Goal: Task Accomplishment & Management: Manage account settings

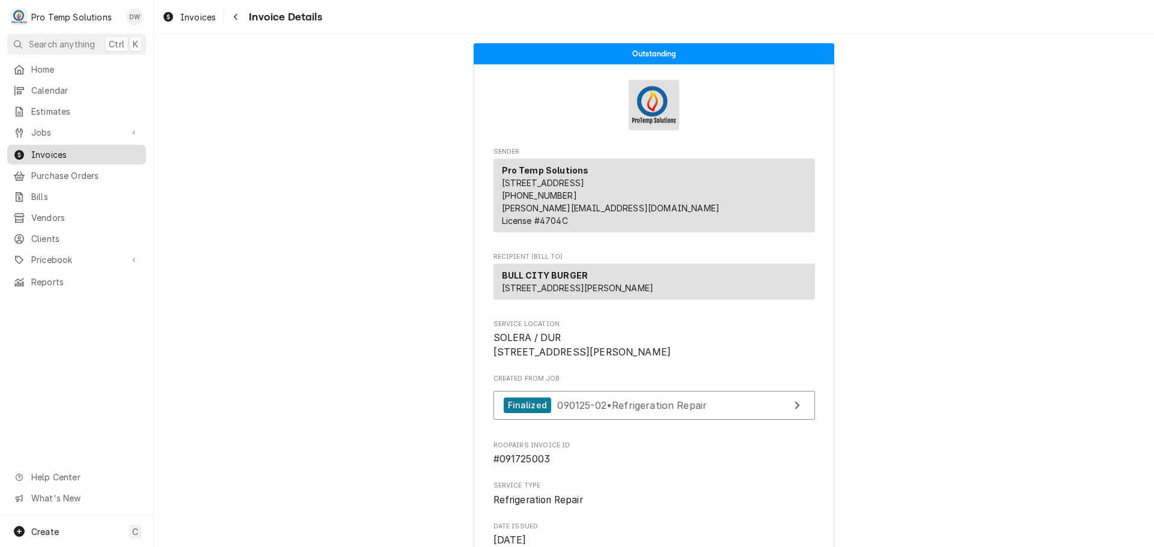
scroll to position [1467, 0]
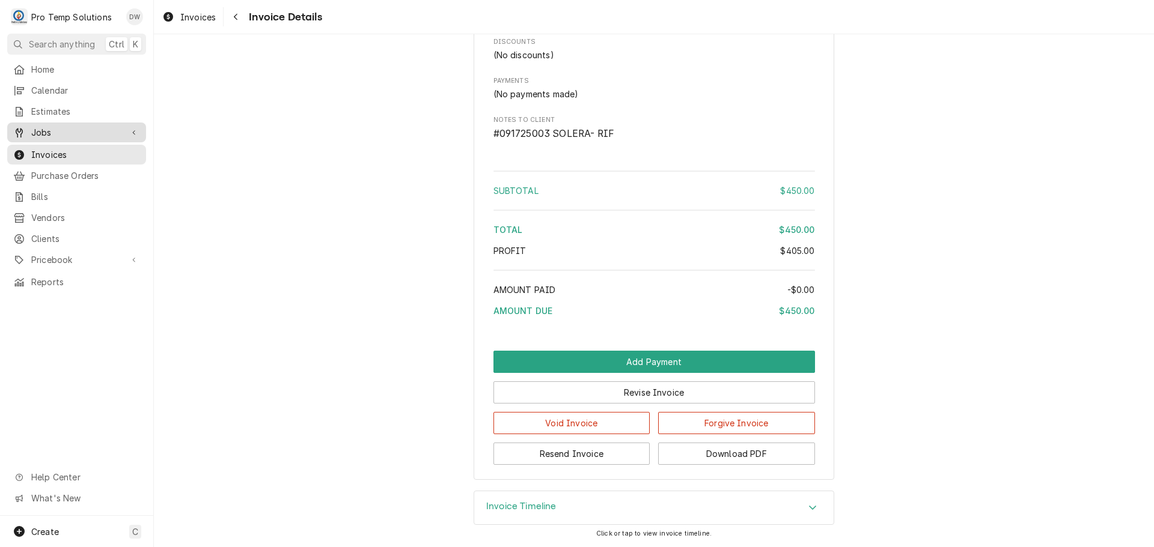
click at [56, 127] on span "Jobs" at bounding box center [76, 132] width 91 height 13
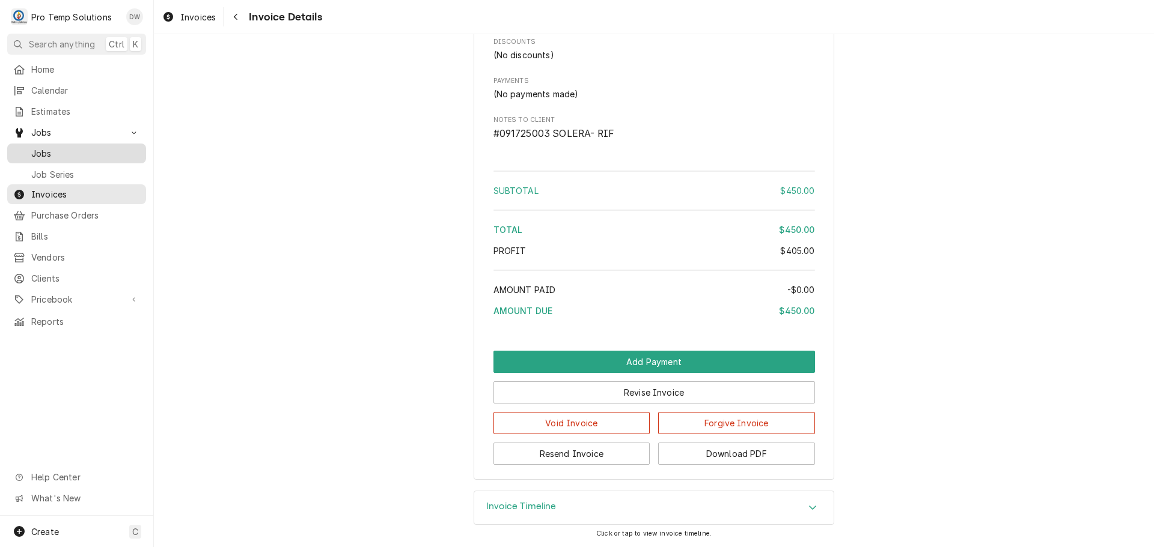
click at [44, 149] on span "Jobs" at bounding box center [85, 153] width 109 height 13
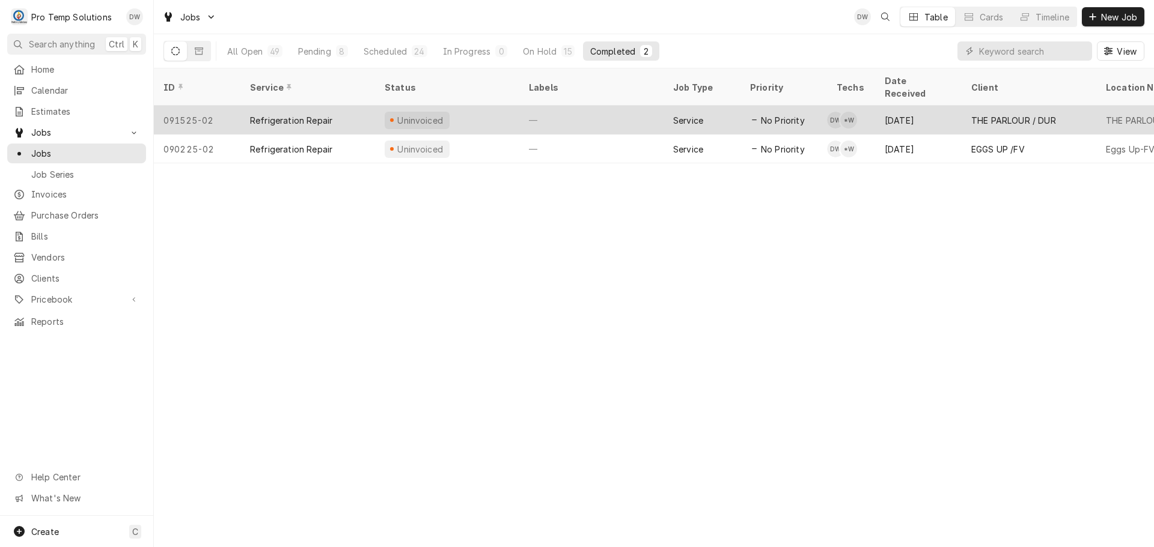
click at [576, 106] on div "—" at bounding box center [591, 120] width 144 height 29
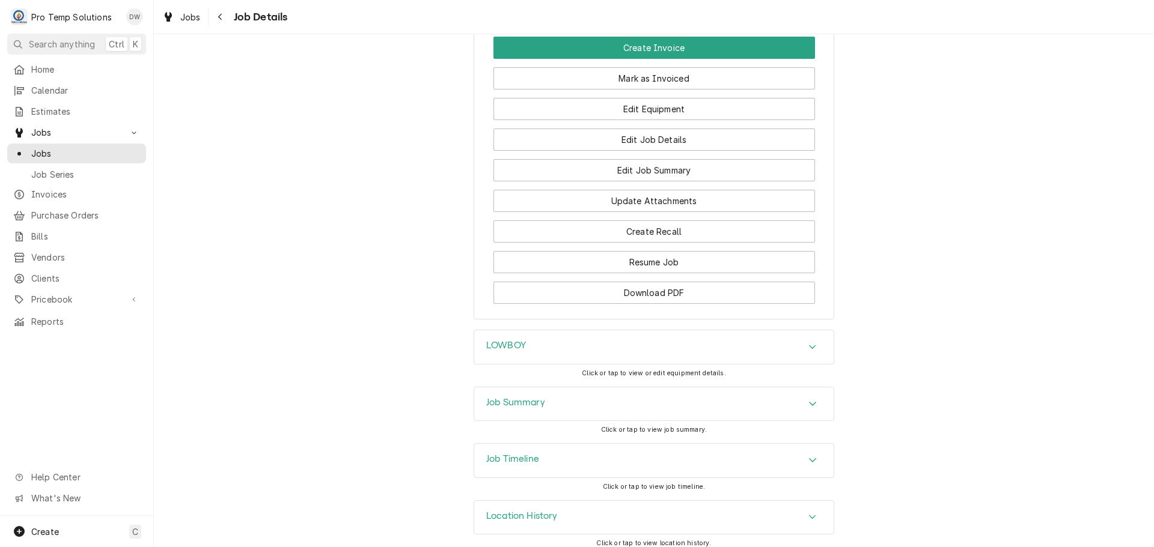
scroll to position [984, 0]
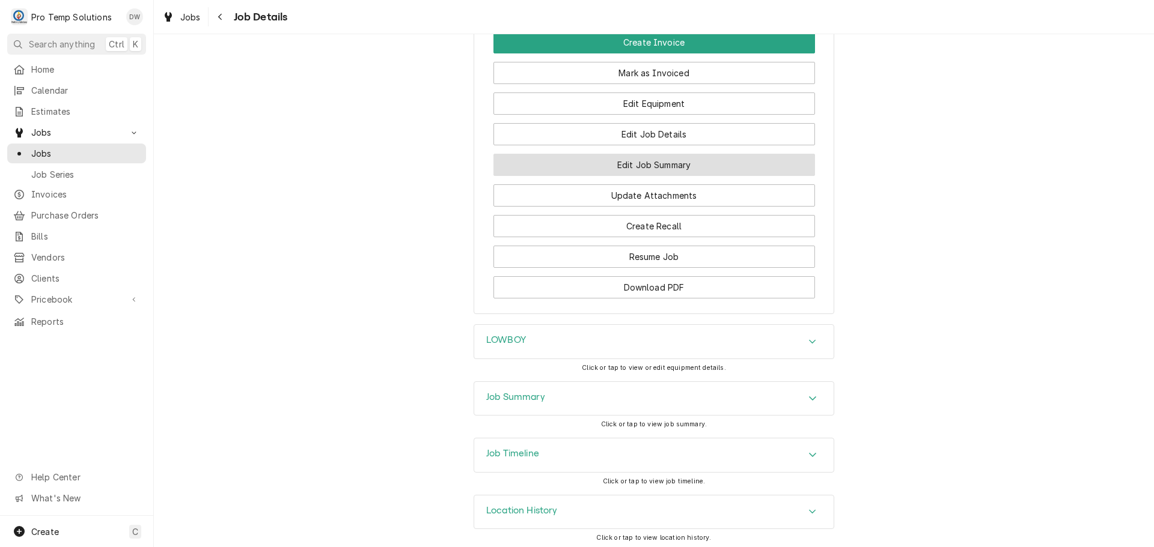
click at [636, 159] on button "Edit Job Summary" at bounding box center [653, 165] width 321 height 22
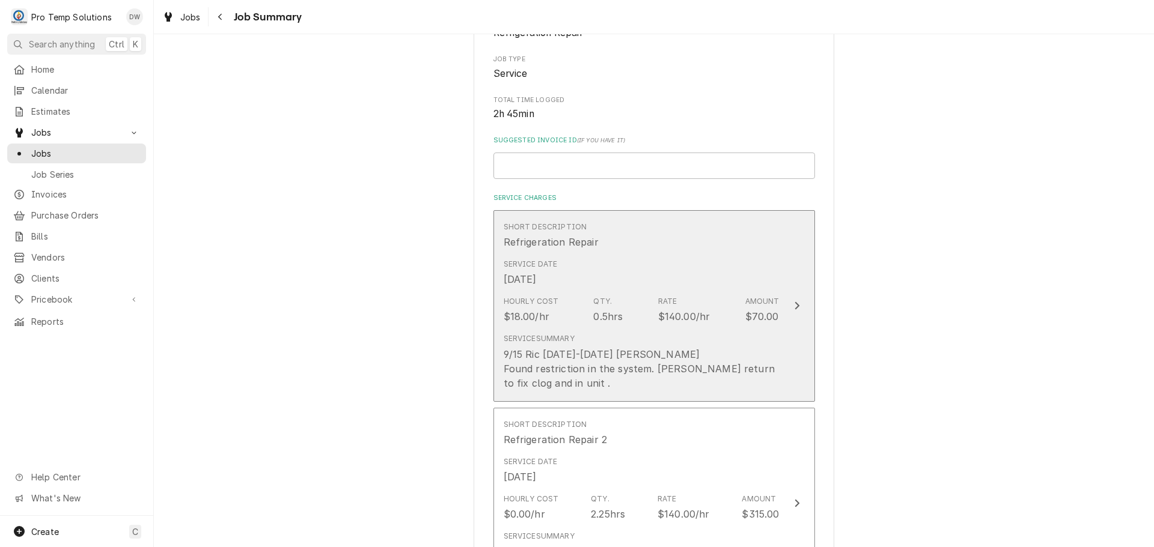
scroll to position [240, 0]
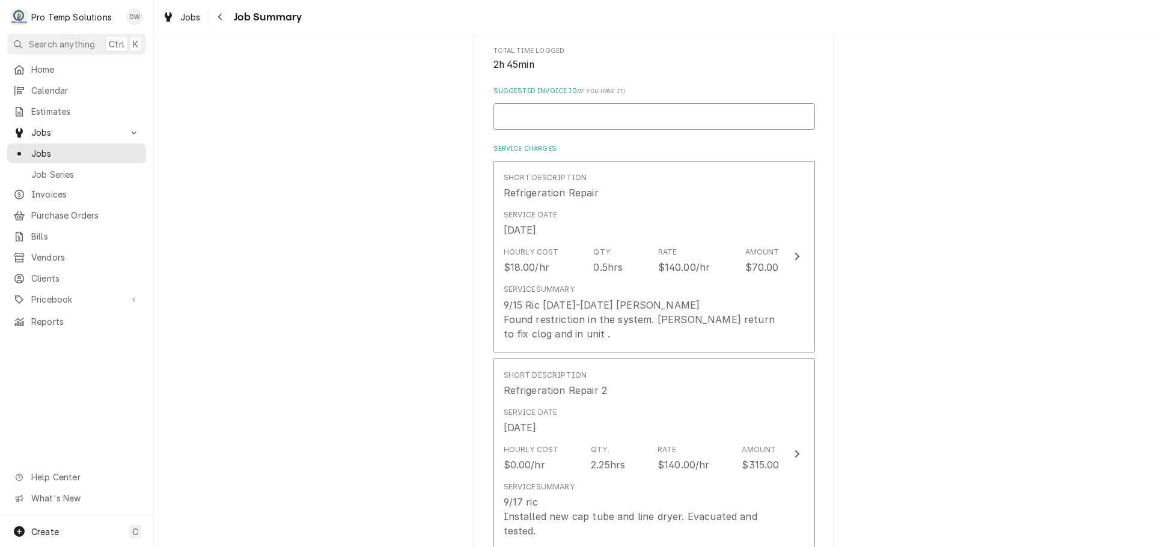
click at [568, 115] on input "Suggested Invoice ID ( if you have it )" at bounding box center [653, 116] width 321 height 26
type textarea "x"
type input "#"
type textarea "x"
type input "#0"
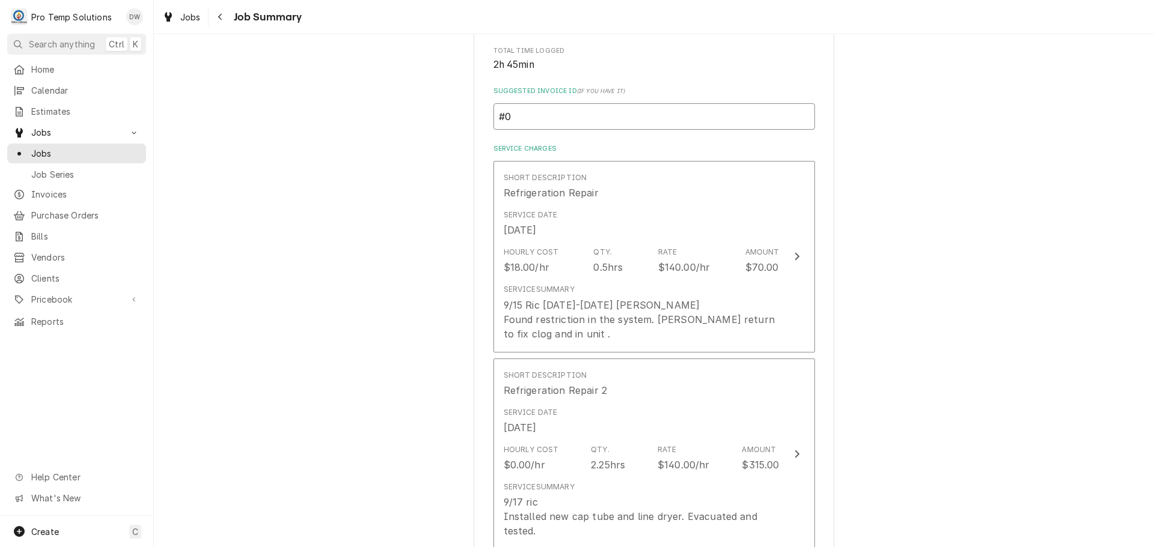
type textarea "x"
type input "#09"
type textarea "x"
type input "#091"
type textarea "x"
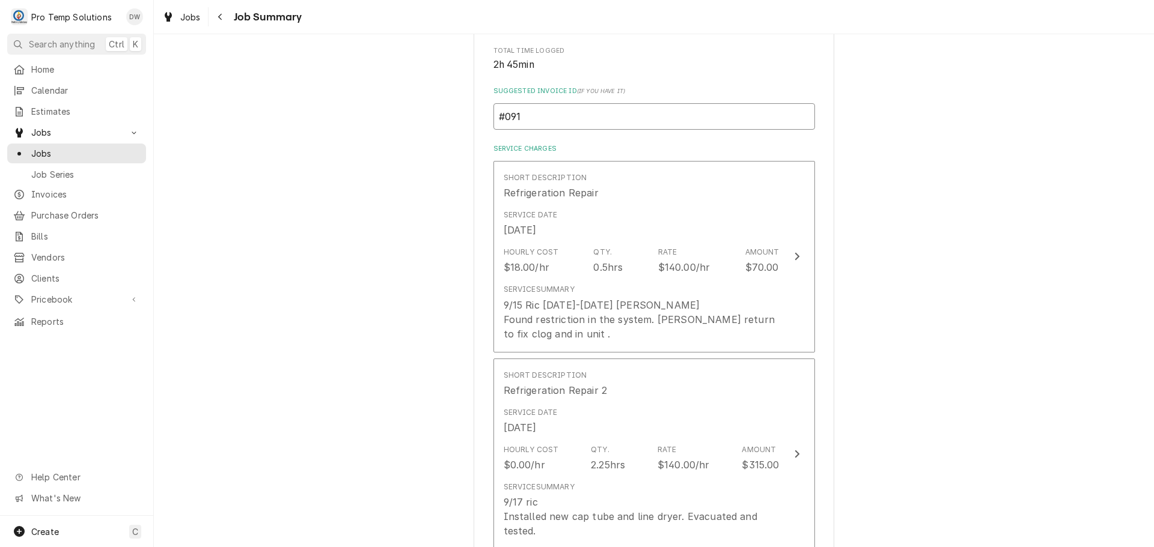
type input "#0917"
type textarea "x"
type input "#09172"
type textarea "x"
type input "#091725"
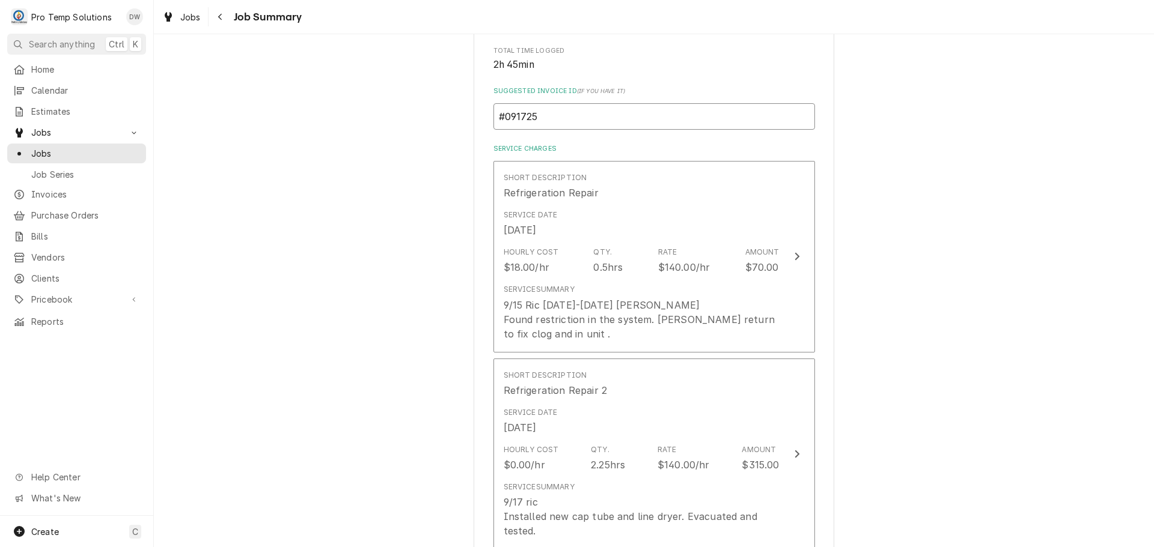
type textarea "x"
type input "#0917250"
type textarea "x"
type input "#09172500"
type textarea "x"
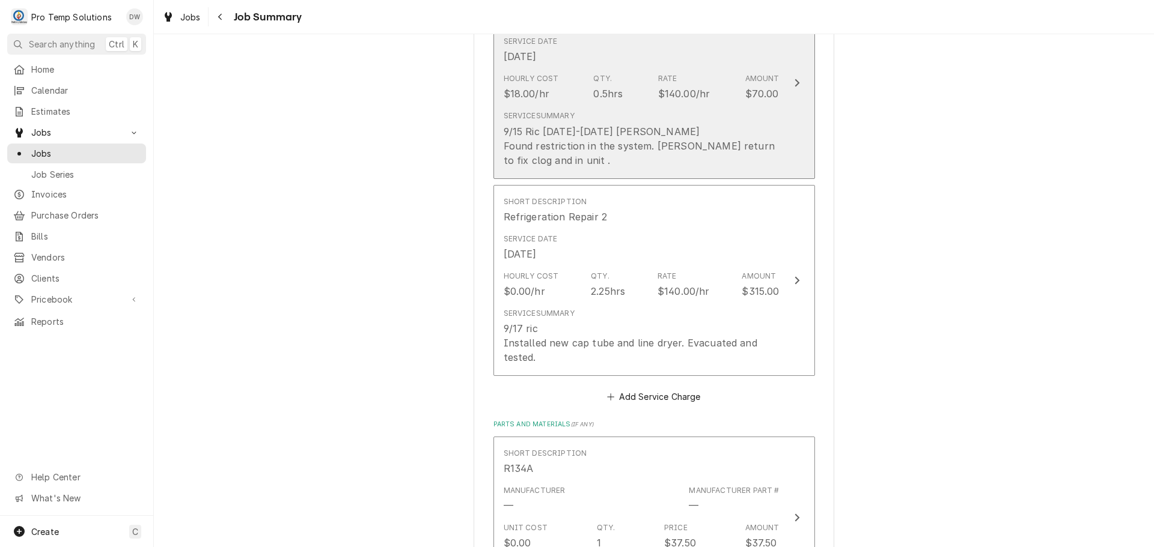
scroll to position [421, 0]
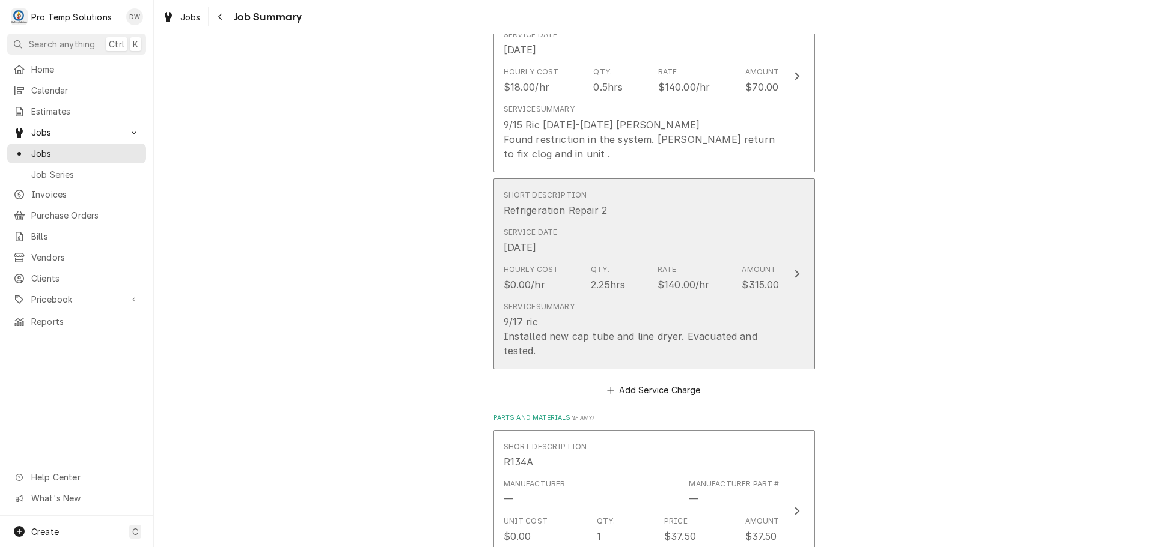
type input "#091725004"
click at [794, 272] on icon "Update Line Item" at bounding box center [797, 274] width 6 height 10
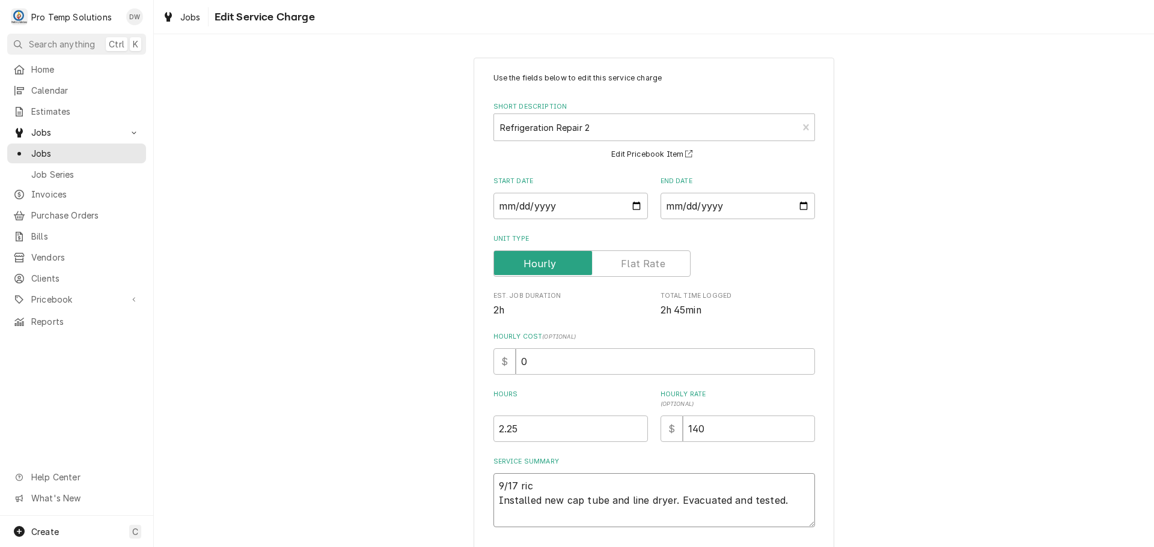
click at [539, 482] on textarea "9/17 ric Installed new cap tube and line dryer. Evacuated and tested." at bounding box center [653, 501] width 321 height 54
type textarea "x"
type textarea "9/17 ri Installed new cap tube and line dryer. Evacuated and tested."
type textarea "x"
type textarea "9/17 r Installed new cap tube and line dryer. Evacuated and tested."
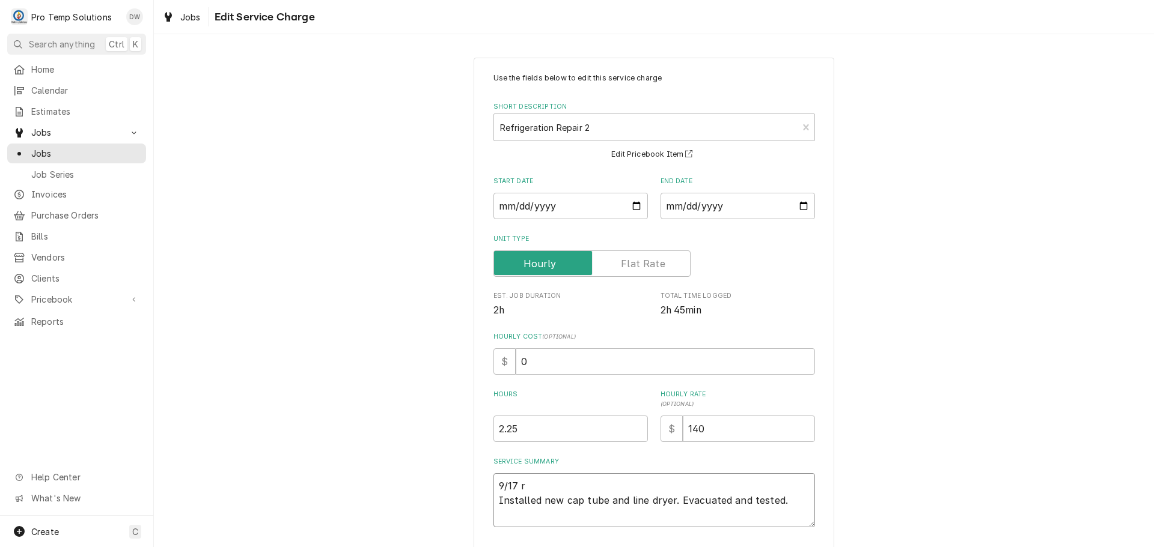
type textarea "x"
type textarea "9/17 Installed new cap tube and line dryer. Evacuated and tested."
type textarea "x"
type textarea "9/17 R Installed new cap tube and line dryer. Evacuated and tested."
type textarea "x"
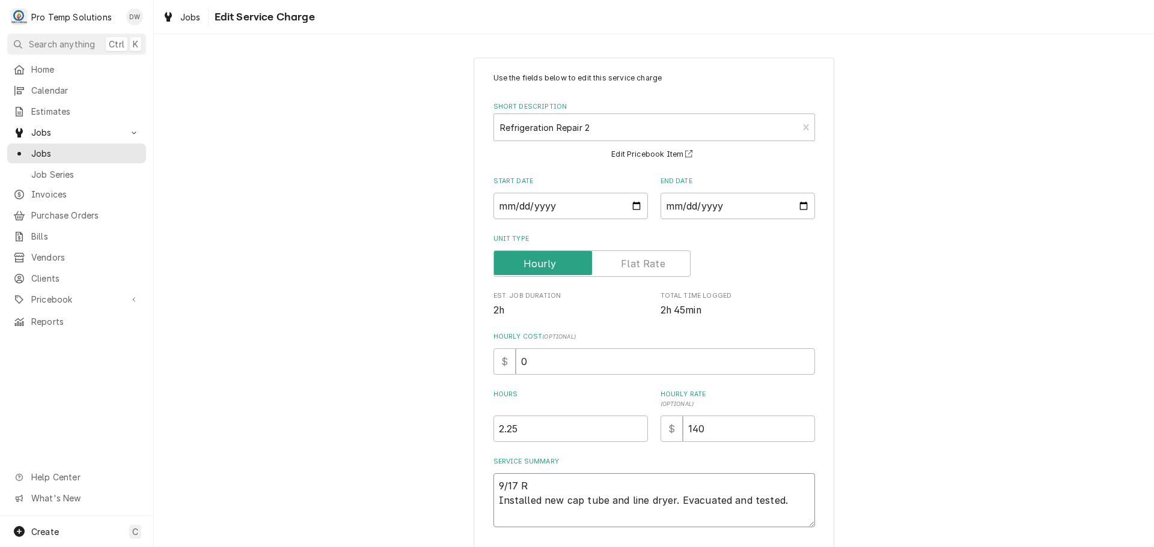
type textarea "9/17 RI Installed new cap tube and line dryer. Evacuated and tested."
type textarea "x"
type textarea "9/17 RIC Installed new cap tube and line dryer. Evacuated and tested."
type textarea "x"
type textarea "9/17 RIC Installed new cap tube and line dryer. Evacuated and tested."
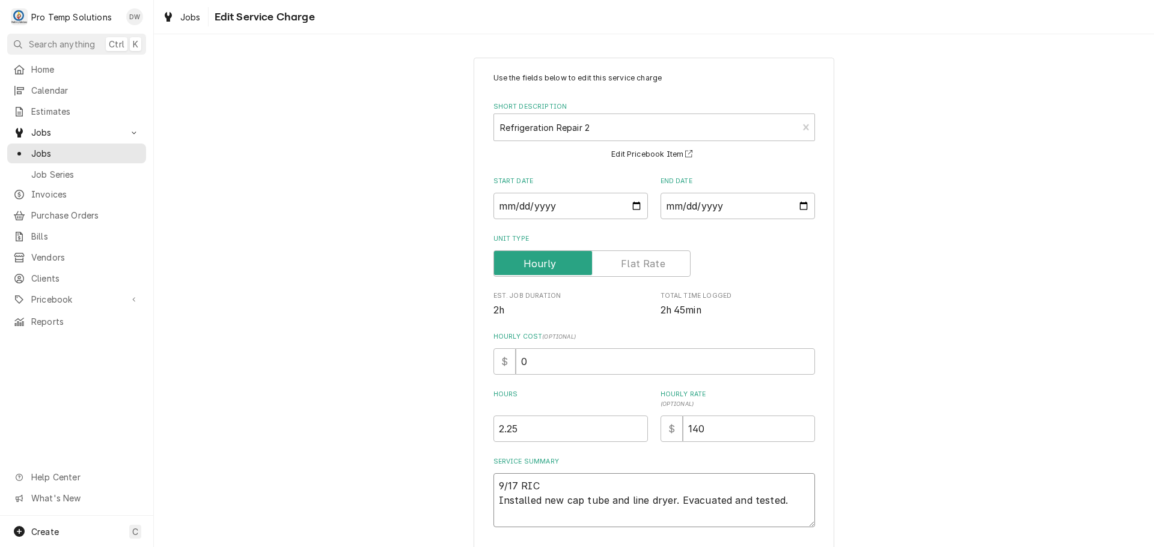
type textarea "x"
type textarea "9/17 RIC 1 Installed new cap tube and line dryer. Evacuated and tested."
type textarea "x"
type textarea "9/17 RIC 10 Installed new cap tube and line dryer. Evacuated and tested."
type textarea "x"
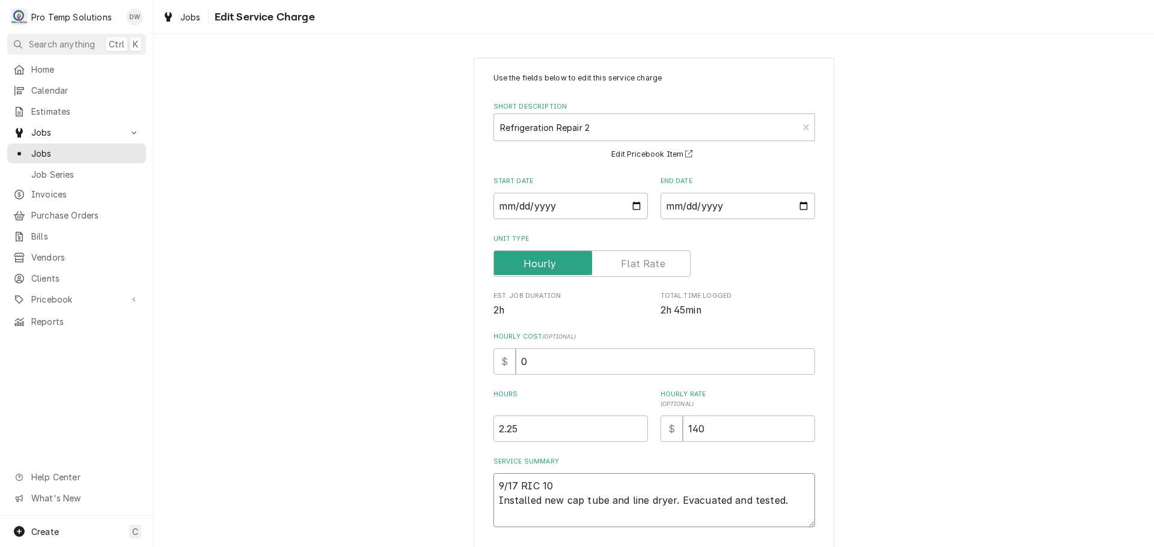
type textarea "9/17 RIC 100 Installed new cap tube and line dryer. Evacuated and tested."
type textarea "x"
type textarea "9/17 RIC 100- Installed new cap tube and line dryer. Evacuated and tested."
type textarea "x"
type textarea "9/17 RIC 100-3 Installed new cap tube and line dryer. Evacuated and tested."
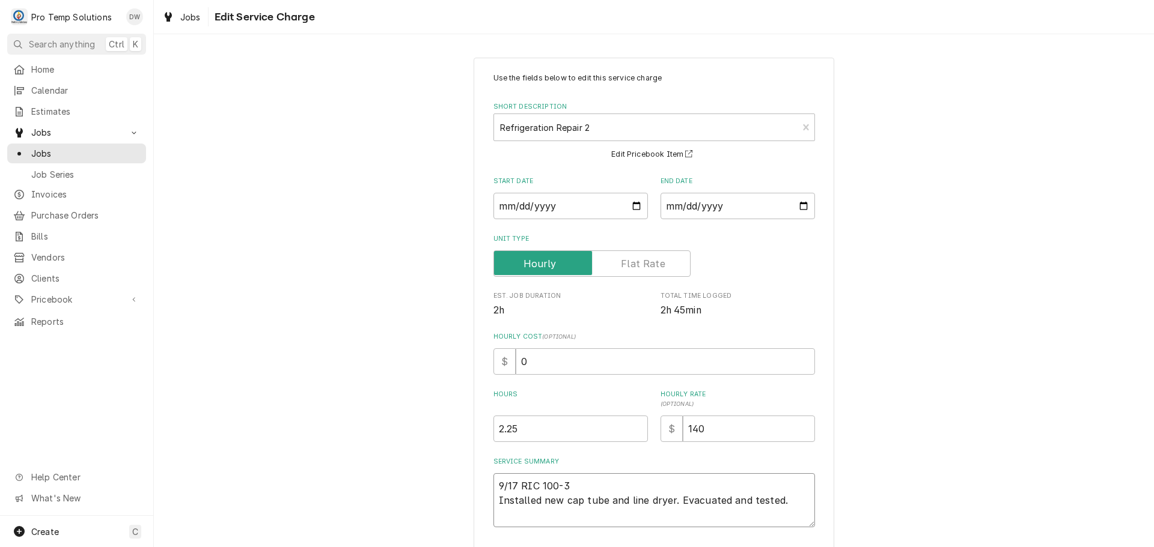
type textarea "x"
type textarea "9/17 RIC 100-31 Installed new cap tube and line dryer. Evacuated and tested."
type textarea "x"
type textarea "9/17 RIC 100-315 Installed new cap tube and line dryer. Evacuated and tested."
type textarea "x"
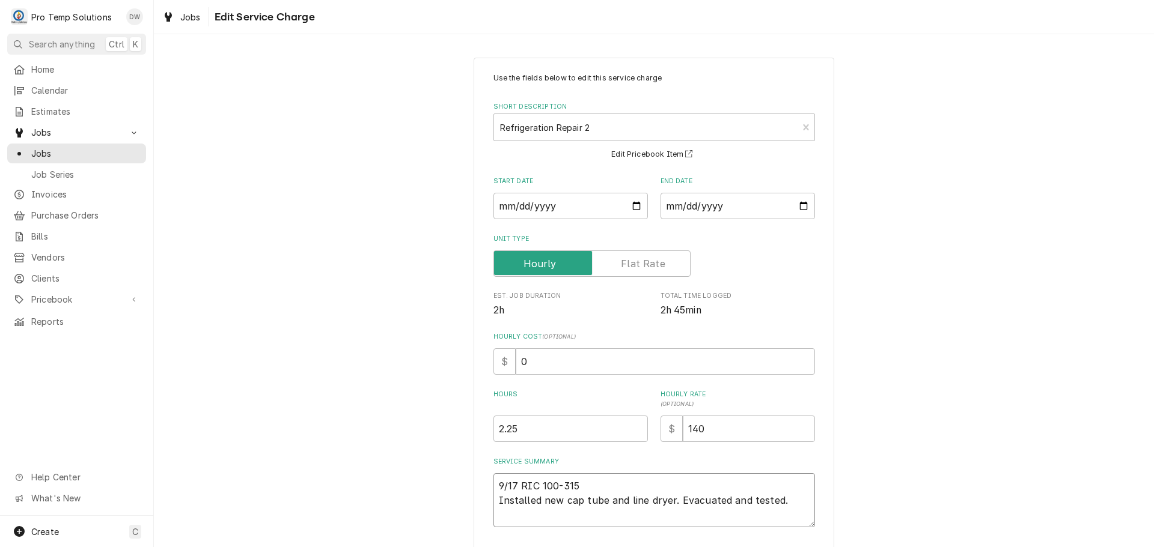
type textarea "9/17 RIC 100-315 Installed new cap tube and line dryer. Evacuated and tested."
type textarea "x"
type textarea "9/17 RIC 100-315 K Installed new cap tube and line dryer. Evacuated and tested."
type textarea "x"
type textarea "9/17 RIC 100-315 KO Installed new cap tube and line dryer. Evacuated and tested."
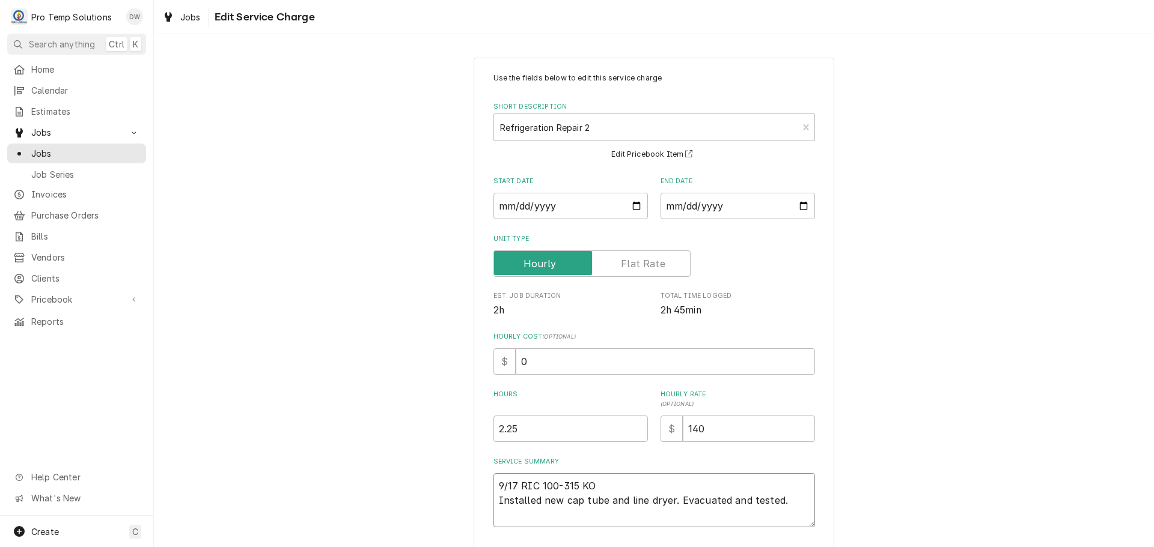
type textarea "x"
type textarea "9/17 RIC 100-315 KOT Installed new cap tube and line dryer. Evacuated and teste…"
type textarea "x"
type textarea "9/17 RIC 100-315 KOTY Installed new cap tube and line dryer. Evacuated and test…"
type textarea "x"
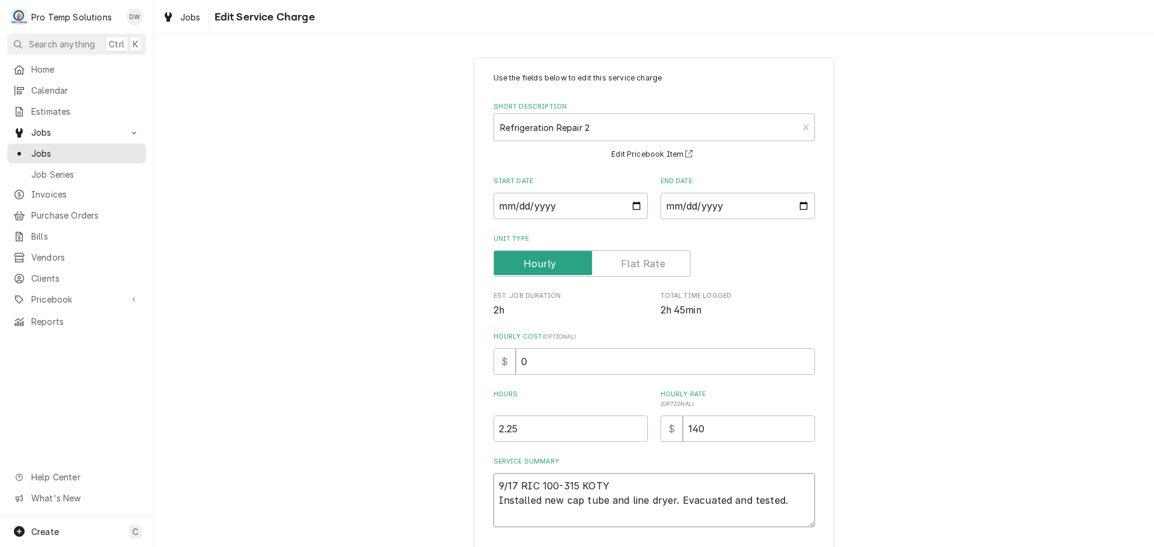
type textarea "9/17 RIC 100-315 KOTY Installed new cap tube and line dryer. Evacuated and test…"
type textarea "x"
type textarea "9/17 RIC 100-315 KOTY 1 Installed new cap tube and line dryer. Evacuated and te…"
type textarea "x"
type textarea "9/17 RIC 100-315 KOTY 13 Installed new cap tube and line dryer. Evacuated and t…"
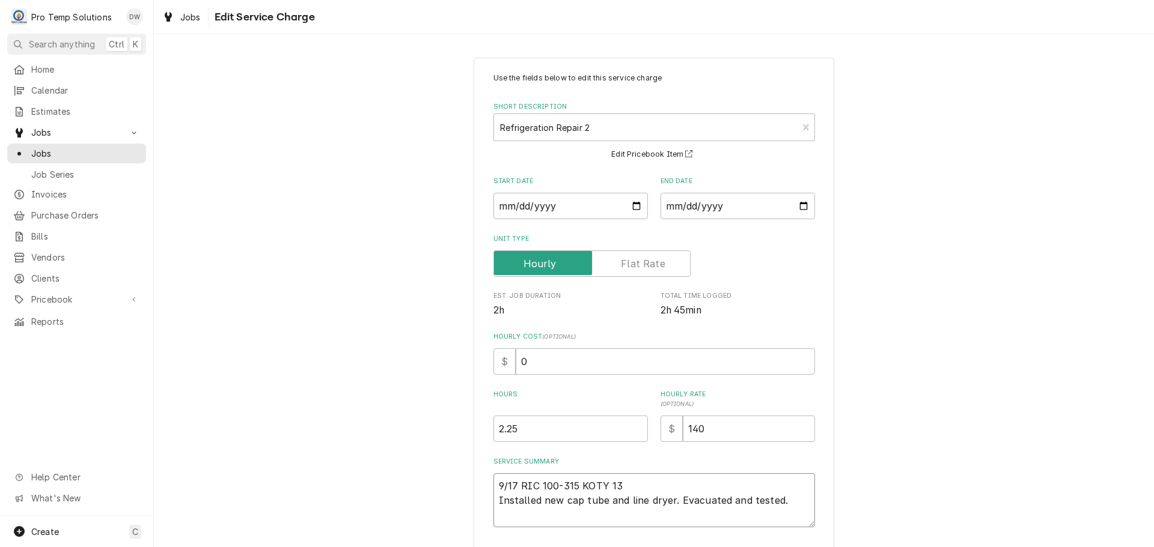
type textarea "x"
type textarea "9/17 RIC 100-315 KOTY 130 Installed new cap tube and line dryer. Evacuated and …"
type textarea "x"
type textarea "9/17 RIC 100-315 KOTY 130- Installed new cap tube and line dryer. Evacuated and…"
type textarea "x"
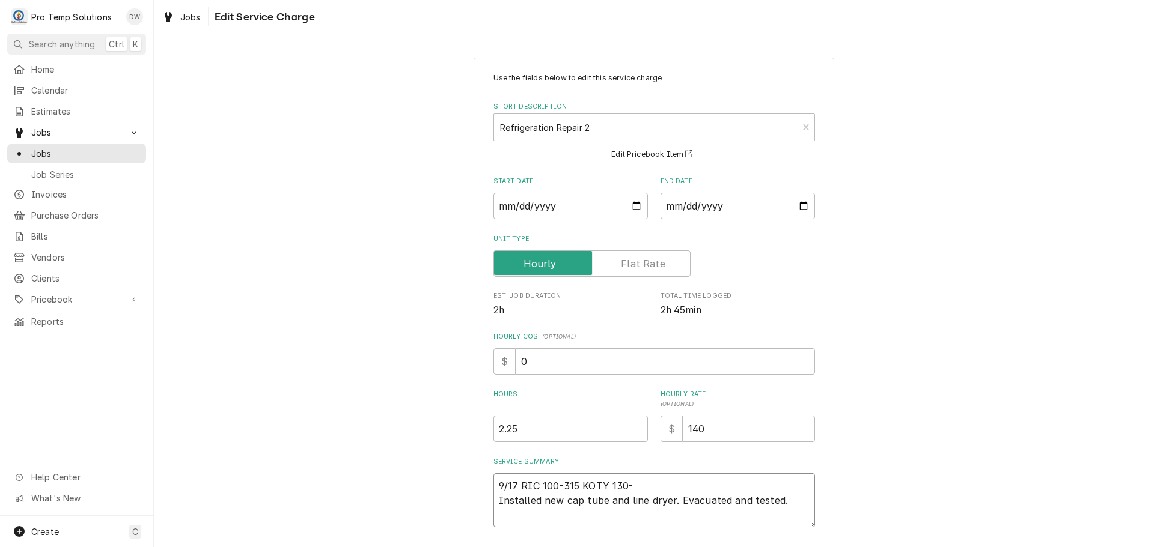
type textarea "9/17 RIC 100-315 KOTY 130-3 Installed new cap tube and line dryer. Evacuated an…"
type textarea "x"
type textarea "9/17 RIC 100-315 KOTY 130-31 Installed new cap tube and line dryer. Evacuated a…"
type textarea "x"
type textarea "9/17 RIC 100-315 KOTY 130-315 Installed new cap tube and line dryer. Evacuated …"
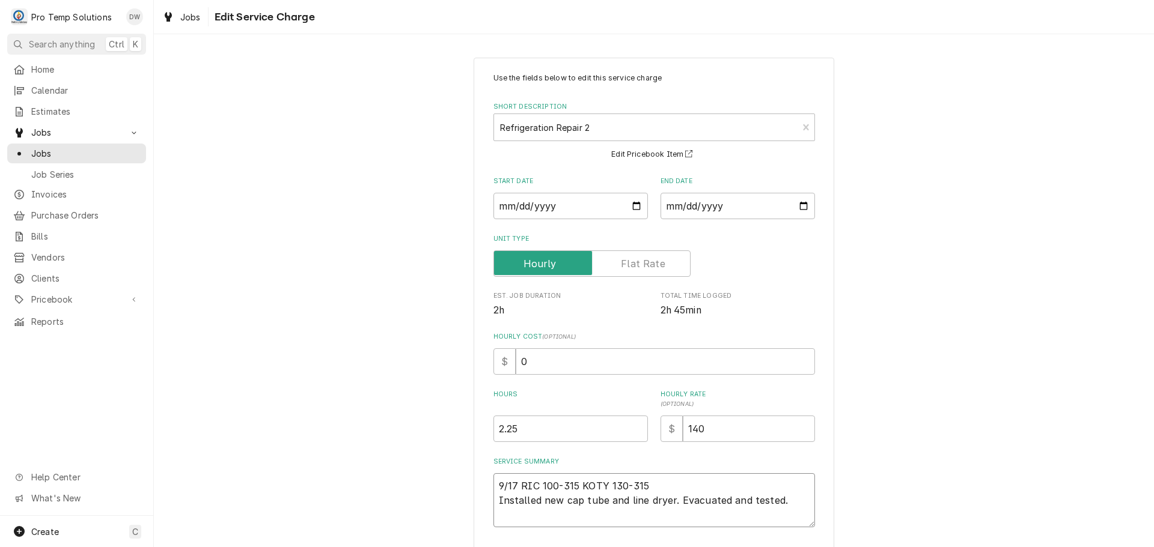
type textarea "x"
type textarea "9/17 RIC 100-315 KOTY 130-315 Installed new cap tube and line dryer. Evacuated …"
type textarea "x"
type textarea "9/17 RIC 100-315 KOTY 130-315 K Installed new cap tube and line dryer. Evacuate…"
type textarea "x"
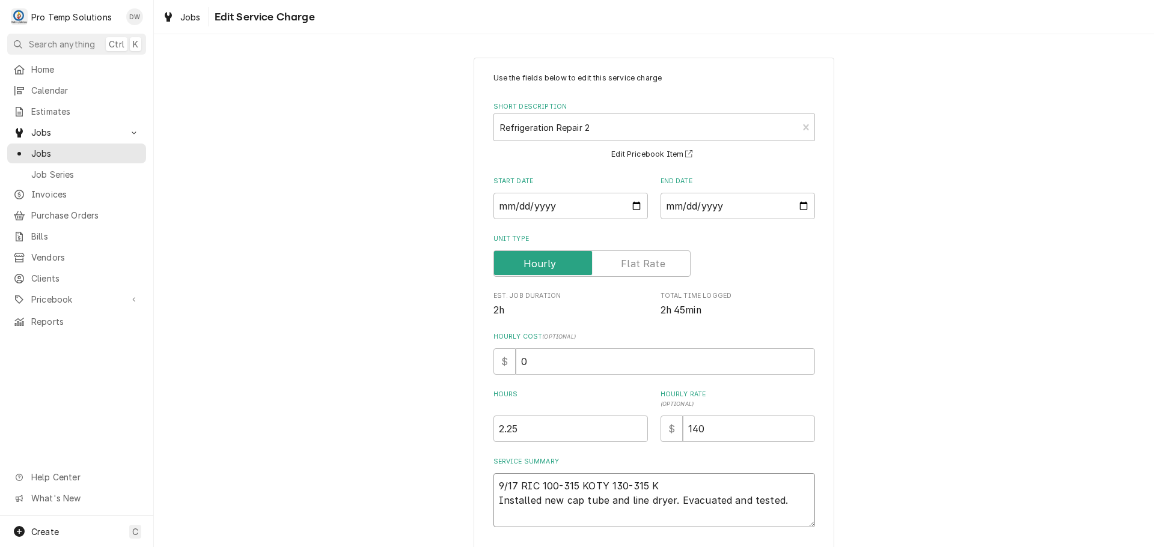
type textarea "9/17 RIC 100-315 KOTY 130-315 KE Installed new cap tube and line dryer. Evacuat…"
type textarea "x"
type textarea "9/17 RIC 100-315 KOTY 130-315 KEV Installed new cap tube and line dryer. Evacua…"
type textarea "x"
type textarea "9/17 RIC 100-315 KOTY 130-315 KEVI Installed new cap tube and line dryer. Evacu…"
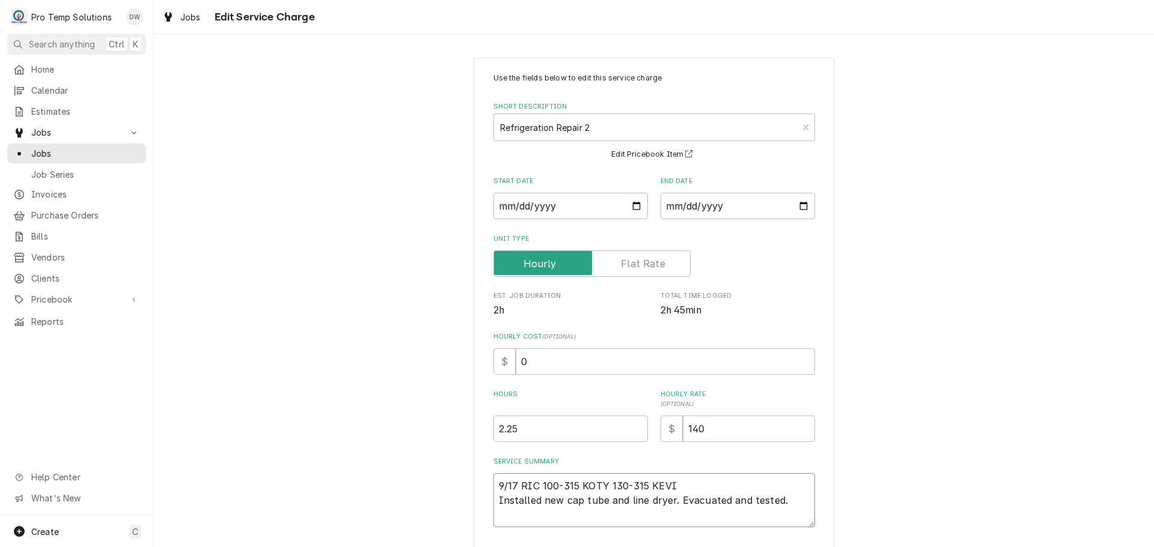
type textarea "x"
type textarea "9/17 RIC 100-315 KOTY 130-315 KEVIN Installed new cap tube and line dryer. Evac…"
type textarea "x"
type textarea "9/17 RIC 100-315 KOTY 130-315 KEVIN Installed new cap tube and line dryer. Evac…"
type textarea "x"
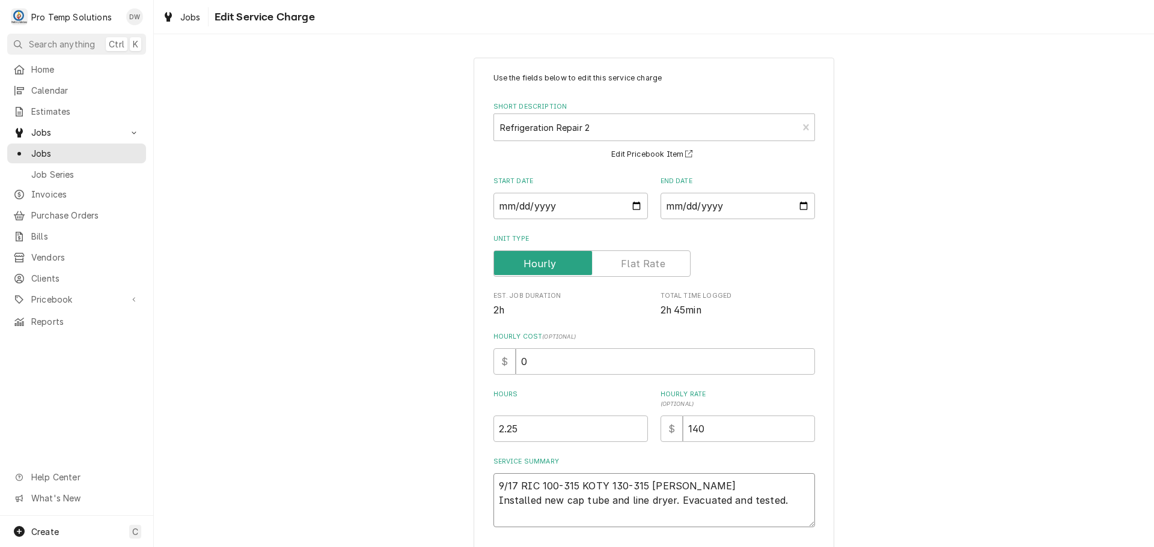
type textarea "9/17 RIC 100-315 KOTY 130-315 KEVIN ( Installed new cap tube and line dryer. Ev…"
type textarea "x"
type textarea "9/17 RIC 100-315 KOTY 130-315 KEVIN ( Installed new cap tube and line dryer. Ev…"
type textarea "x"
type textarea "9/17 RIC 100-315 KOTY 130-315 KEVIN ( K Installed new cap tube and line dryer. …"
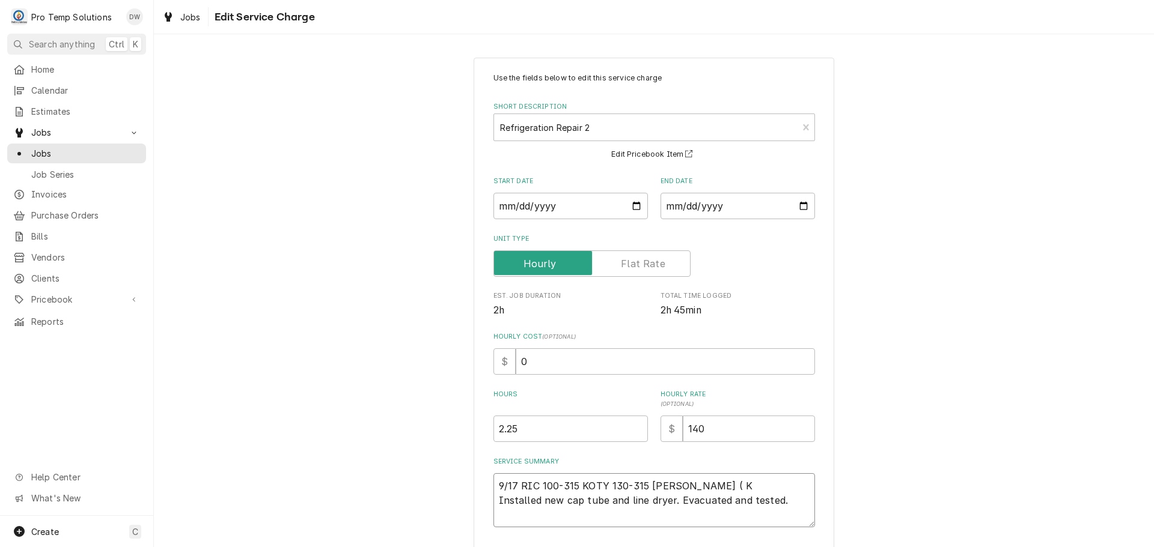
type textarea "x"
type textarea "9/17 RIC 100-315 KOTY 130-315 KEVIN ( KO Installed new cap tube and line dryer.…"
type textarea "x"
type textarea "9/17 RIC 100-315 KOTY 130-315 KEVIN ( KOT Installed new cap tube and line dryer…"
type textarea "x"
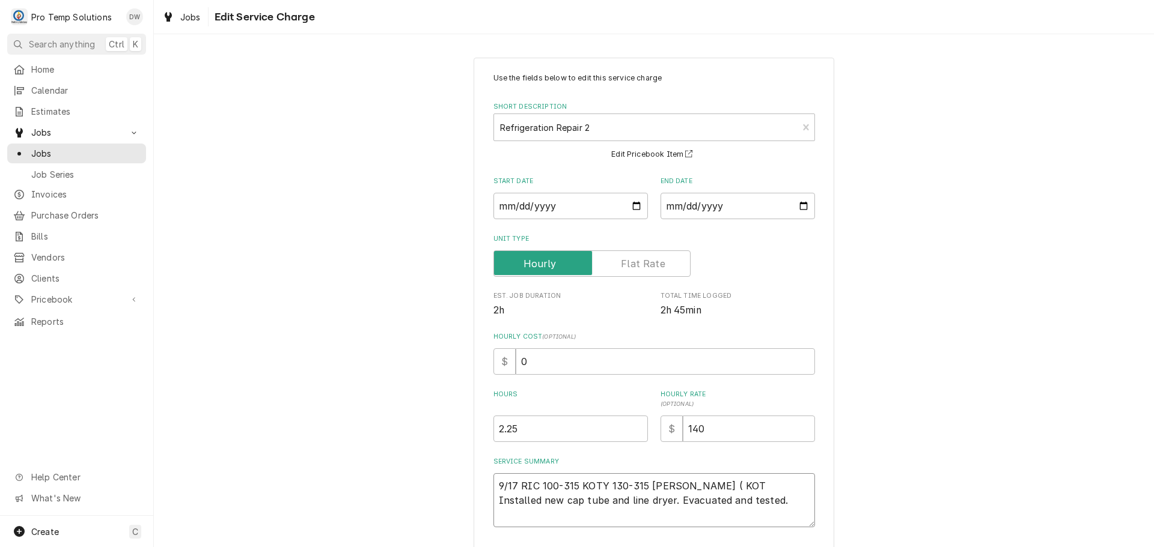
type textarea "9/17 RIC 100-315 KOTY 130-315 KEVIN ( KOTY Installed new cap tube and line drye…"
type textarea "x"
type textarea "9/17 RIC 100-315 KOTY 130-315 KEVIN ( KOTY Installed new cap tube and line drye…"
type textarea "x"
type textarea "9/17 RIC 100-315 KOTY 130-315 KEVIN ( KOTY O Installed new cap tube and line dr…"
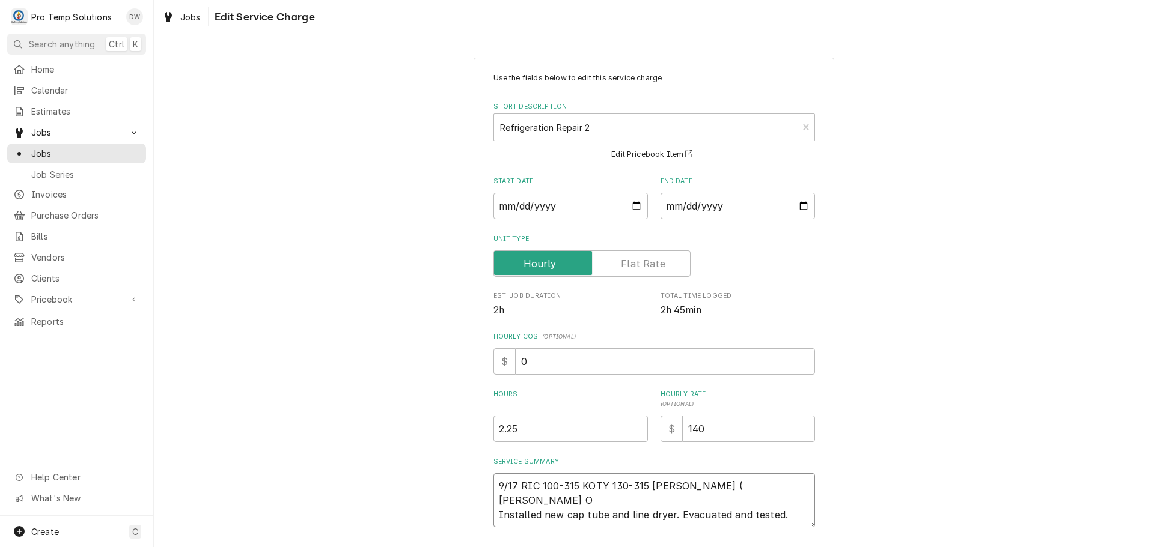
type textarea "x"
type textarea "9/17 RIC 100-315 KOTY 130-315 KEVIN ( KOTY ON Installed new cap tube and line d…"
type textarea "x"
type textarea "9/17 RIC 100-315 KOTY 130-315 KEVIN ( KOTY ON Installed new cap tube and line d…"
type textarea "x"
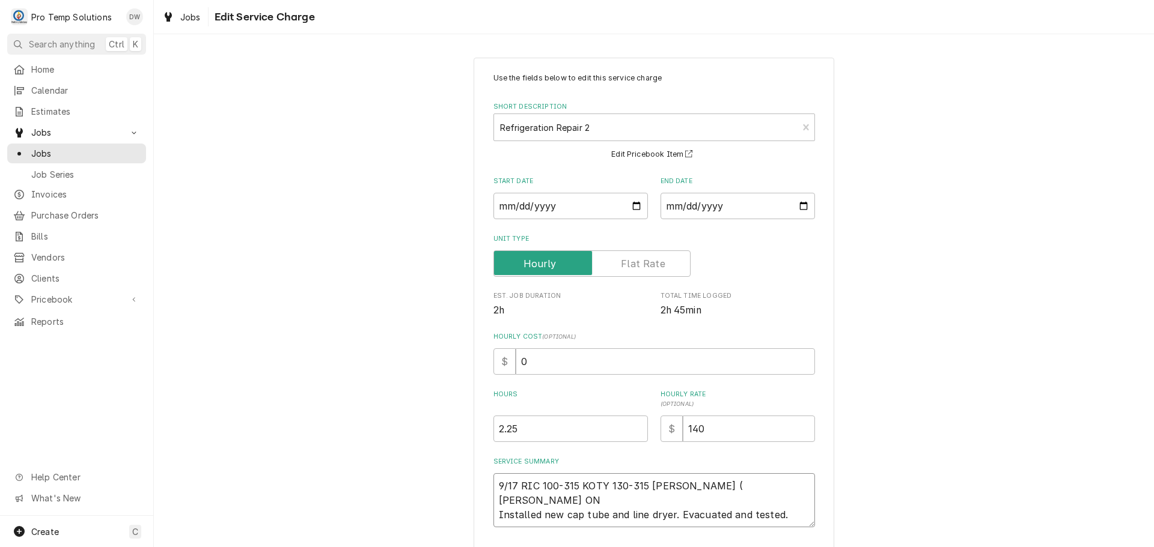
type textarea "9/17 RIC 100-315 KOTY 130-315 KEVIN ( KOTY ON S Installed new cap tube and line…"
type textarea "x"
type textarea "9/17 RIC 100-315 KOTY 130-315 KEVIN ( KOTY ON SI Installed new cap tube and lin…"
type textarea "x"
type textarea "9/17 RIC 100-315 KOTY 130-315 KEVIN ( KOTY ON SIT Installed new cap tube and li…"
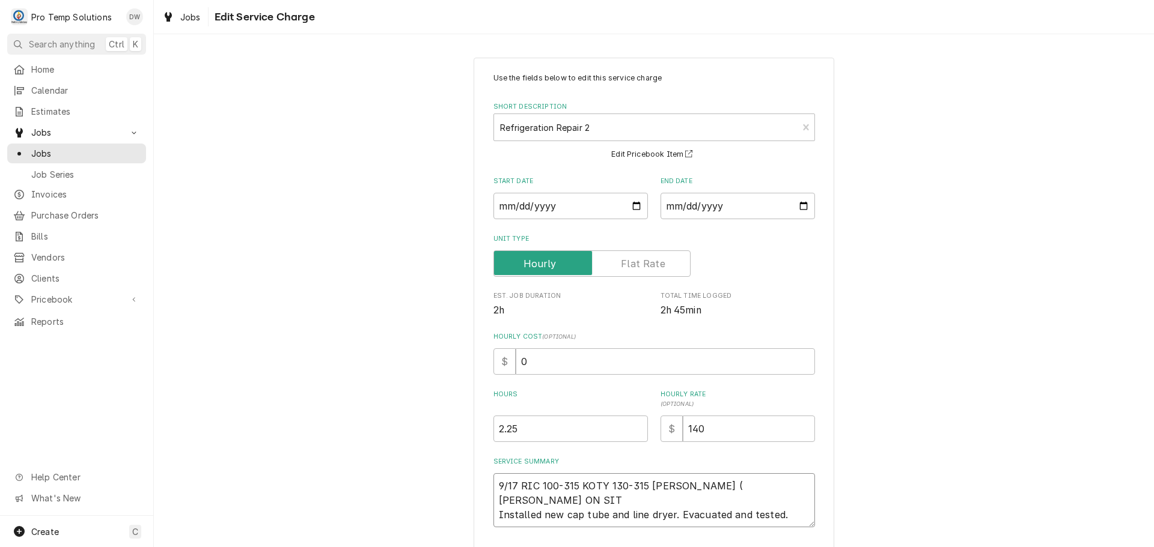
type textarea "x"
type textarea "9/17 RIC 100-315 KOTY 130-315 KEVIN ( KOTY ON SITE Installed new cap tube and l…"
type textarea "x"
type textarea "9/17 RIC 100-315 KOTY 130-315 KEVIN ( KOTY ON SITE Installed new cap tube and l…"
type textarea "x"
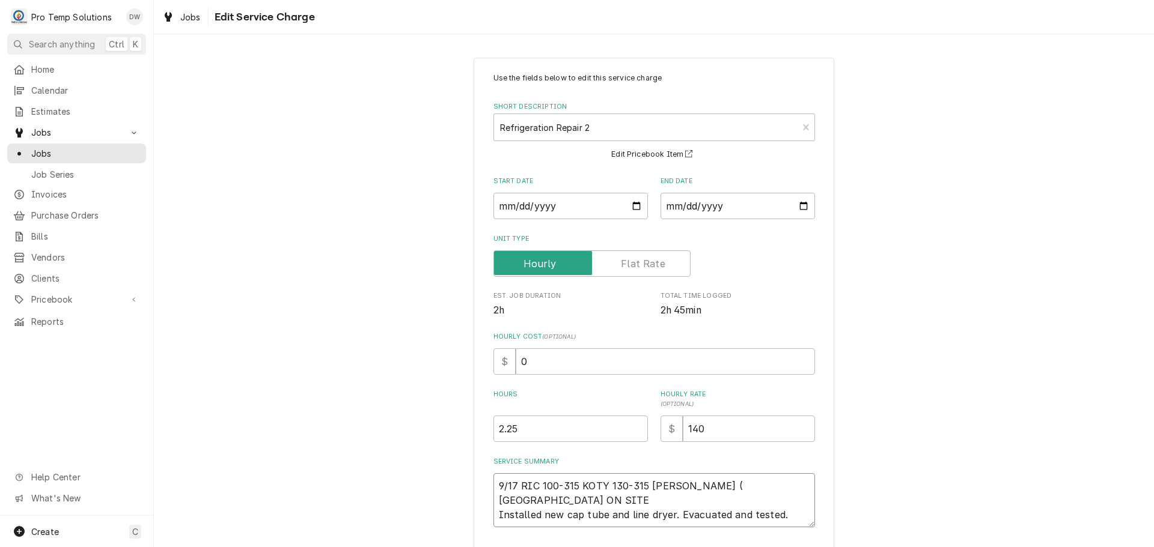
type textarea "9/17 RIC 100-315 KOTY 130-315 KEVIN ( KOTY ON SITE 1 Installed new cap tube and…"
type textarea "x"
type textarea "9/17 RIC 100-315 KOTY 130-315 KEVIN ( KOTY ON SITE 12 Installed new cap tube an…"
type textarea "x"
type textarea "9/17 RIC 100-315 KOTY 130-315 KEVIN ( KOTY ON SITE 125 Installed new cap tube a…"
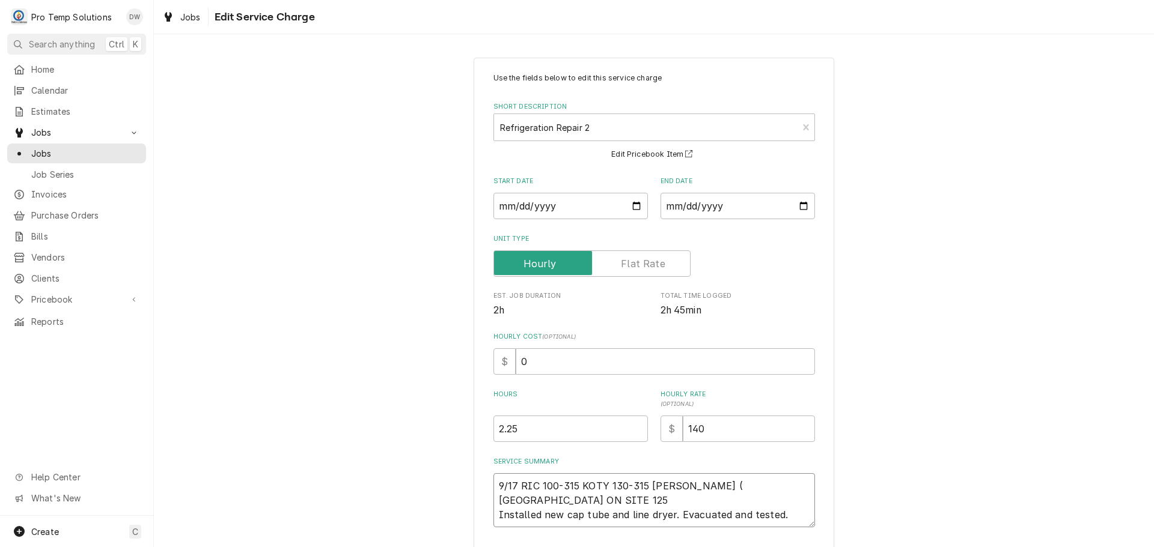
type textarea "x"
type textarea "9/17 RIC 100-315 KOTY 130-315 KEVIN ( KOTY ON SITE 1250 Installed new cap tube …"
type textarea "x"
type textarea "9/17 RIC 100-315 KOTY 130-315 KEVIN ( KOTY ON SITE 1250- Installed new cap tube…"
type textarea "x"
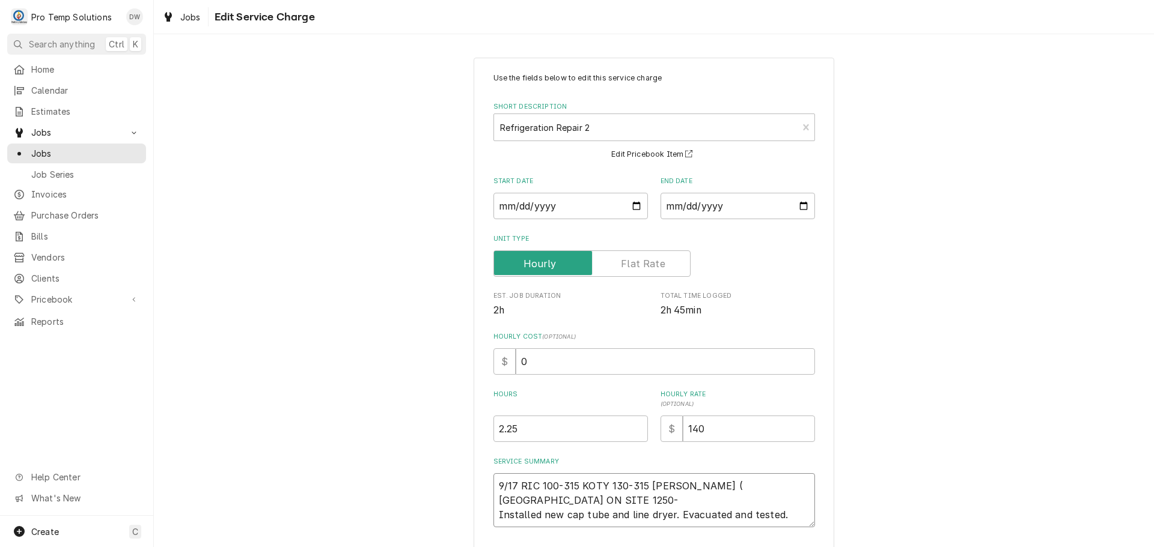
type textarea "9/17 RIC 100-315 KOTY 130-315 KEVIN ( KOTY ON SITE 1250-1 Installed new cap tub…"
type textarea "x"
type textarea "9/17 RIC 100-315 KOTY 130-315 KEVIN ( KOTY ON SITE 1250-10 Installed new cap tu…"
type textarea "x"
type textarea "9/17 RIC 100-315 KOTY 130-315 KEVIN ( KOTY ON SITE 1250-1 Installed new cap tub…"
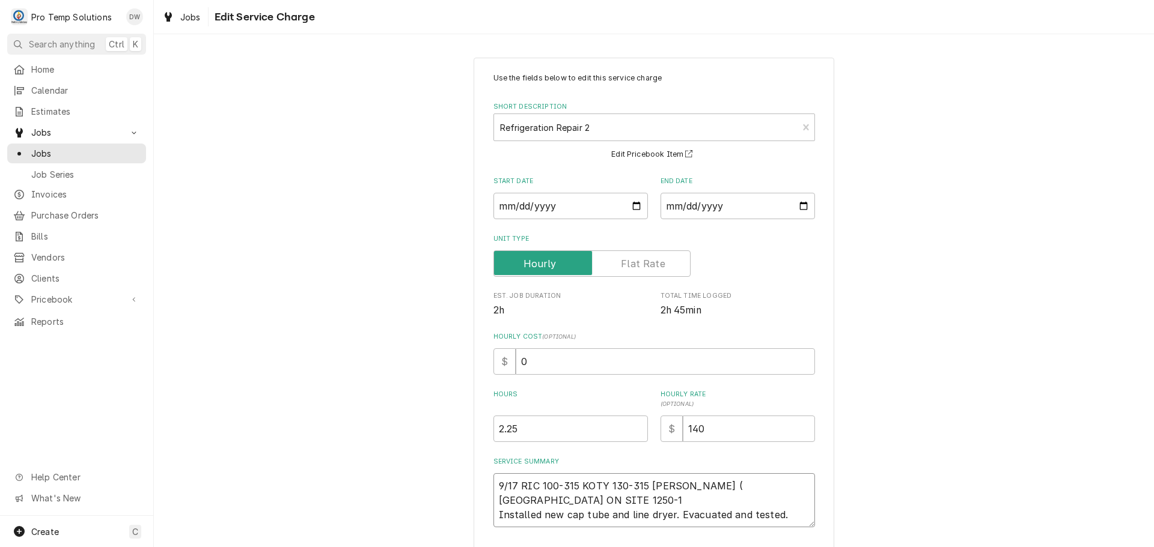
type textarea "x"
type textarea "9/17 RIC 100-315 KOTY 130-315 KEVIN ( KOTY ON SITE 1250- Installed new cap tube…"
type textarea "x"
type textarea "9/17 RIC 100-315 KOTY 130-315 KEVIN ( KOTY ON SITE 1250 Installed new cap tube …"
type textarea "x"
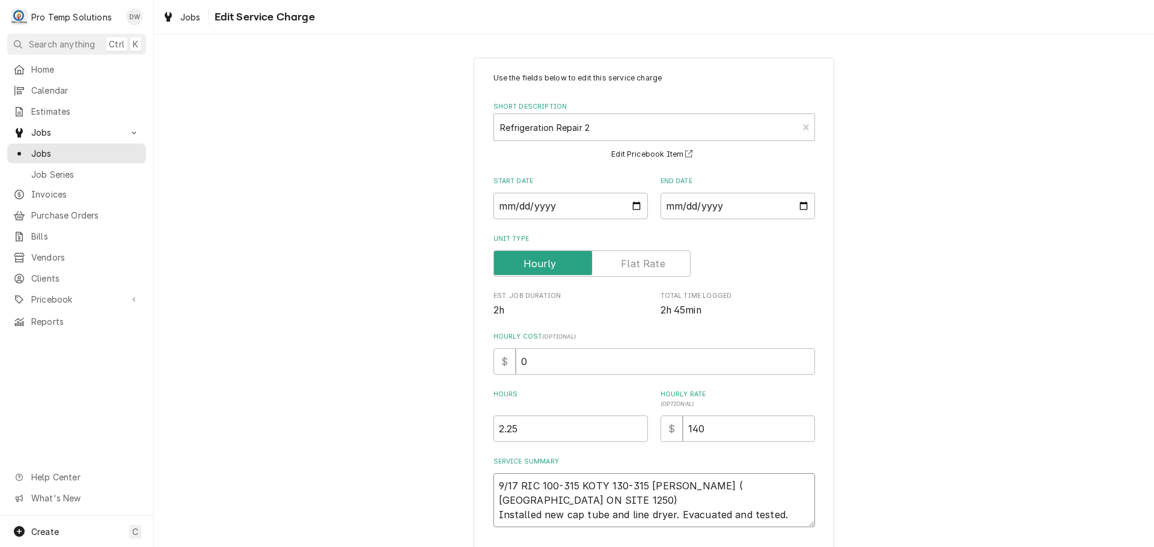
type textarea "9/17 RIC 100-315 KOTY 130-315 KEVIN ( KOTY ON SITE 1250) Installed new cap tube…"
click at [533, 362] on input "0" at bounding box center [665, 362] width 299 height 26
type textarea "x"
type input "1"
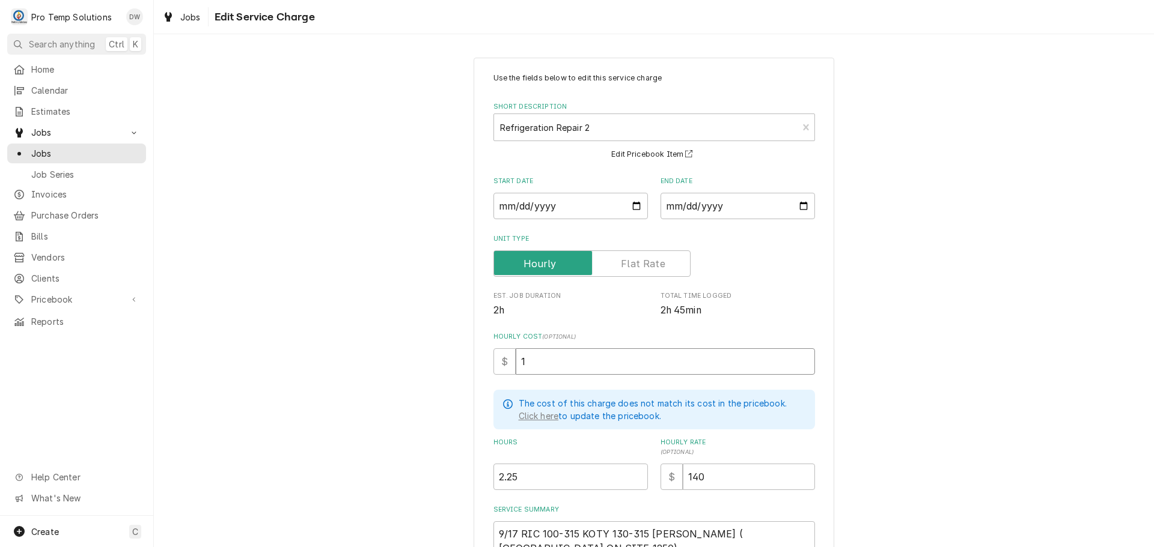
type textarea "x"
type input "18"
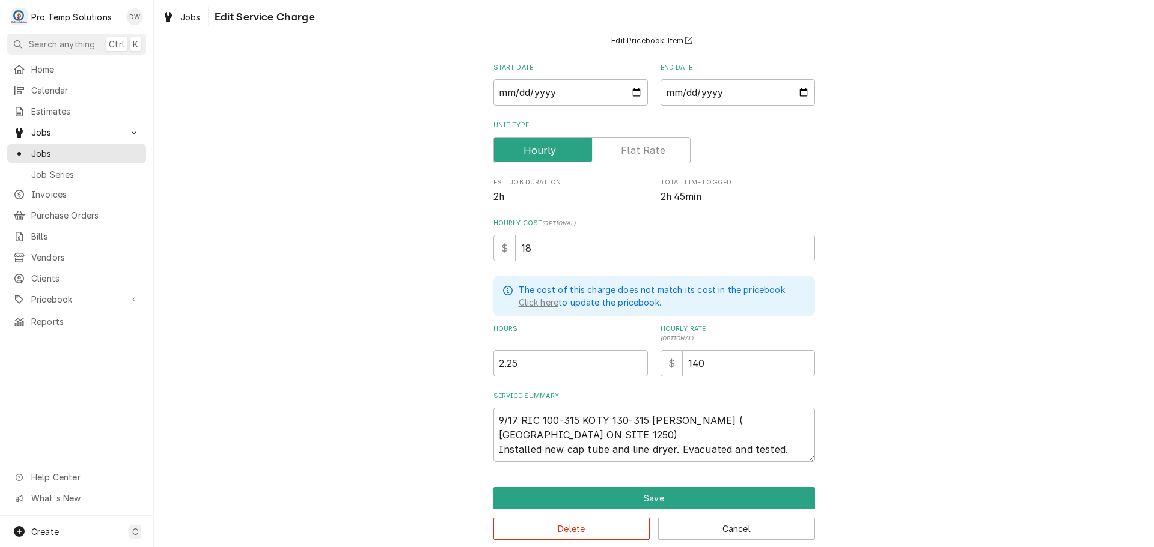
scroll to position [131, 0]
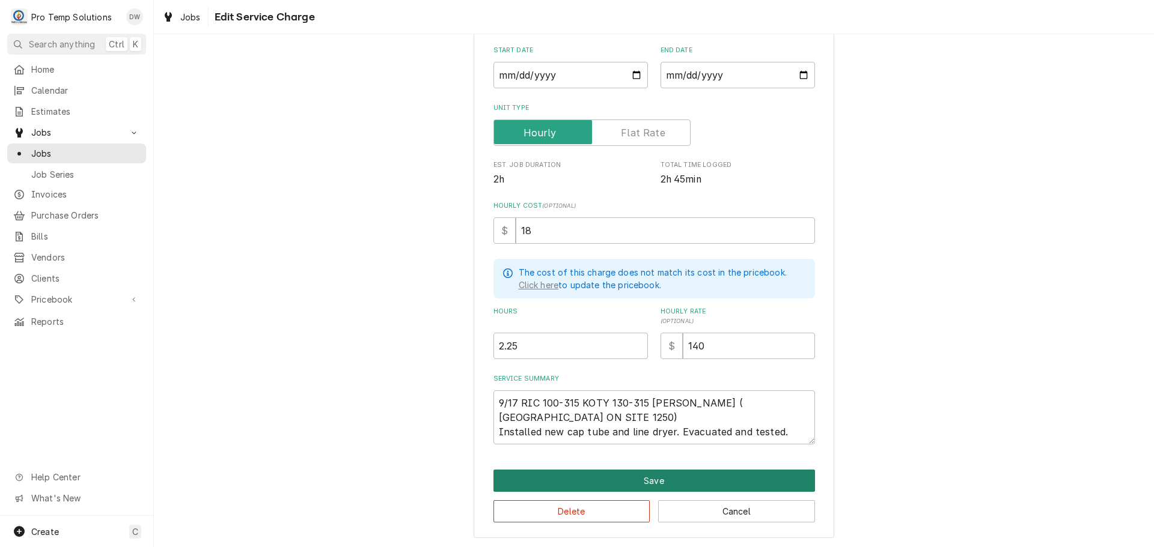
click at [650, 480] on button "Save" at bounding box center [653, 481] width 321 height 22
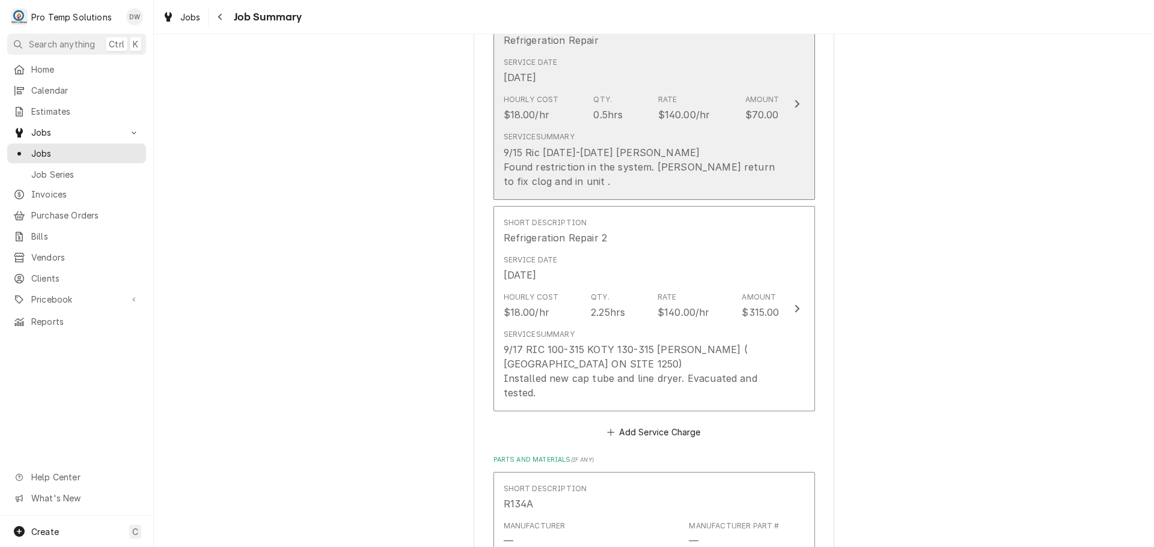
scroll to position [421, 0]
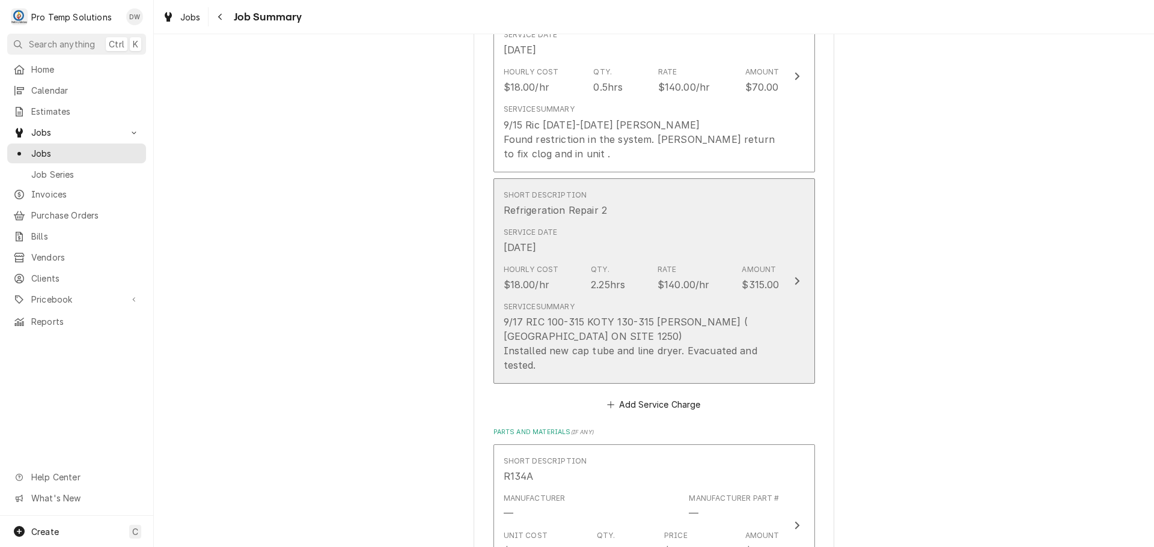
click at [794, 278] on icon "Update Line Item" at bounding box center [797, 281] width 6 height 10
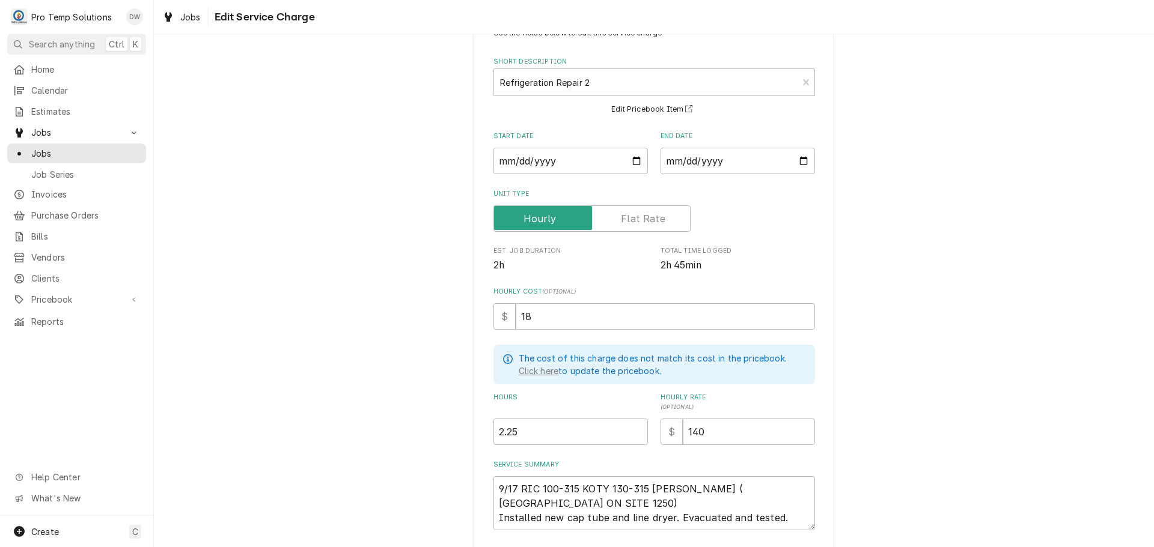
scroll to position [131, 0]
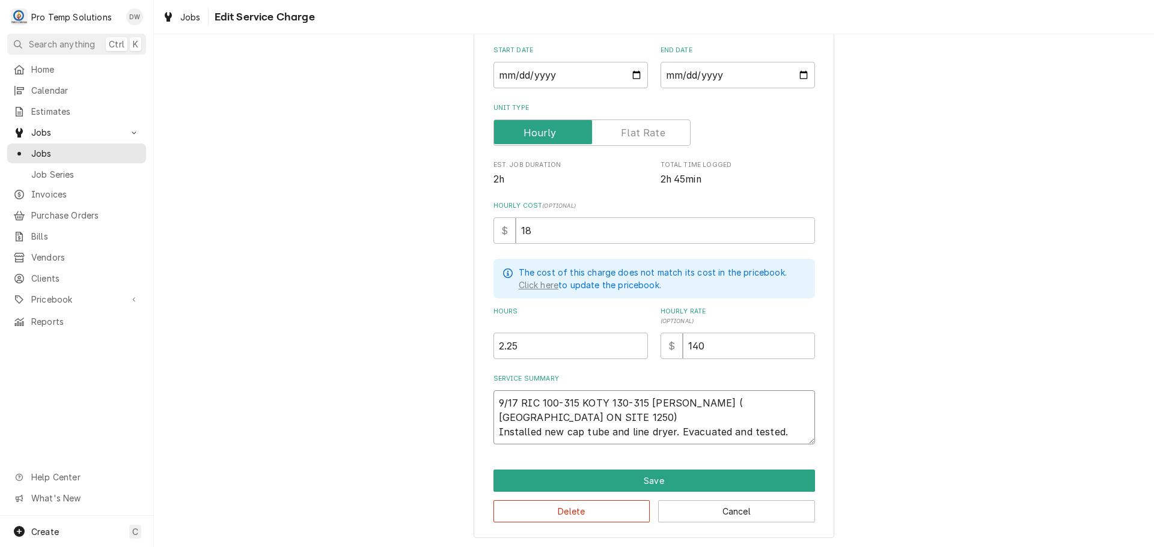
click at [722, 415] on textarea "9/17 RIC 100-315 KOTY 130-315 KEVIN ( KOTY ON SITE 1250) Installed new cap tube…" at bounding box center [653, 418] width 321 height 54
type textarea "x"
type textarea "9/17 RIC 100-315 KOTY 130-315 KEVIN ( KOTY ON SITE 1250) Installed new cap tube…"
type textarea "x"
type textarea "9/17 RIC 100-315 KOTY 130-315 KEVIN ( KOTY ON SITE 1250) Installed new cap tube…"
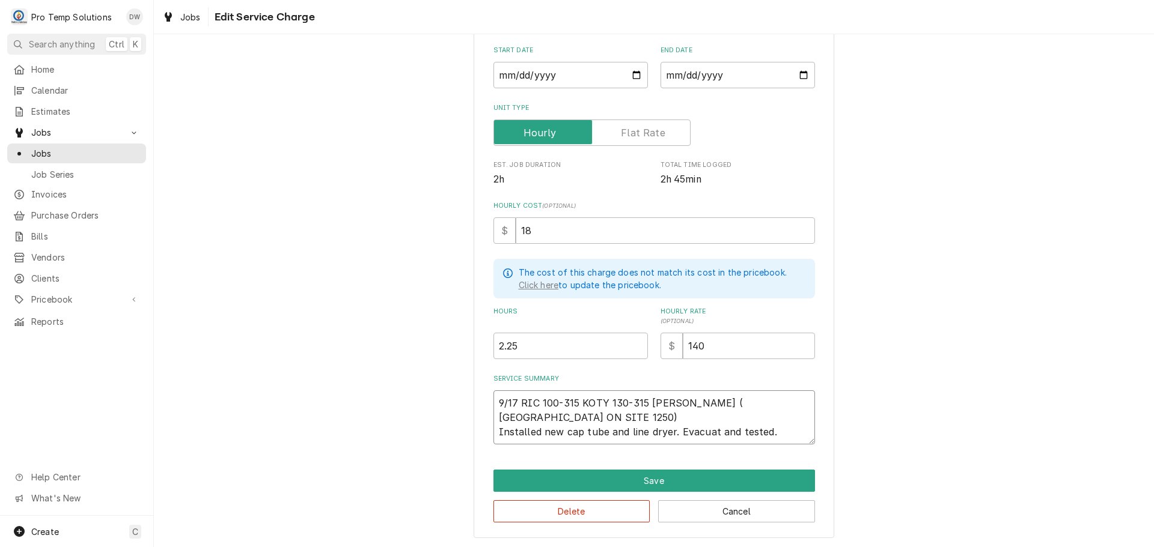
type textarea "x"
type textarea "9/17 RIC 100-315 KOTY 130-315 KEVIN ( KOTY ON SITE 1250) Installed new cap tube…"
type textarea "x"
type textarea "9/17 RIC 100-315 KOTY 130-315 KEVIN ( KOTY ON SITE 1250) Installed new cap tube…"
type textarea "x"
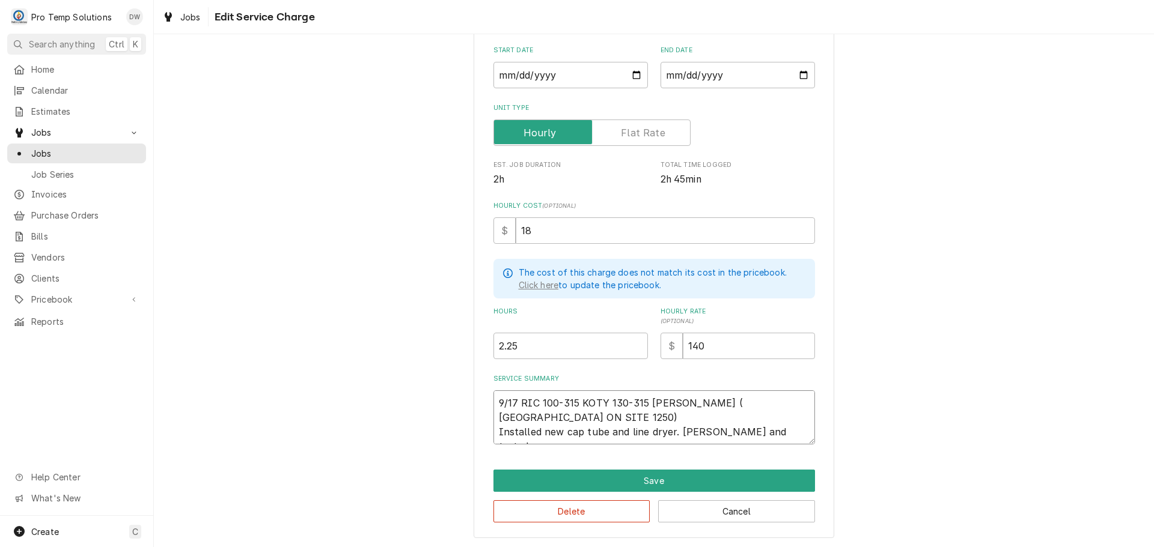
type textarea "9/17 RIC 100-315 KOTY 130-315 KEVIN ( KOTY ON SITE 1250) Installed new cap tube…"
type textarea "x"
type textarea "9/17 RIC 100-315 KOTY 130-315 KEVIN ( KOTY ON SITE 1250) Installed new cap tube…"
type textarea "x"
type textarea "9/17 RIC 100-315 KOTY 130-315 KEVIN ( KOTY ON SITE 1250) Installed new cap tube…"
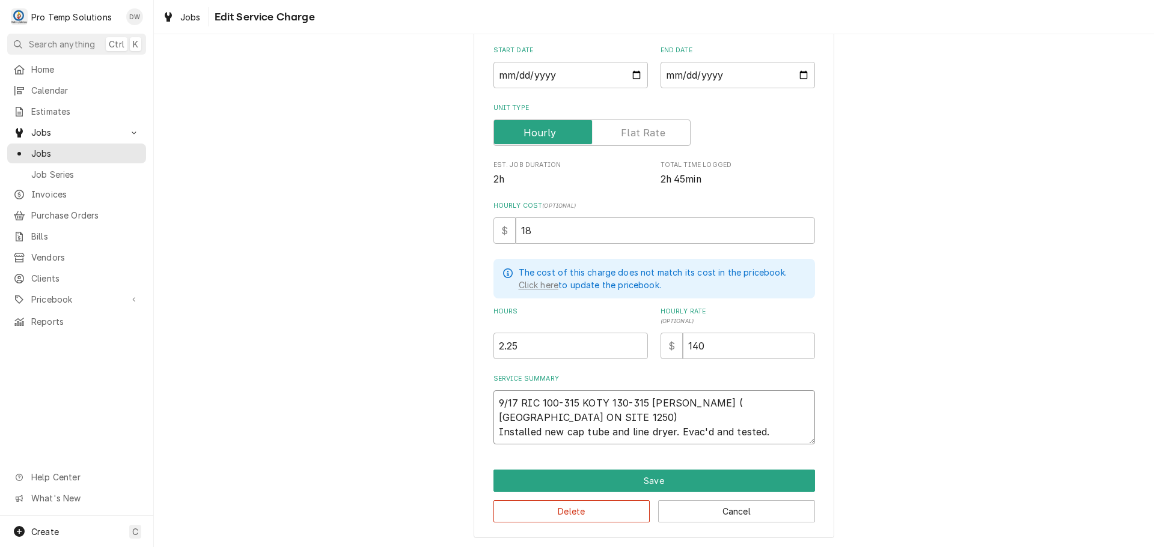
type textarea "x"
type textarea "9/17 RIC 100-315 KOTY 130-315 KEVIN ( KOTY ON SITE 1250) Installed new cap tube…"
type textarea "x"
type textarea "9/17 RIC 100-315 KOTY 130-315 KEVIN ( KOTY ON SITE 1250) Installed new cap tube…"
type textarea "x"
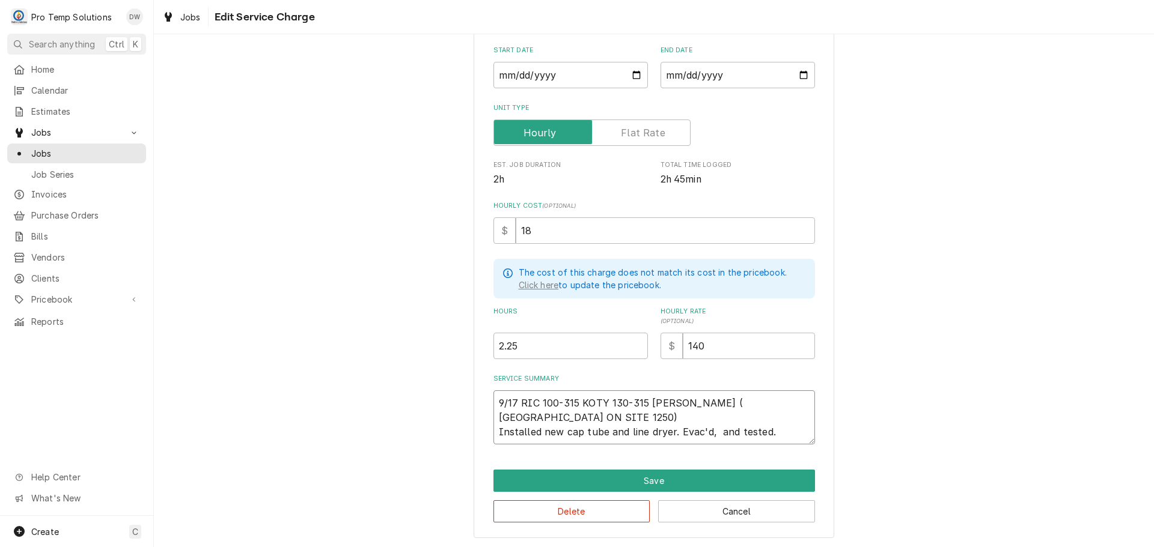
type textarea "9/17 RIC 100-315 KOTY 130-315 KEVIN ( KOTY ON SITE 1250) Installed new cap tube…"
type textarea "x"
type textarea "9/17 RIC 100-315 KOTY 130-315 KEVIN ( KOTY ON SITE 1250) Installed new cap tube…"
type textarea "x"
type textarea "9/17 RIC 100-315 KOTY 130-315 KEVIN ( KOTY ON SITE 1250) Installed new cap tube…"
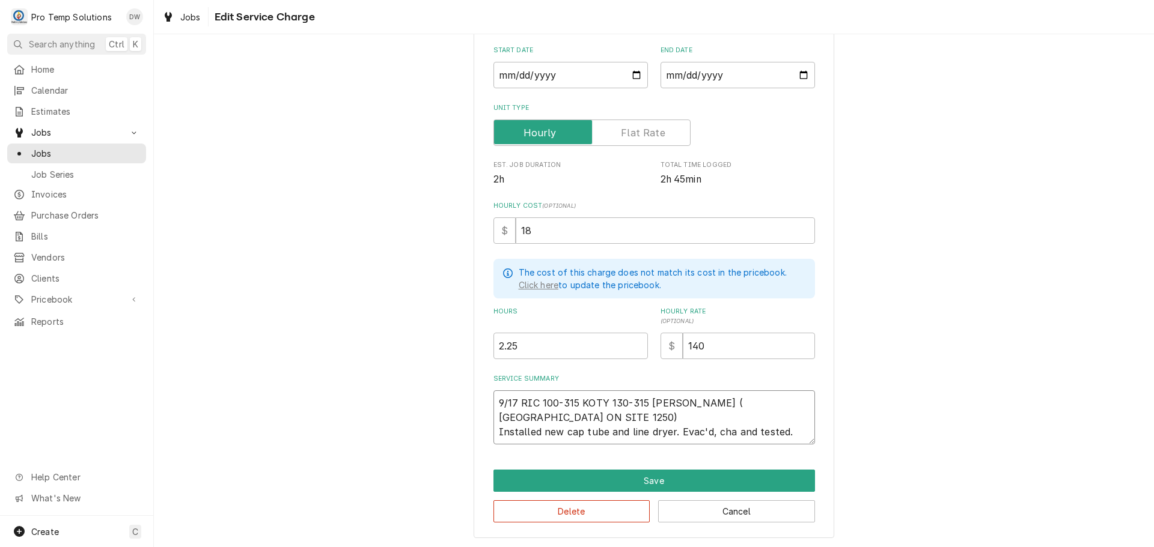
type textarea "x"
type textarea "9/17 RIC 100-315 KOTY 130-315 KEVIN ( KOTY ON SITE 1250) Installed new cap tube…"
type textarea "x"
type textarea "9/17 RIC 100-315 KOTY 130-315 KEVIN ( KOTY ON SITE 1250) Installed new cap tube…"
type textarea "x"
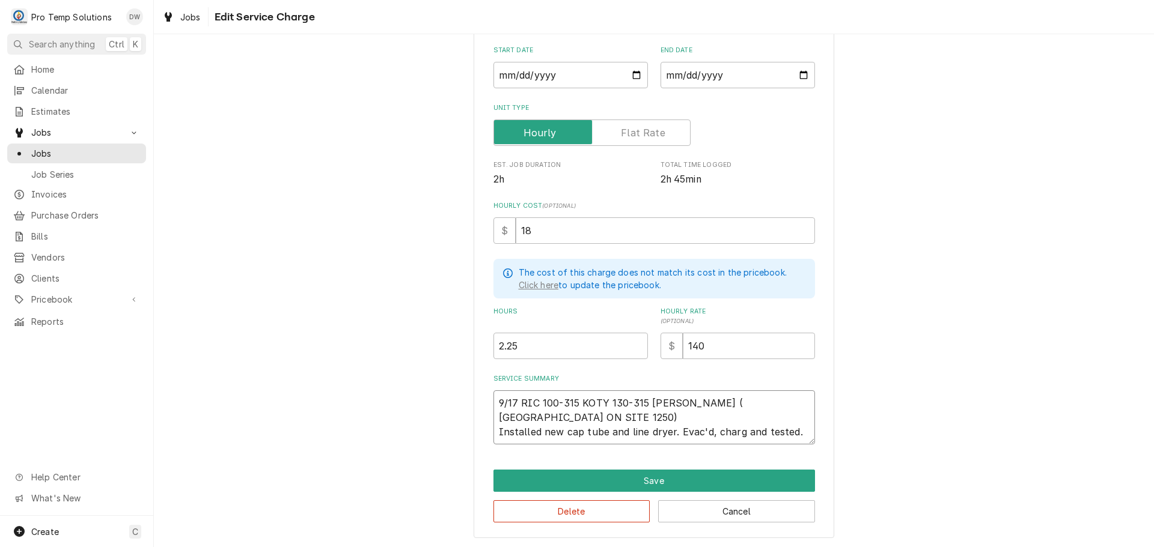
type textarea "9/17 RIC 100-315 KOTY 130-315 KEVIN ( KOTY ON SITE 1250) Installed new cap tube…"
type textarea "x"
type textarea "9/17 RIC 100-315 KOTY 130-315 KEVIN ( KOTY ON SITE 1250) Installed new cap tube…"
type textarea "x"
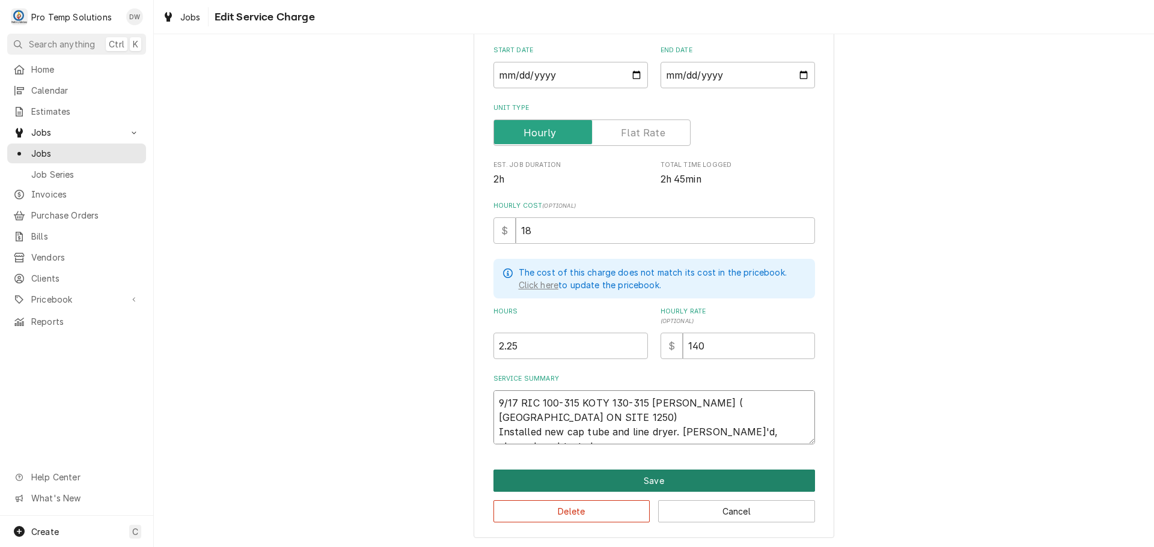
type textarea "9/17 RIC 100-315 KOTY 130-315 KEVIN ( KOTY ON SITE 1250) Installed new cap tube…"
click at [648, 481] on button "Save" at bounding box center [653, 481] width 321 height 22
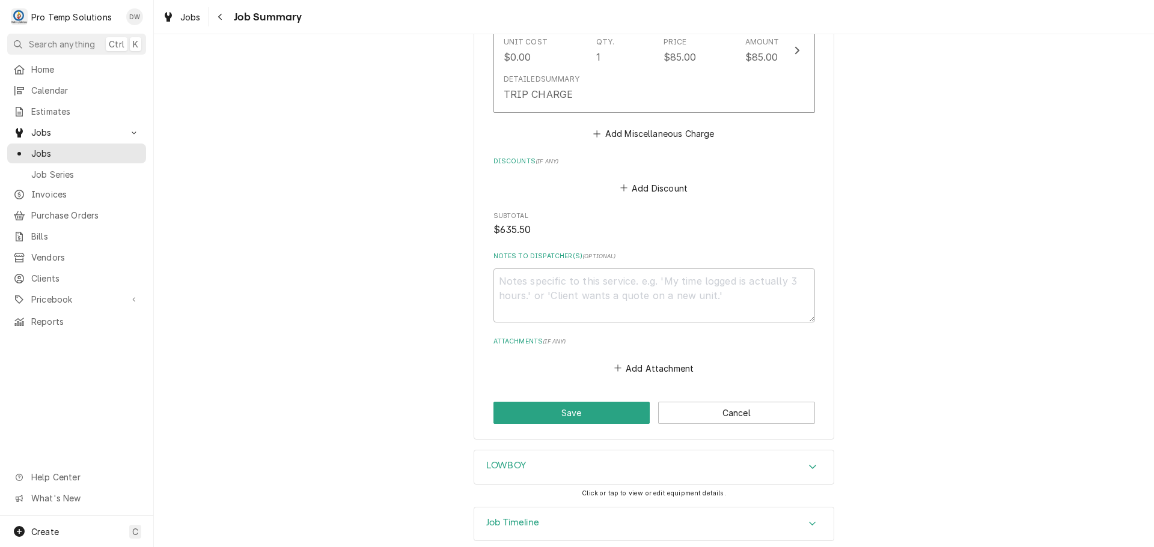
scroll to position [1562, 0]
click at [578, 288] on textarea "Notes to Dispatcher(s) ( optional )" at bounding box center [653, 294] width 321 height 54
type textarea "x"
type textarea "#"
type textarea "x"
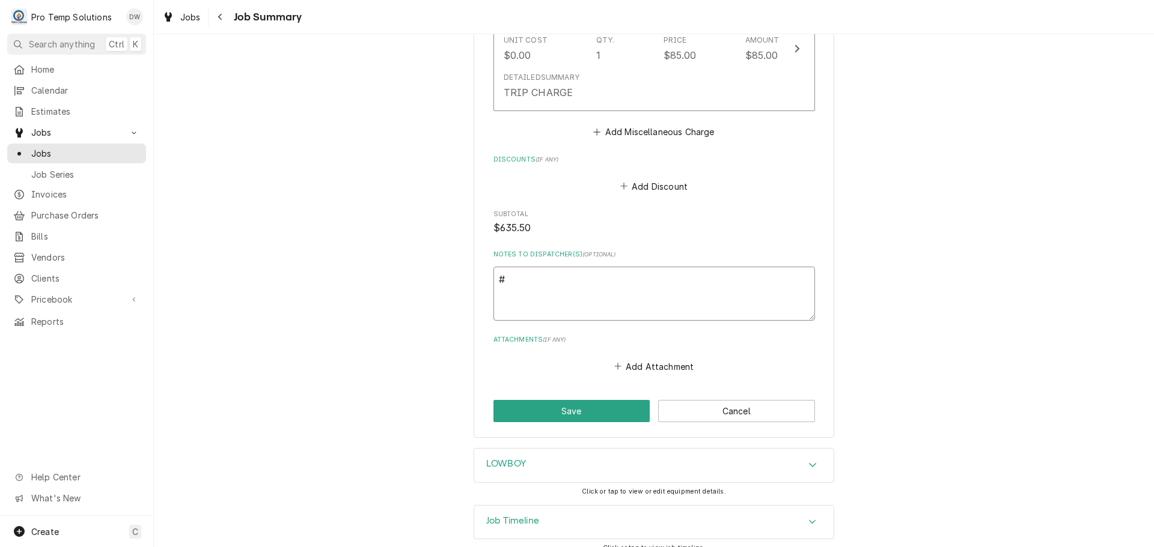
type textarea "#0"
type textarea "x"
type textarea "#09"
type textarea "x"
type textarea "#091"
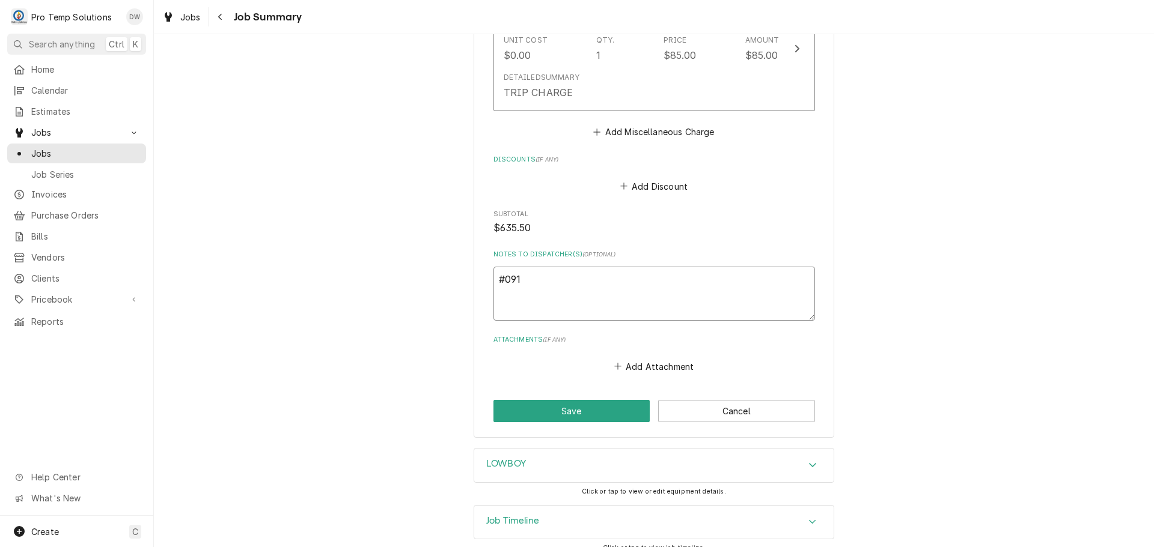
type textarea "x"
type textarea "#0917"
type textarea "x"
type textarea "#09172"
type textarea "x"
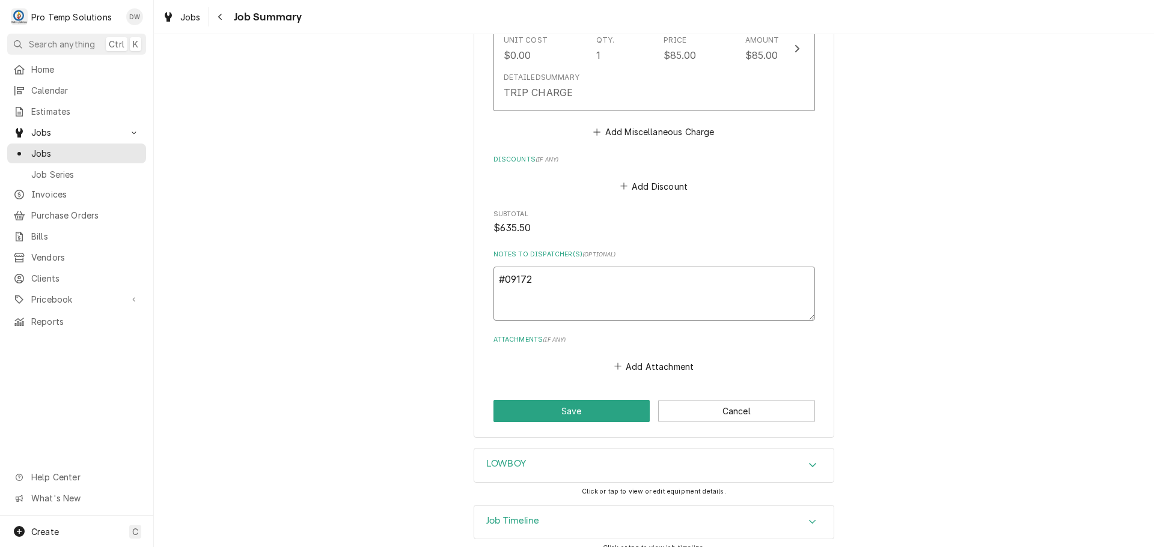
type textarea "#091725"
type textarea "x"
type textarea "#0917250"
type textarea "x"
type textarea "#09172500"
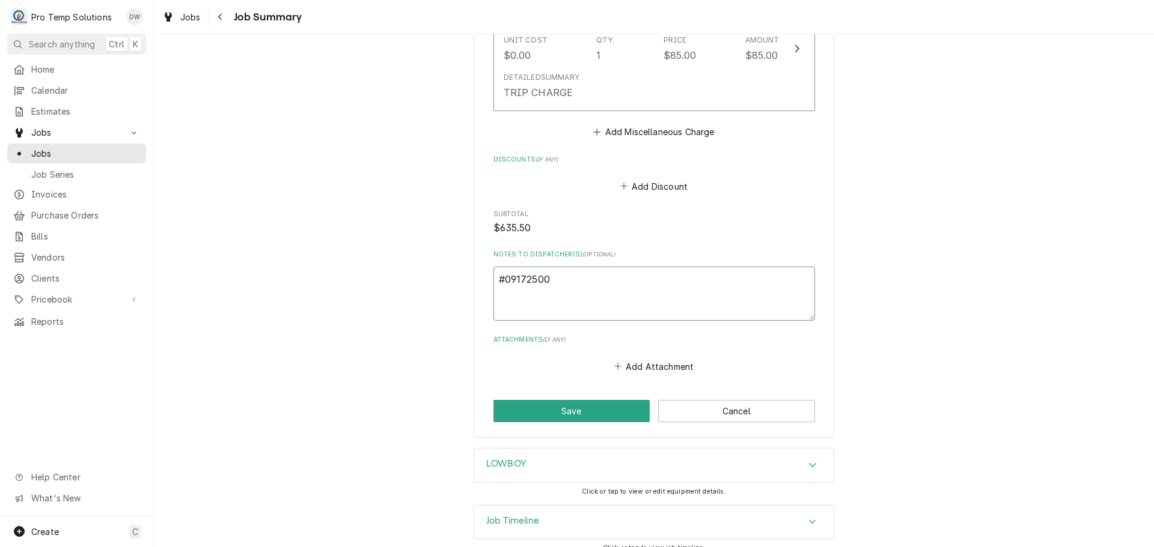
type textarea "x"
type textarea "#091725004"
click at [572, 409] on button "Save" at bounding box center [571, 411] width 157 height 22
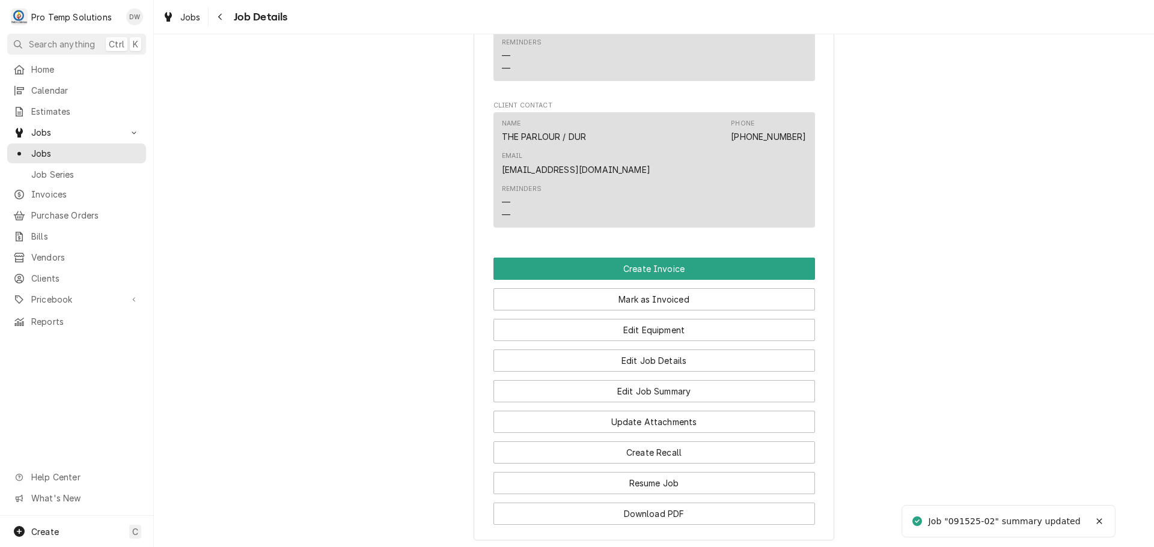
scroll to position [781, 0]
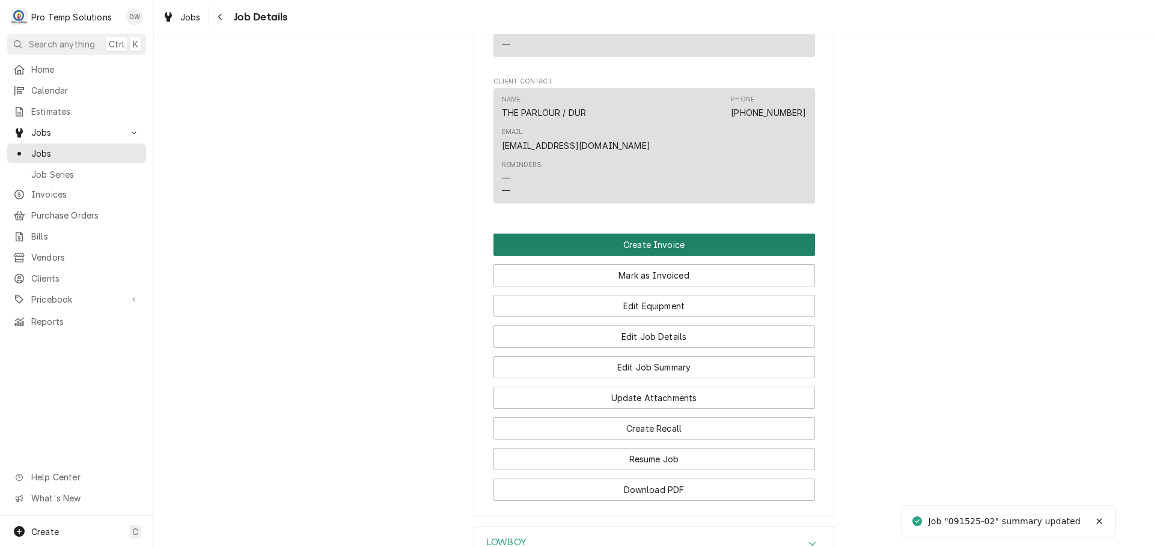
click at [636, 245] on button "Create Invoice" at bounding box center [653, 245] width 321 height 22
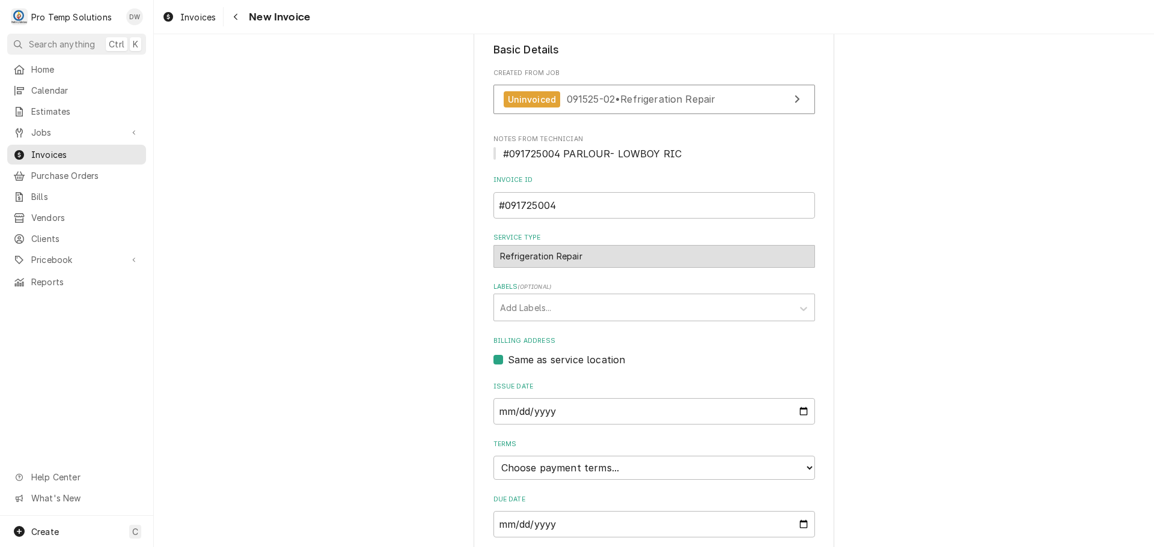
scroll to position [278, 0]
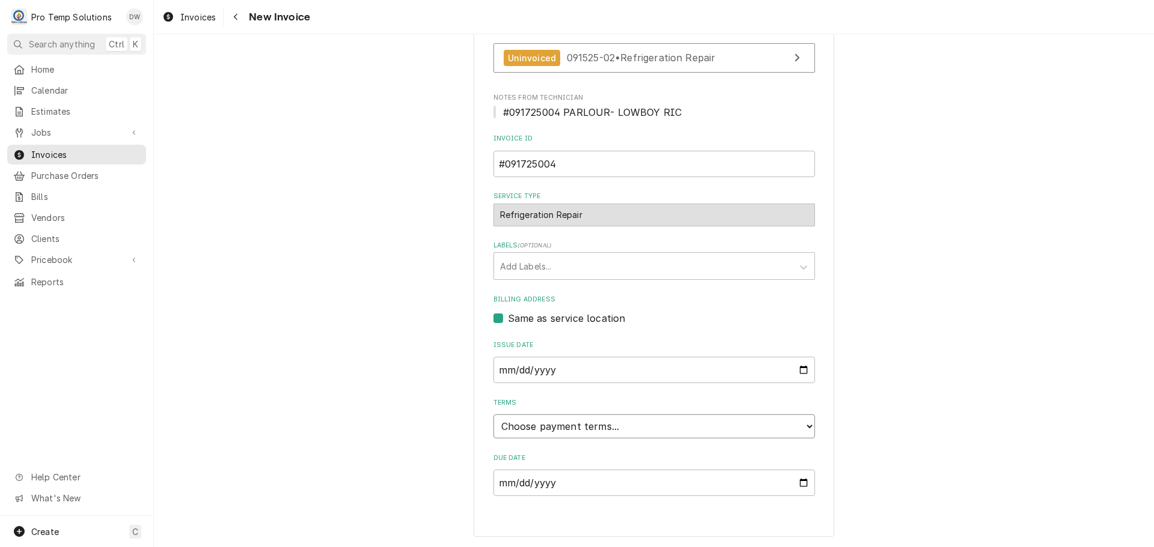
click at [548, 424] on select "Choose payment terms... Same Day Net 7 Net 14 Net 21 Net 30 Net 45 Net 60 Net 90" at bounding box center [653, 427] width 321 height 24
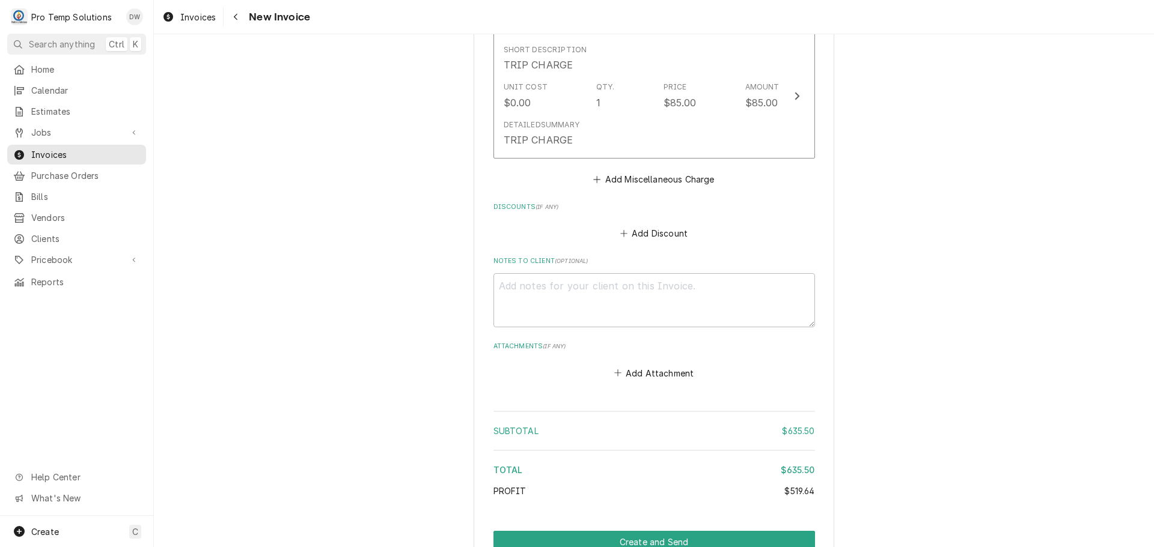
scroll to position [1960, 0]
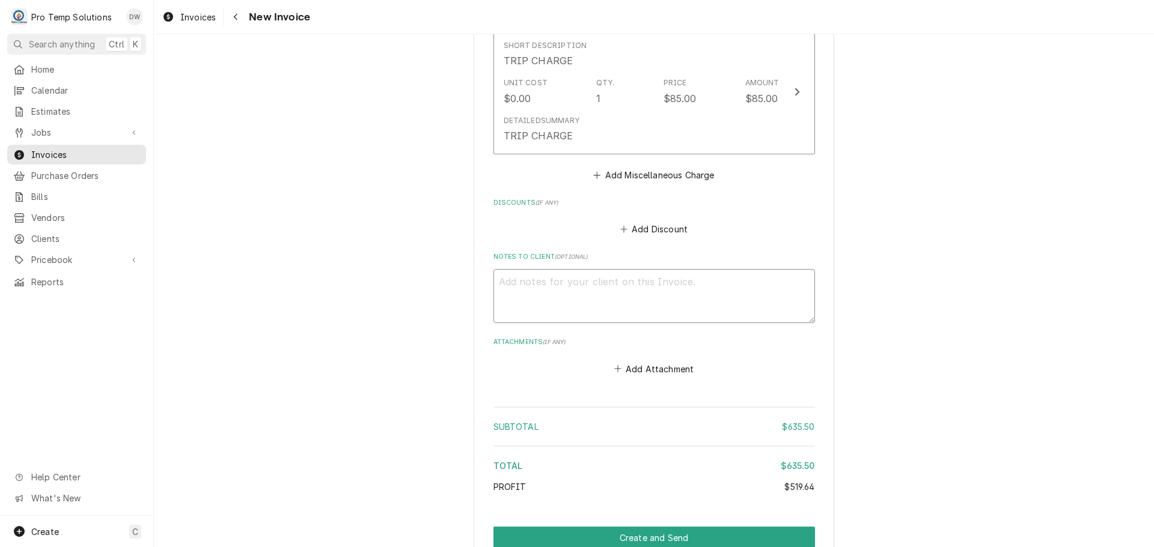
click at [545, 290] on textarea "Notes to Client ( optional )" at bounding box center [653, 296] width 321 height 54
type textarea "x"
type textarea "#"
type textarea "x"
type textarea "#0"
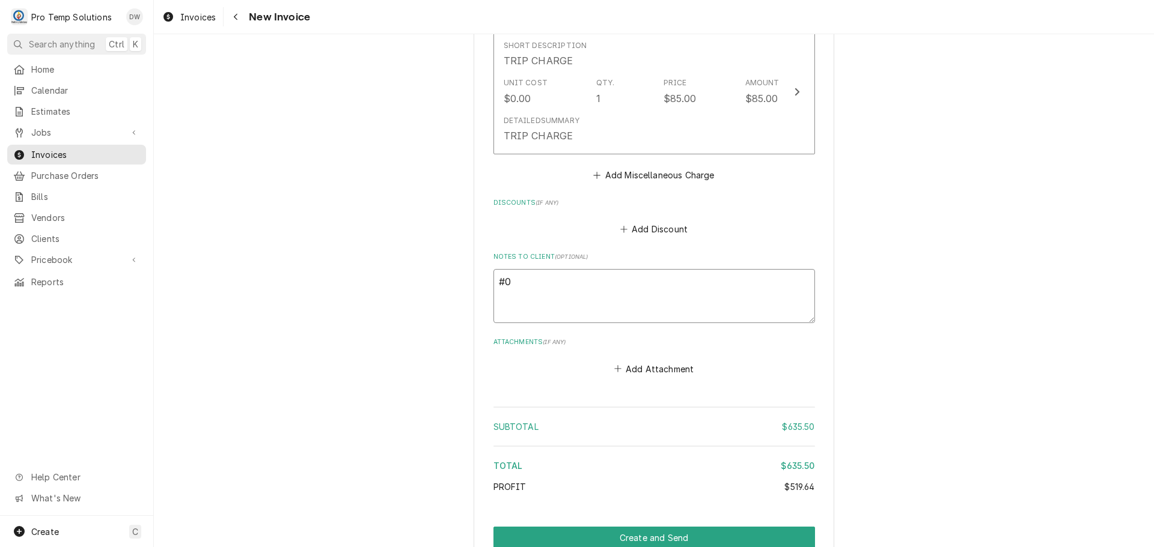
type textarea "x"
type textarea "#09"
type textarea "x"
type textarea "#091"
type textarea "x"
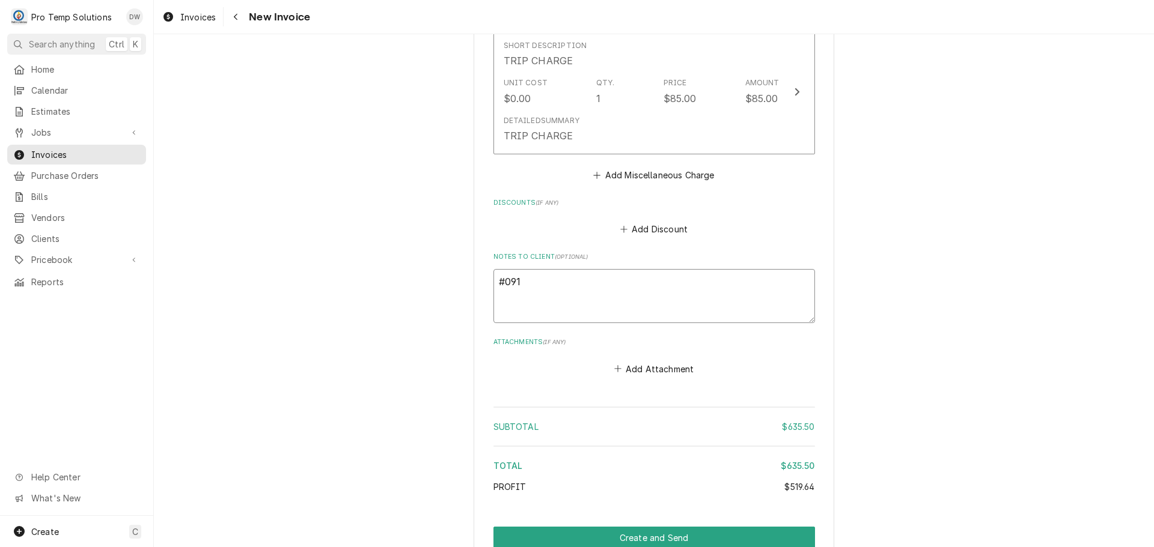
type textarea "#0917"
type textarea "x"
type textarea "#09172"
type textarea "x"
type textarea "#091725"
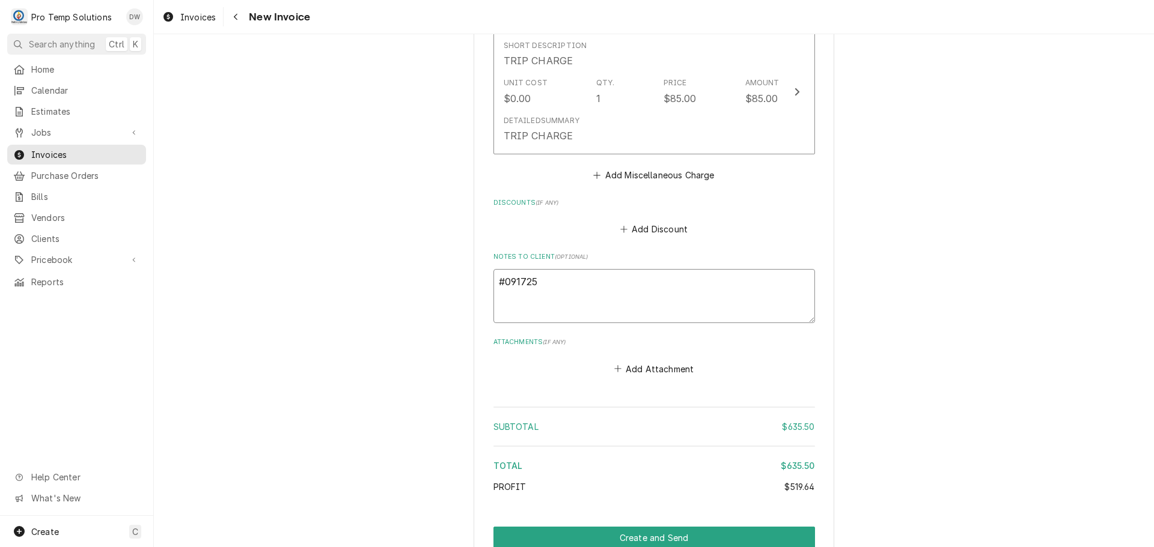
type textarea "x"
type textarea "#0917250"
type textarea "x"
type textarea "#09172500"
type textarea "x"
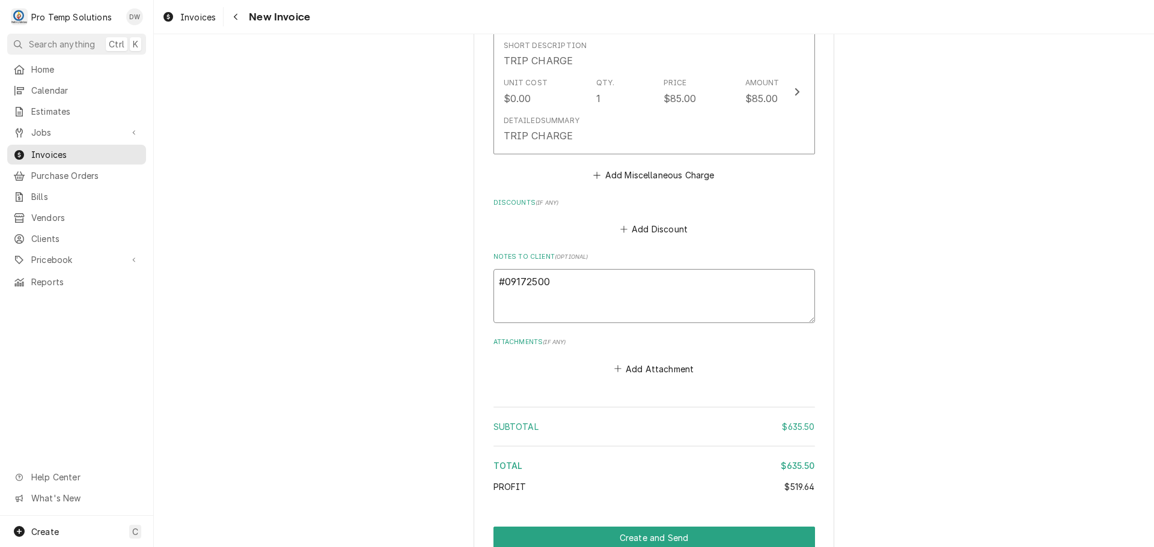
type textarea "#091725004"
type textarea "x"
type textarea "#091725004"
type textarea "x"
type textarea "#091725004 P"
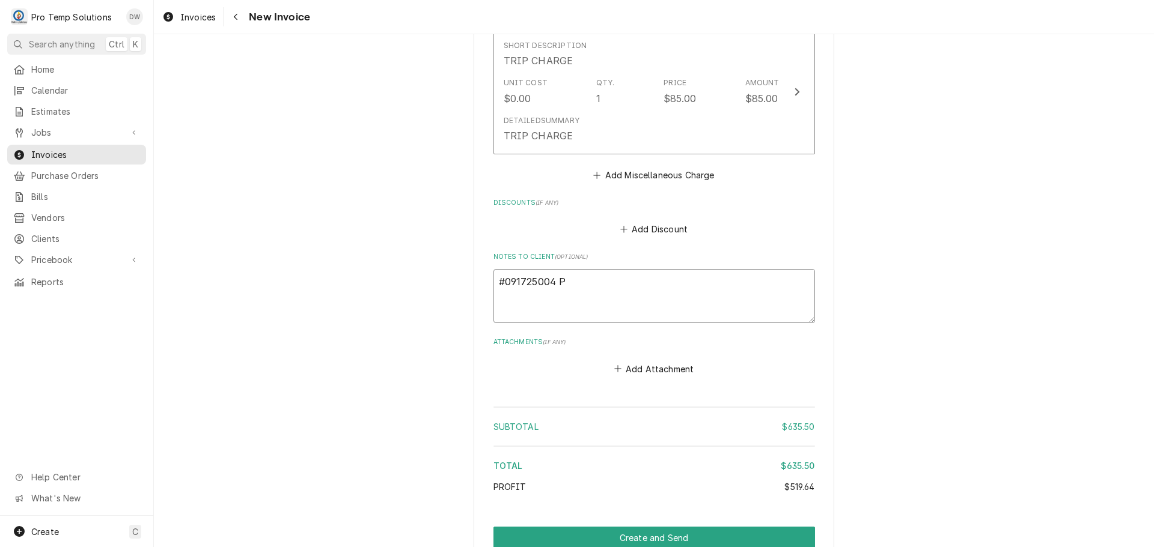
type textarea "x"
type textarea "#091725004 PA"
type textarea "x"
type textarea "#091725004 PAR"
type textarea "x"
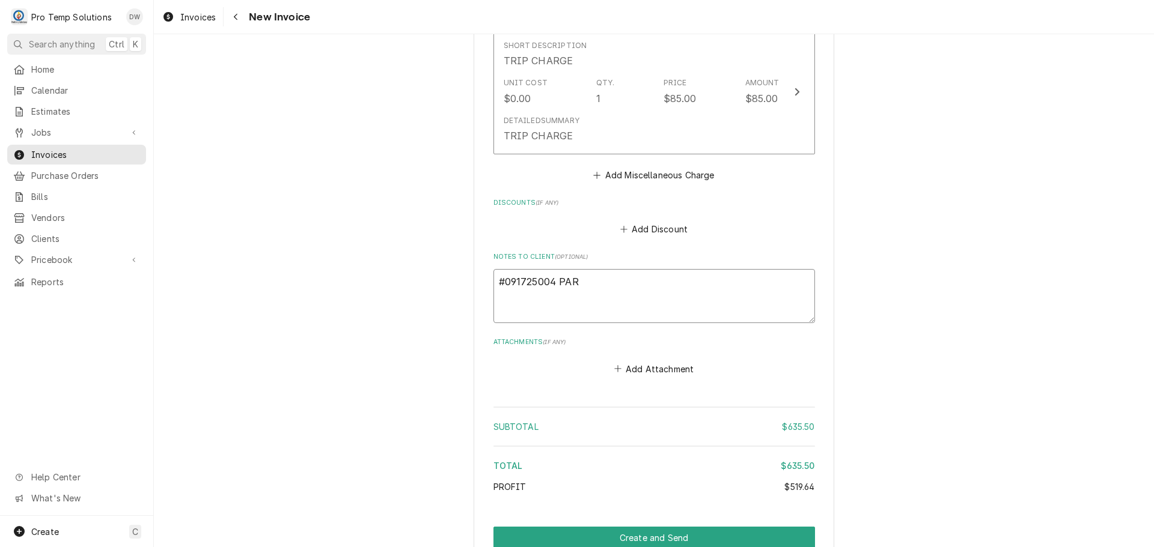
type textarea "#091725004 PARL"
type textarea "x"
type textarea "#091725004 PARLO"
type textarea "x"
type textarea "#091725004 PARLOU"
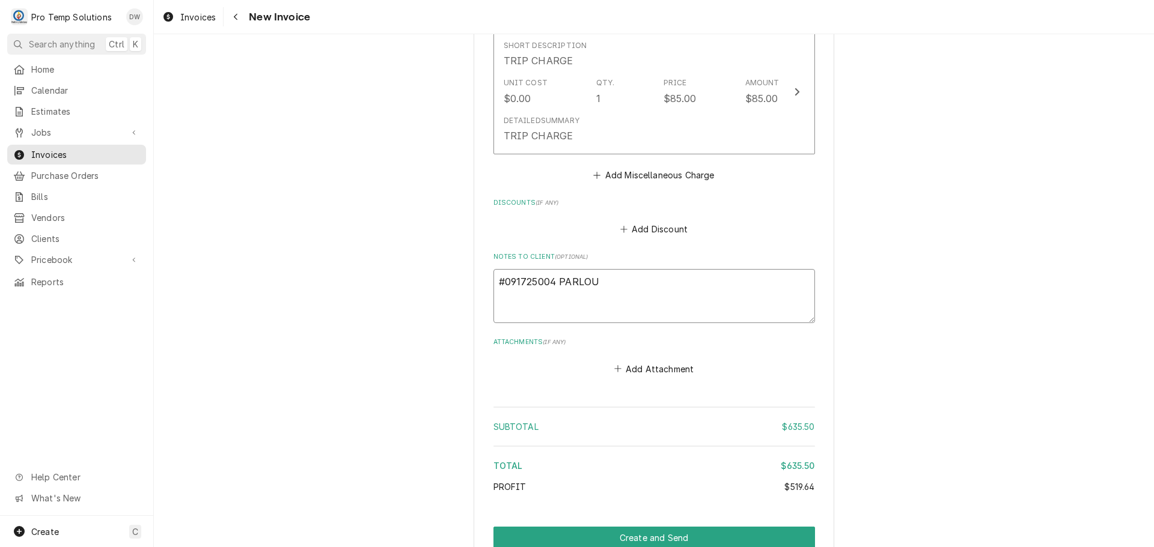
type textarea "x"
type textarea "#091725004 PARLOUR"
type textarea "x"
type textarea "#091725004 PARLOUR-"
type textarea "x"
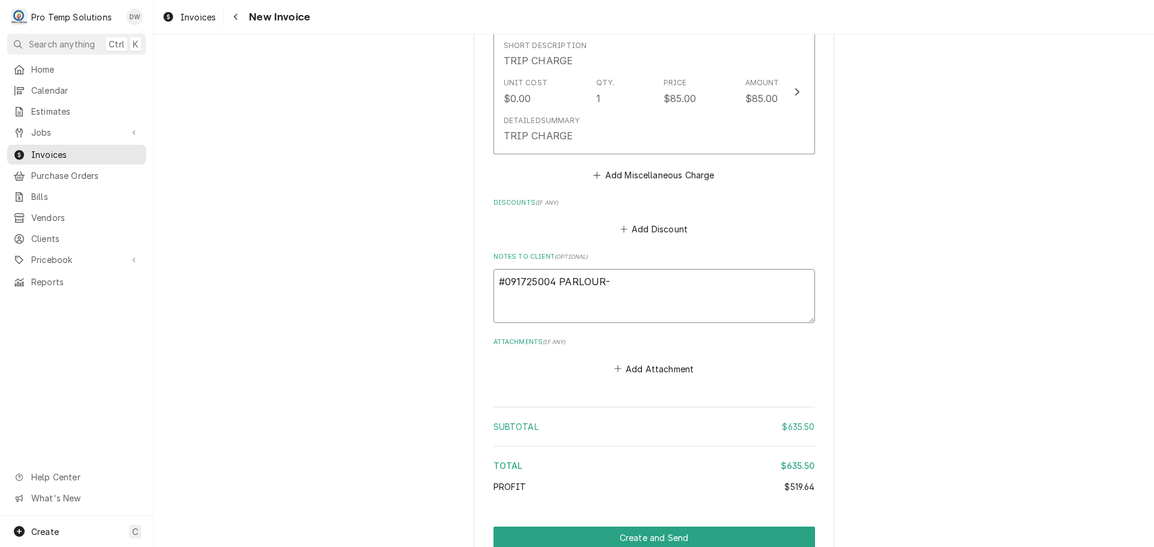
type textarea "#091725004 PARLOUR-"
type textarea "x"
type textarea "#091725004 PARLOUR- L"
type textarea "x"
type textarea "#091725004 PARLOUR- LO"
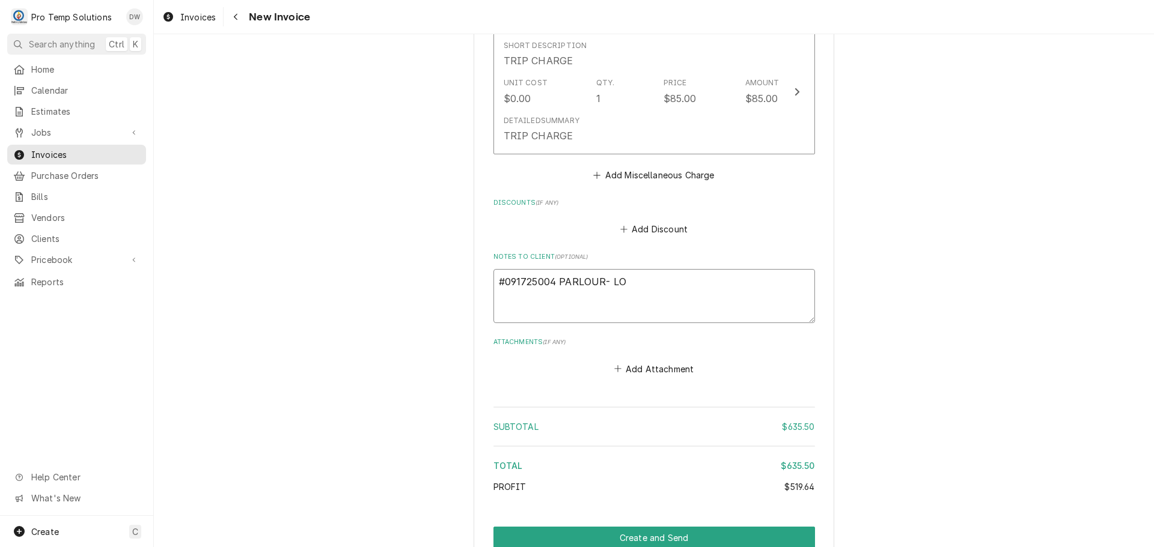
type textarea "x"
type textarea "#091725004 PARLOUR- LOW"
type textarea "x"
type textarea "#091725004 PARLOUR- LOWB"
type textarea "x"
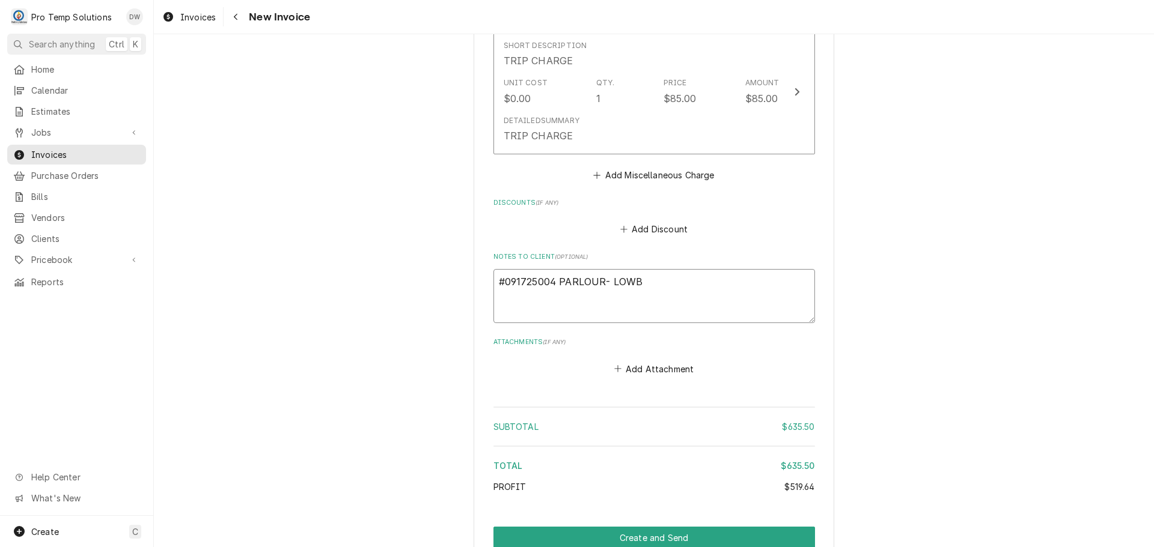
type textarea "#091725004 PARLOUR- LOWBO"
type textarea "x"
type textarea "#091725004 PARLOUR- LOWBOY"
type textarea "x"
type textarea "#091725004 PARLOUR- LOWBOY"
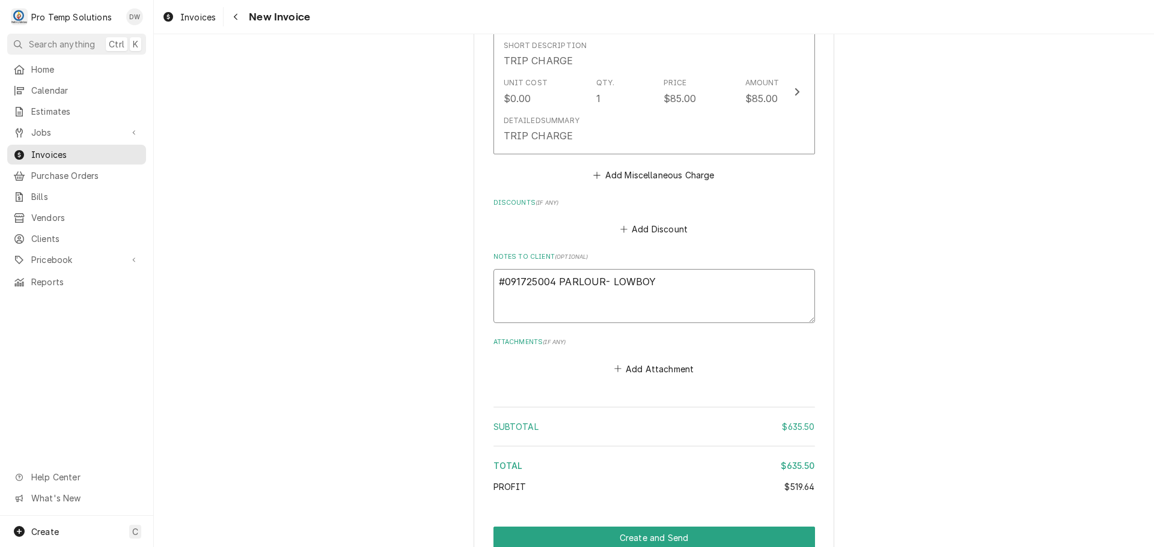
type textarea "x"
type textarea "#091725004 PARLOUR- LOWBOY R"
type textarea "x"
type textarea "#091725004 PARLOUR- LOWBOY RI"
type textarea "x"
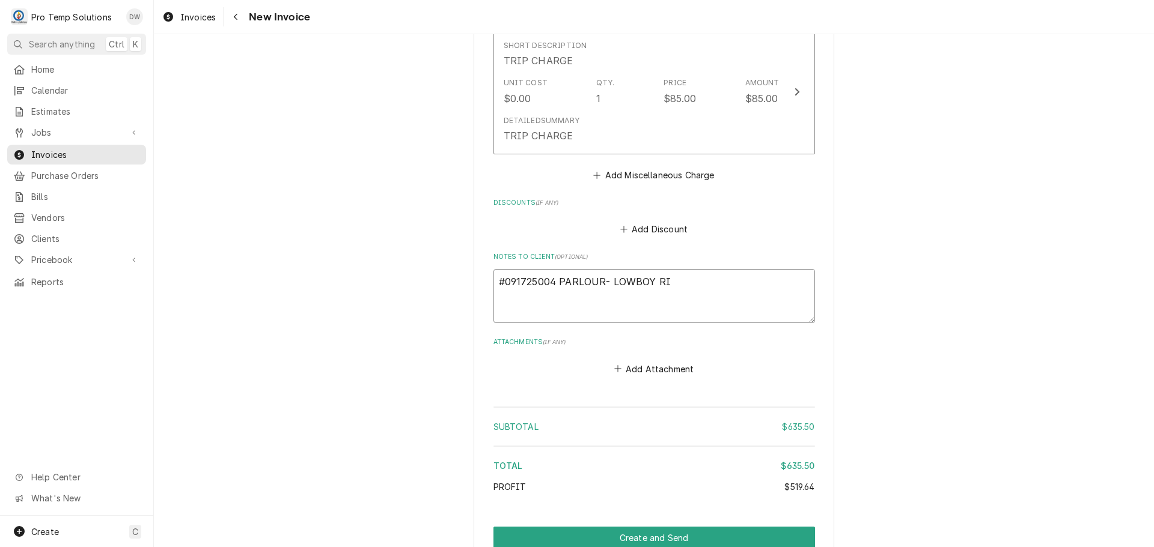
type textarea "#091725004 PARLOUR- LOWBOY RIC"
type textarea "x"
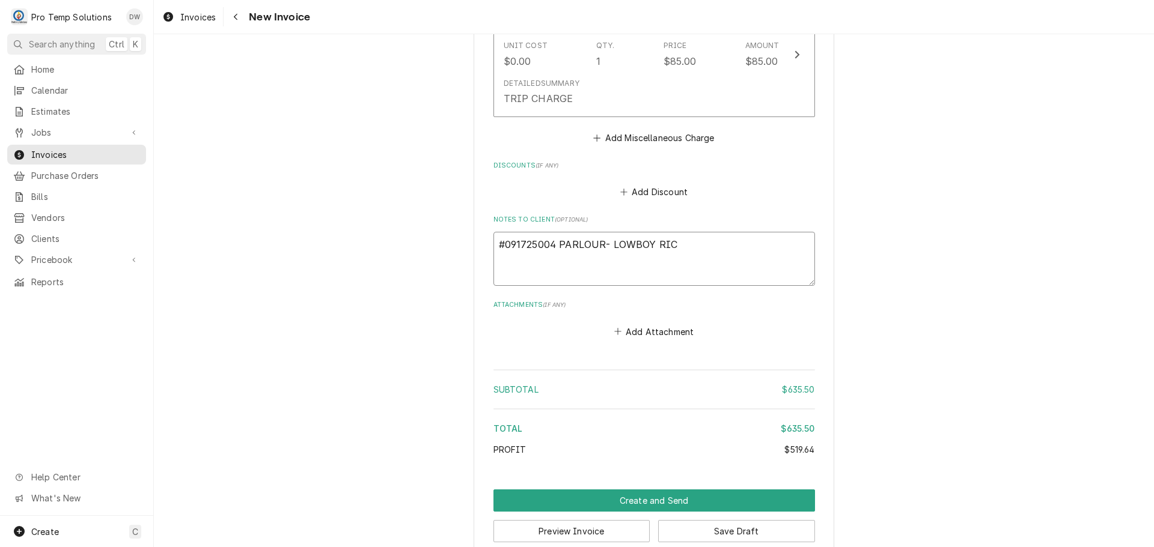
scroll to position [2018, 0]
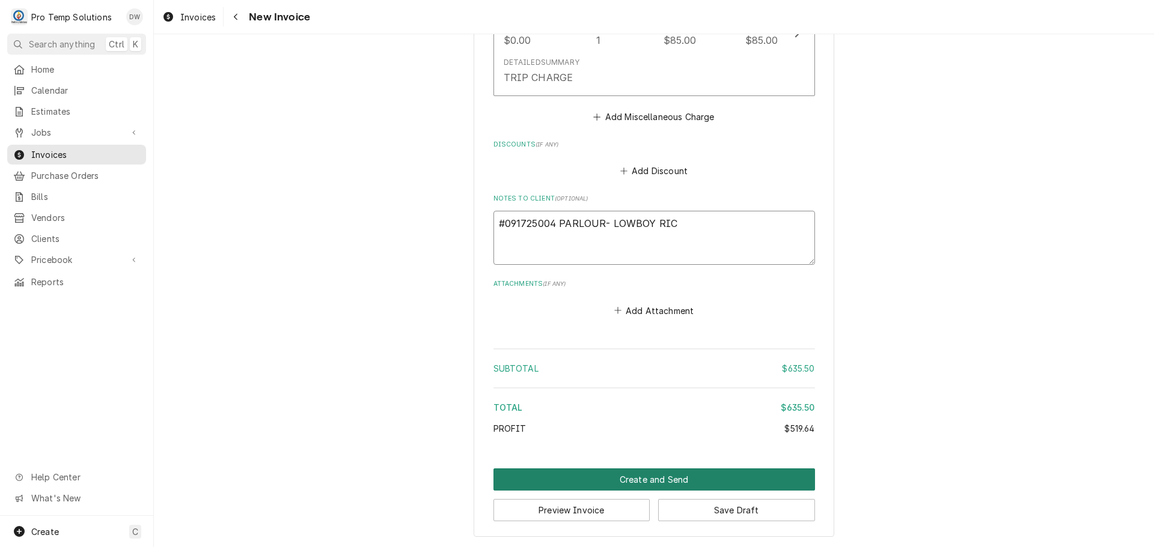
type textarea "#091725004 PARLOUR- LOWBOY RIC"
click at [634, 480] on button "Create and Send" at bounding box center [653, 480] width 321 height 22
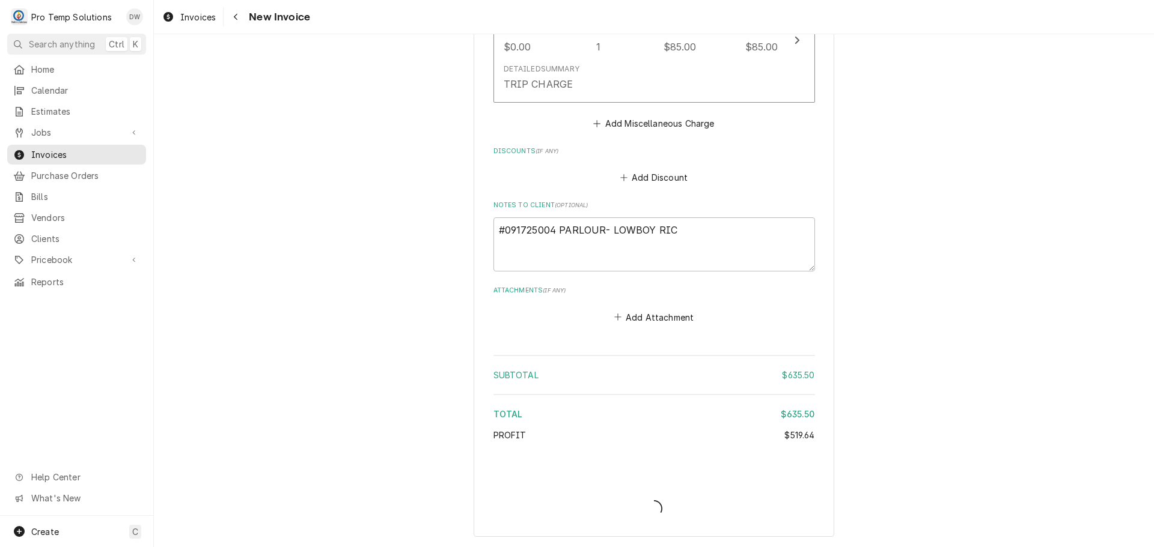
type textarea "x"
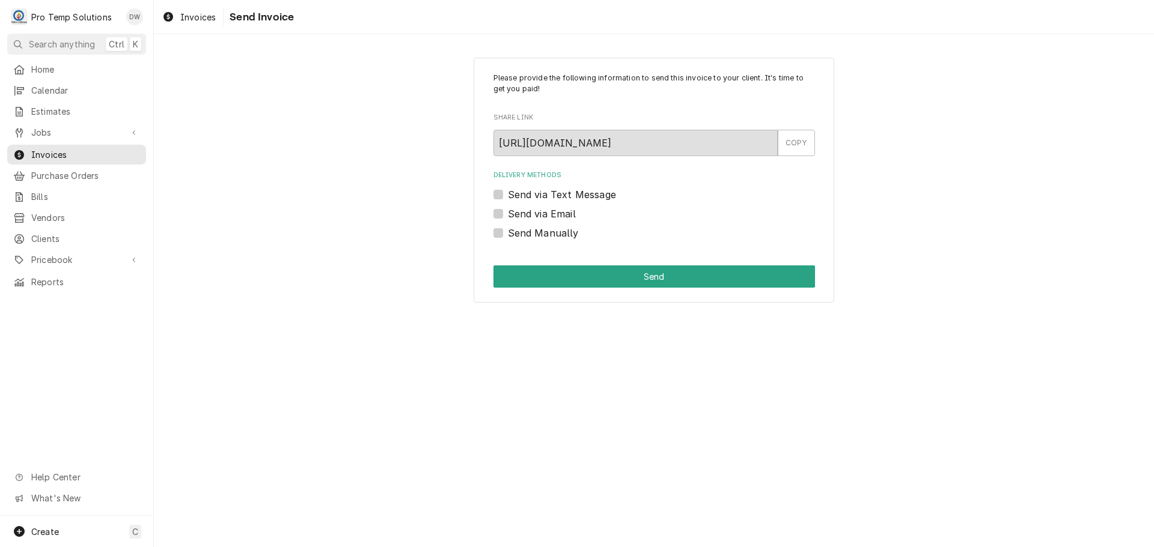
click at [508, 215] on label "Send via Email" at bounding box center [542, 214] width 68 height 14
click at [508, 215] on input "Send via Email" at bounding box center [668, 220] width 321 height 26
checkbox input "true"
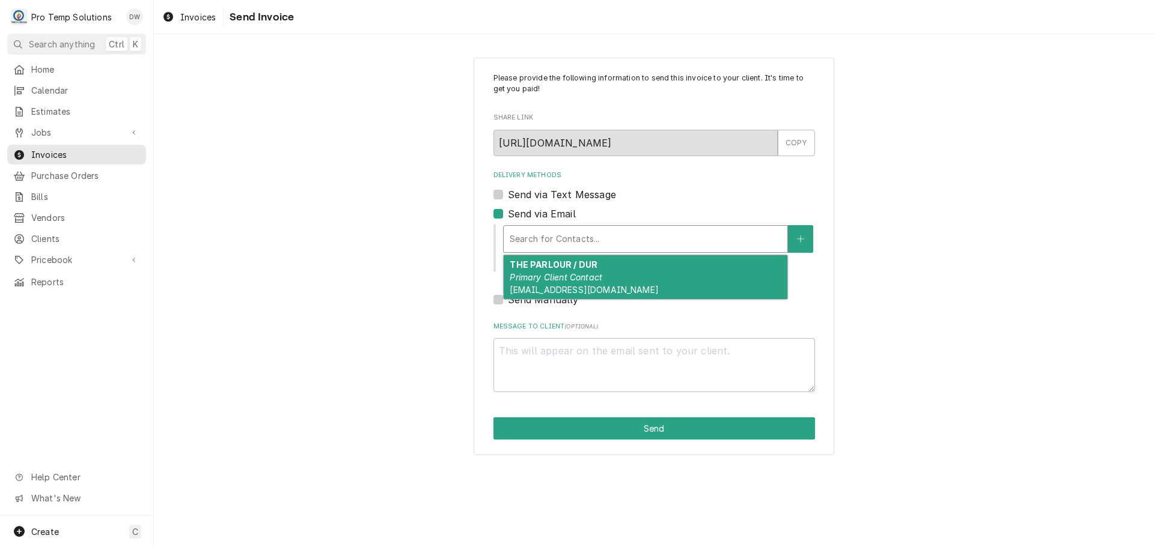
click at [638, 238] on div "Delivery Methods" at bounding box center [646, 239] width 272 height 22
click at [617, 277] on div "THE PARLOUR / DUR Primary Client Contact protempsolutions@gmail.com" at bounding box center [646, 277] width 284 height 44
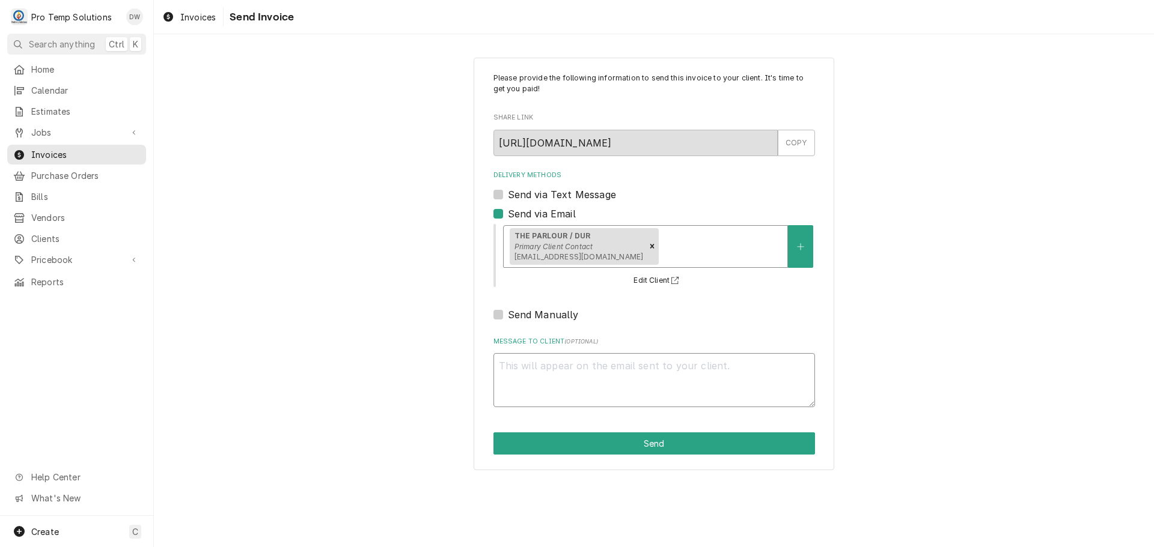
click at [574, 367] on textarea "Message to Client ( optional )" at bounding box center [653, 380] width 321 height 54
type textarea "x"
type textarea "#"
type textarea "x"
type textarea "#0"
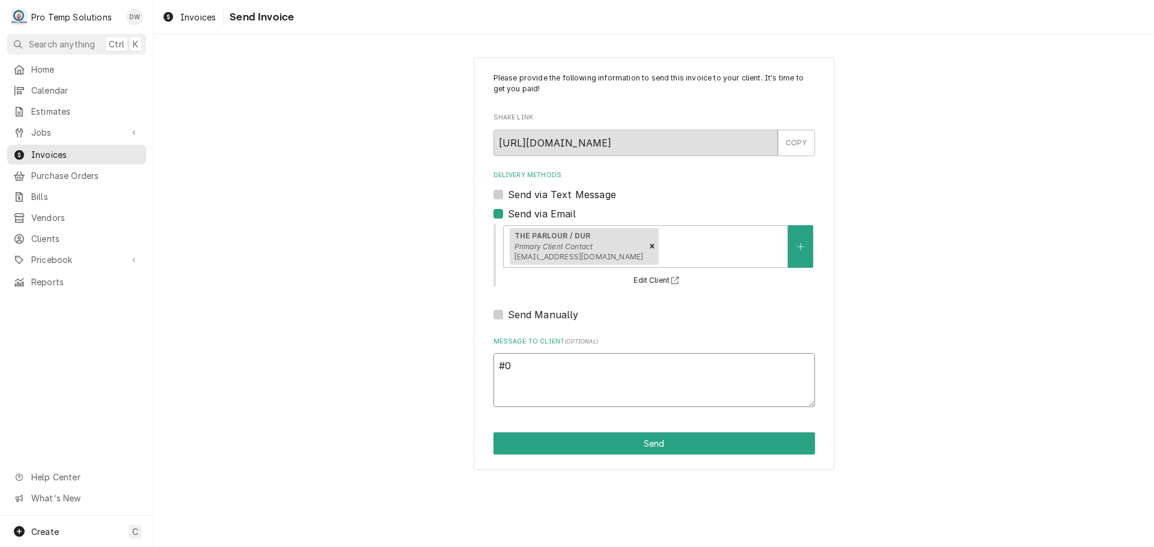
type textarea "x"
type textarea "#09"
type textarea "x"
type textarea "#091"
type textarea "x"
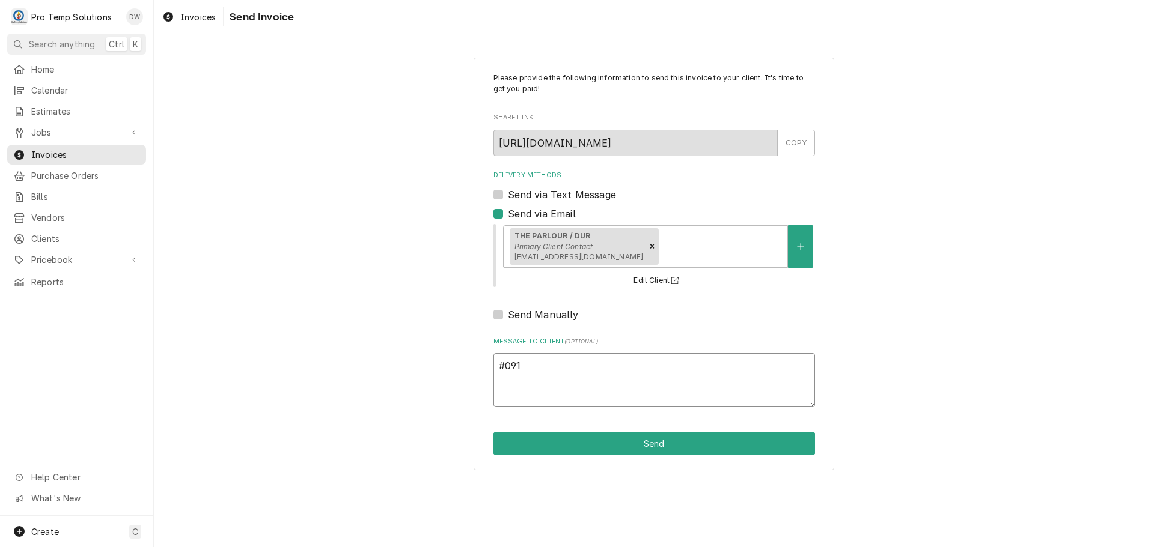
type textarea "#0917"
type textarea "x"
type textarea "#09172"
type textarea "x"
type textarea "#091725"
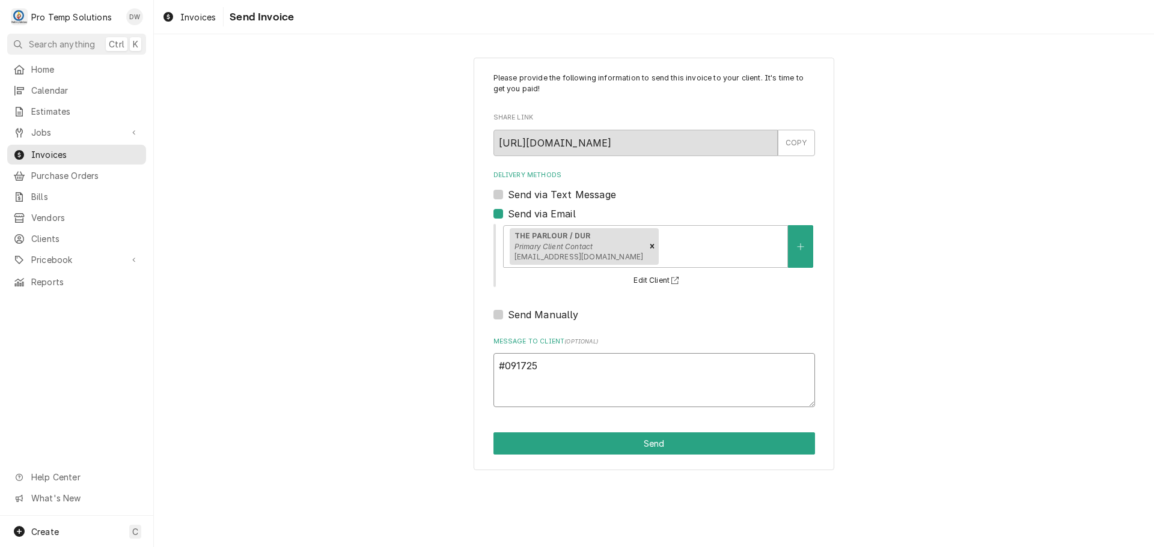
type textarea "x"
type textarea "#0917250"
type textarea "x"
type textarea "#09172500"
type textarea "x"
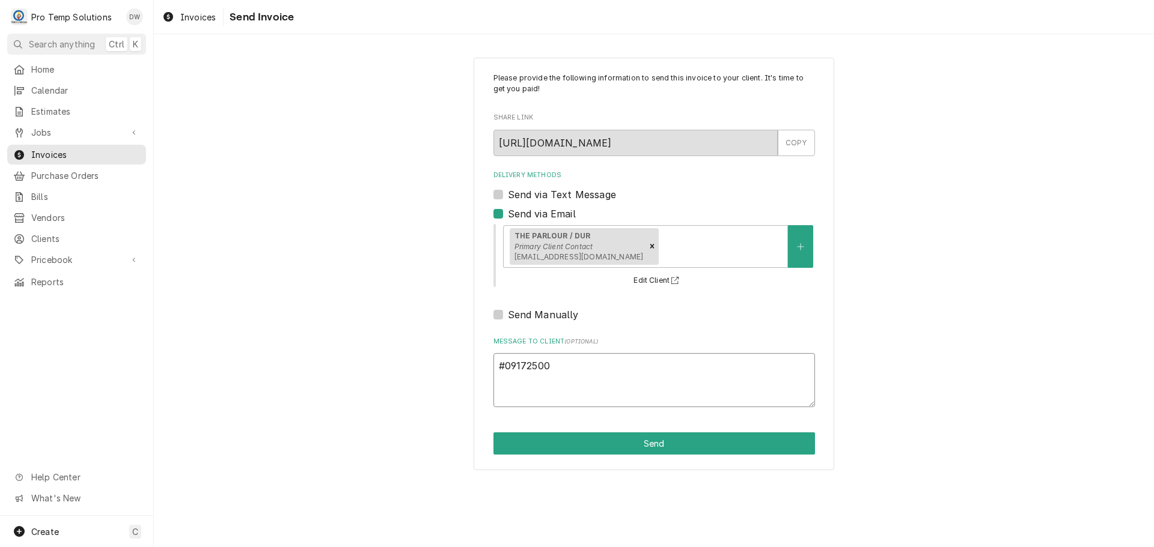
type textarea "#091725004"
type textarea "x"
type textarea "#091725004"
type textarea "x"
type textarea "#091725004 P"
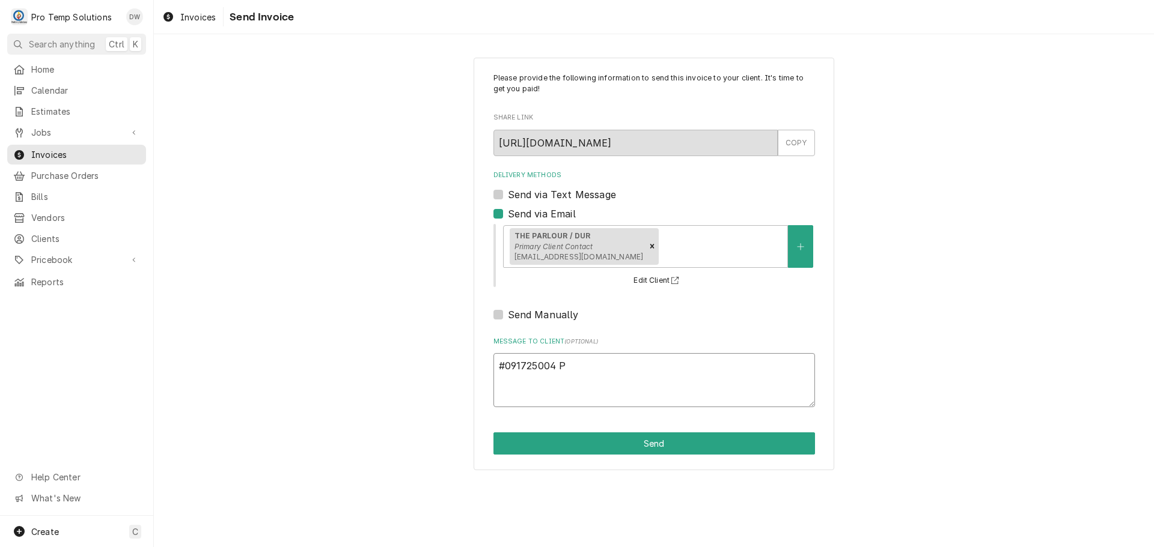
type textarea "x"
type textarea "#091725004 PA"
type textarea "x"
type textarea "#091725004 PAR"
type textarea "x"
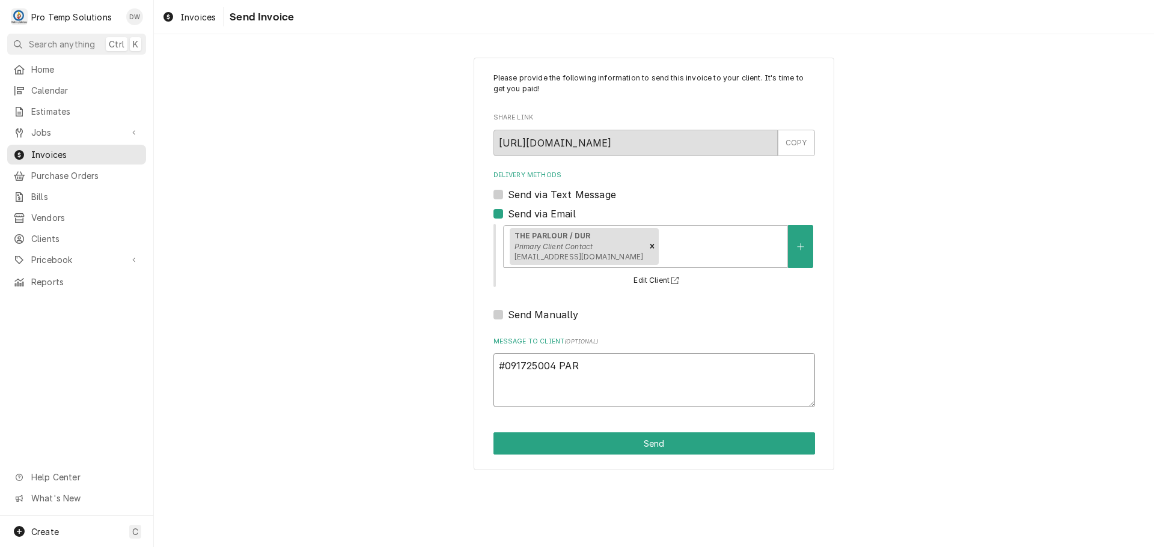
type textarea "#091725004 PARL"
type textarea "x"
type textarea "#091725004 PARLO"
type textarea "x"
type textarea "#091725004 PARLOU"
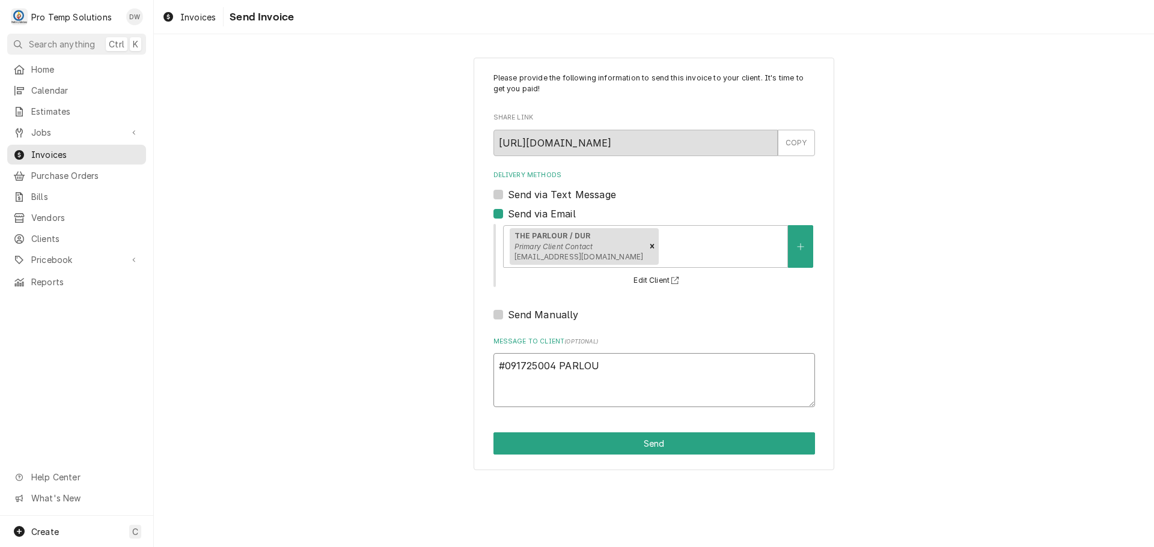
type textarea "x"
type textarea "#091725004 PARLOUR"
type textarea "x"
type textarea "#091725004 PARLOUR-"
type textarea "x"
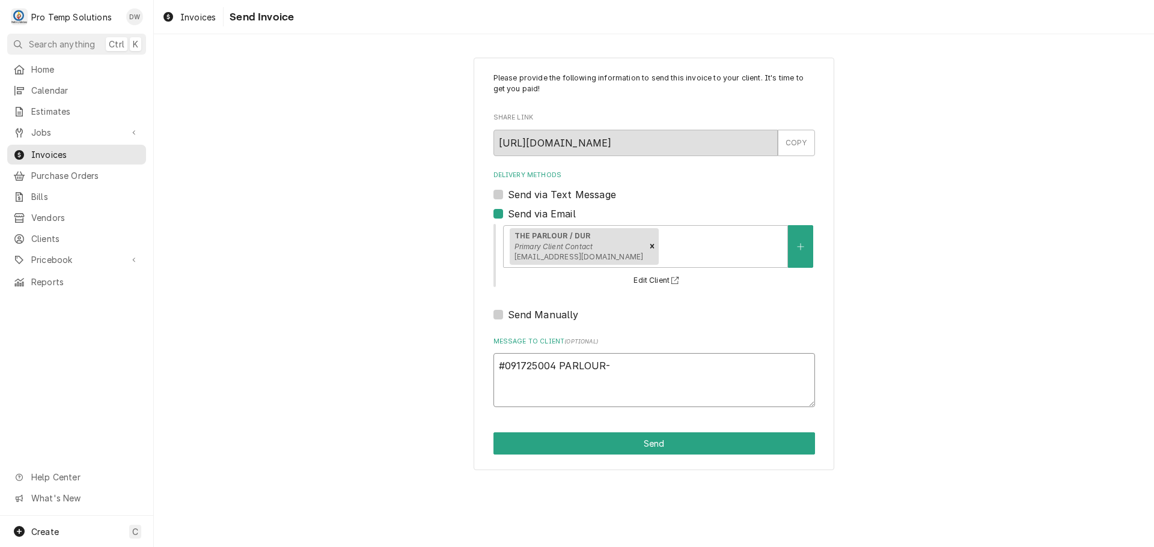
type textarea "#091725004 PARLOUR-"
type textarea "x"
type textarea "#091725004 PARLOUR- L"
type textarea "x"
type textarea "#091725004 PARLOUR- LO"
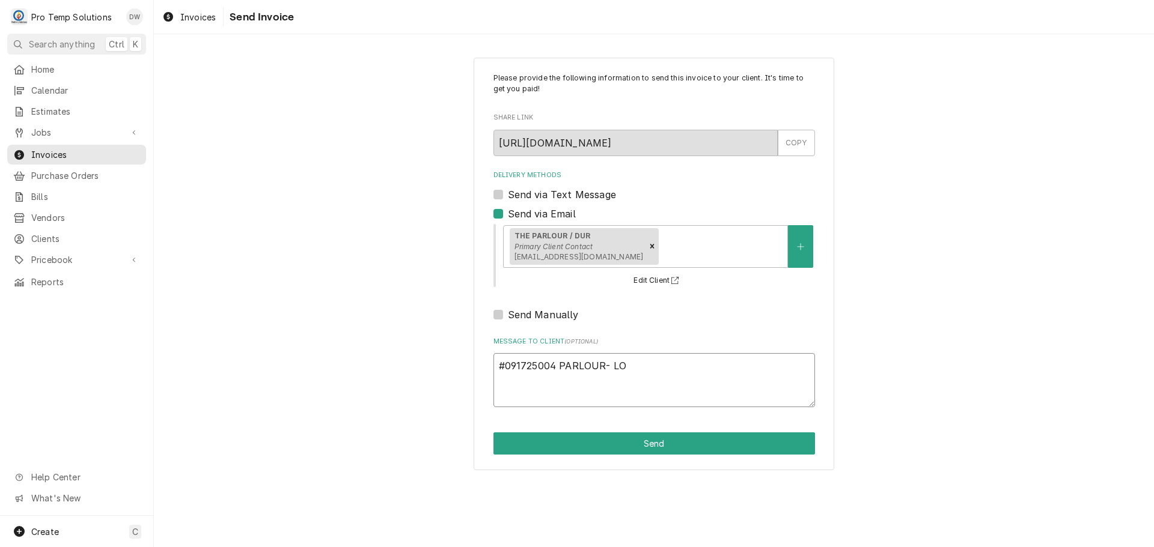
type textarea "x"
type textarea "#091725004 PARLOUR- LOW"
type textarea "x"
type textarea "#091725004 PARLOUR- LOWB"
type textarea "x"
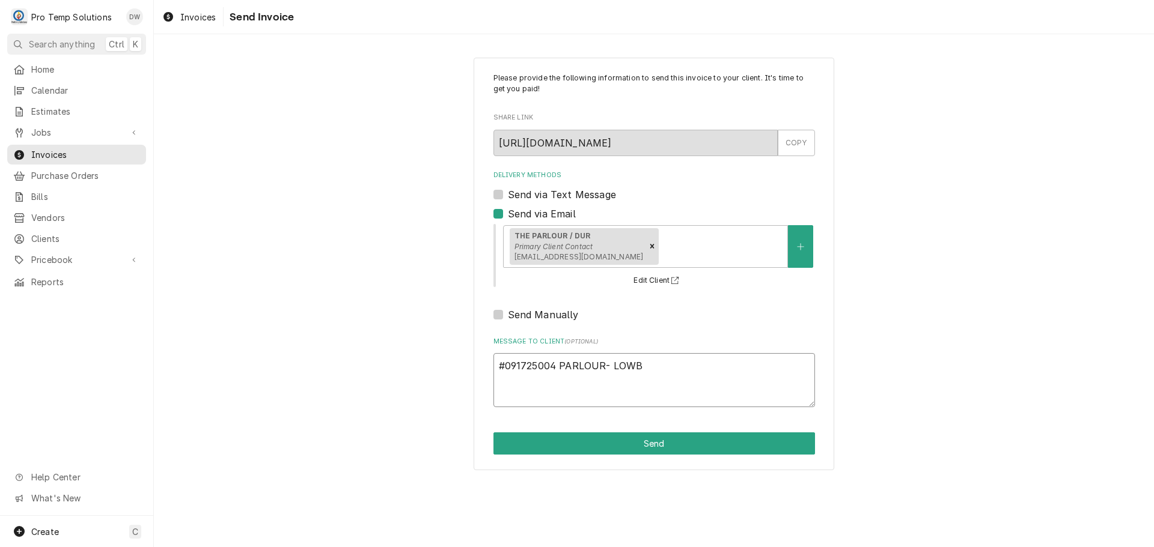
type textarea "#091725004 PARLOUR- LOWBO"
type textarea "x"
type textarea "#091725004 PARLOUR- LOWBOY"
type textarea "x"
type textarea "#091725004 PARLOUR- LOWBOY"
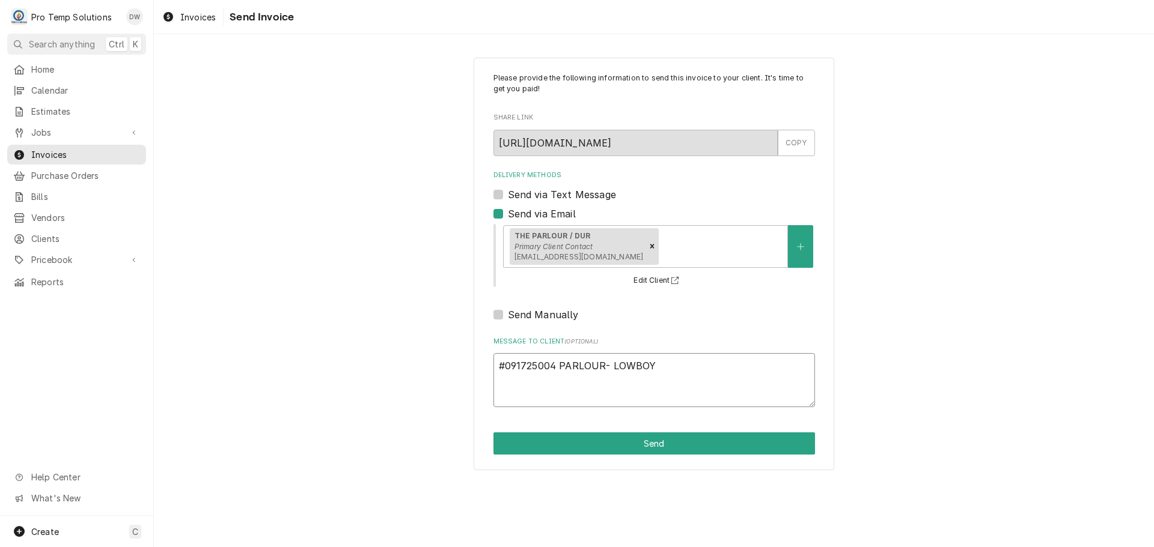
type textarea "x"
type textarea "#091725004 PARLOUR- LOWBOY R"
type textarea "x"
type textarea "#091725004 PARLOUR- LOWBOY RI"
type textarea "x"
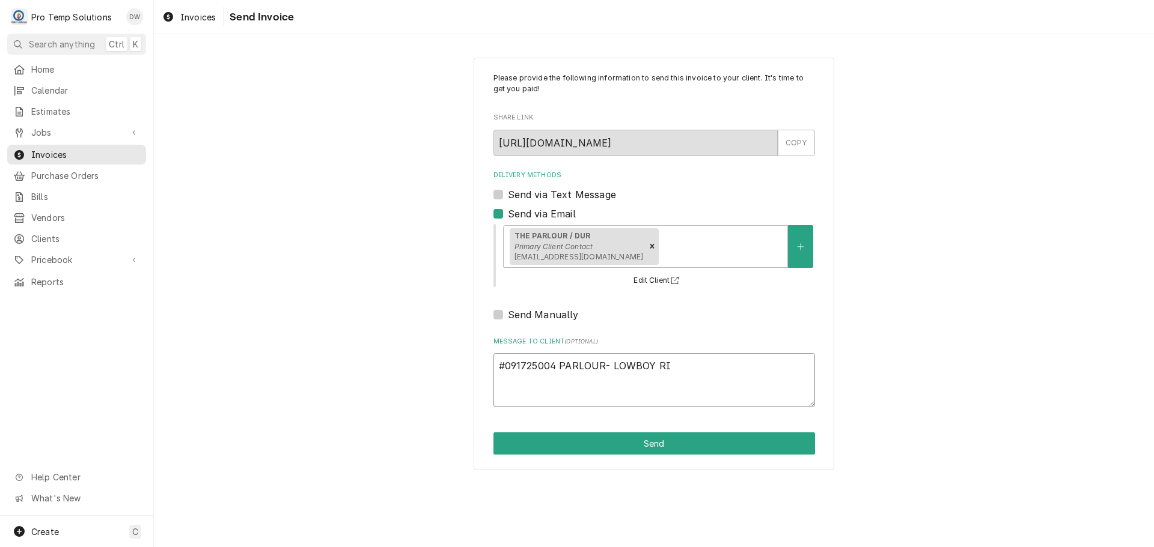
type textarea "#091725004 PARLOUR- LOWBOY RIC"
type textarea "x"
type textarea "#091725004 PARLOUR- LOWBOY RIC"
click at [650, 440] on button "Send" at bounding box center [653, 444] width 321 height 22
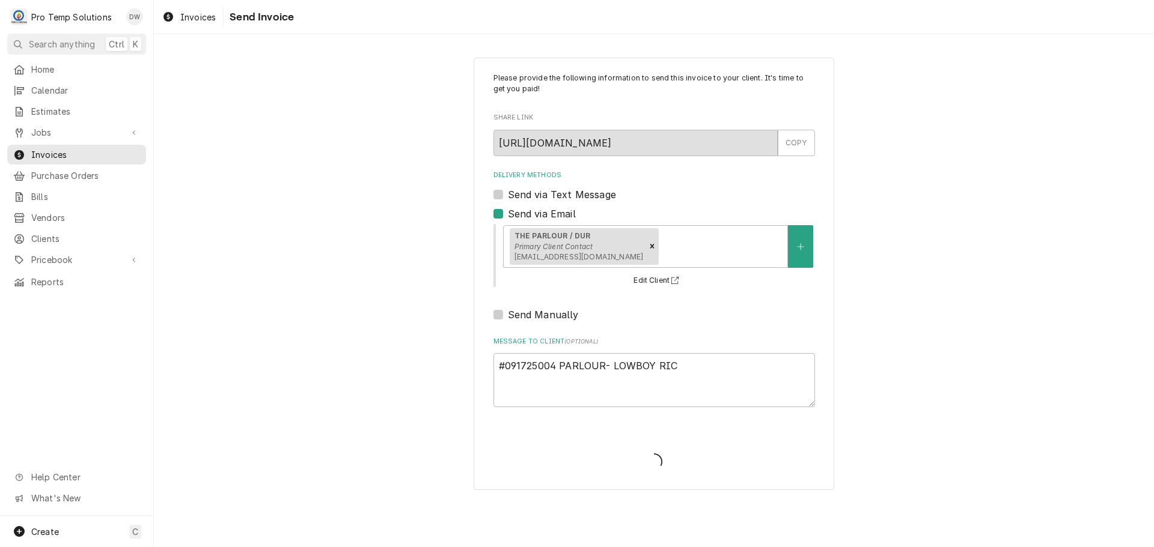
type textarea "x"
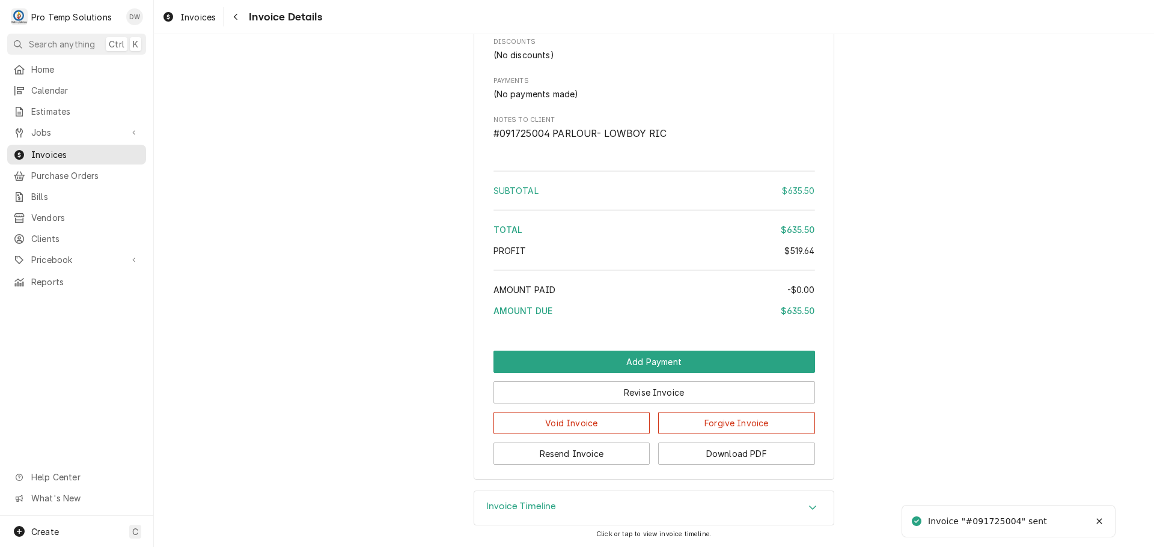
scroll to position [1773, 0]
click at [731, 454] on button "Download PDF" at bounding box center [736, 454] width 157 height 22
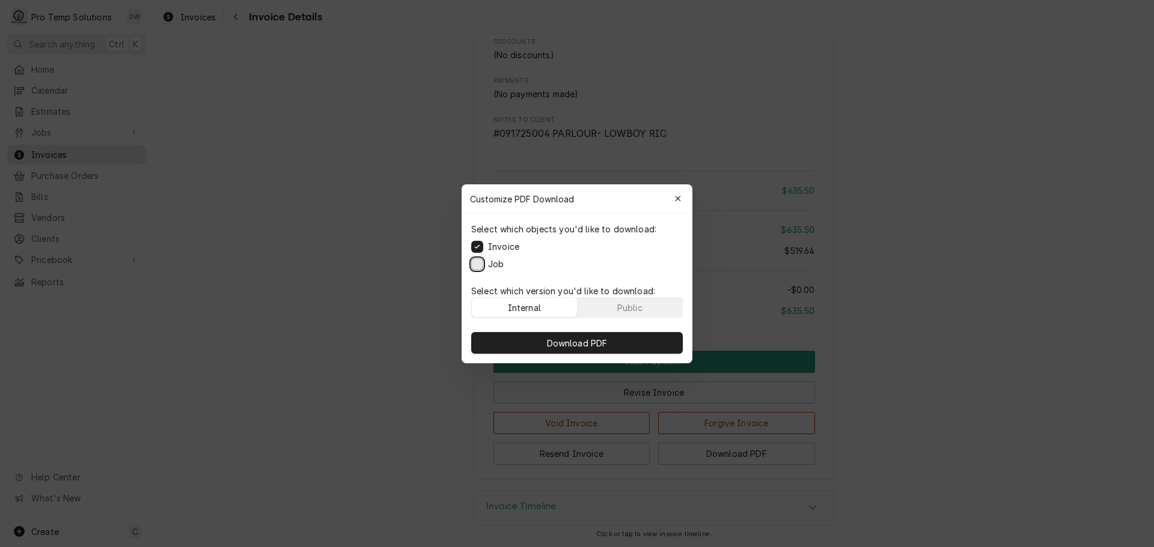
click at [475, 258] on button "Job" at bounding box center [477, 264] width 12 height 12
click at [576, 343] on span "Download PDF" at bounding box center [577, 343] width 66 height 13
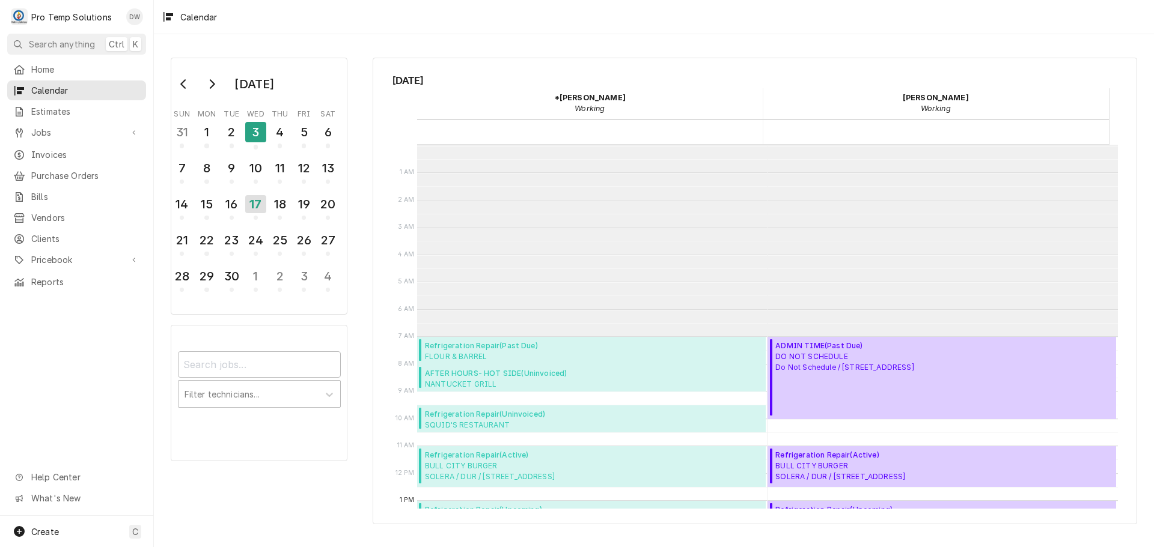
scroll to position [192, 0]
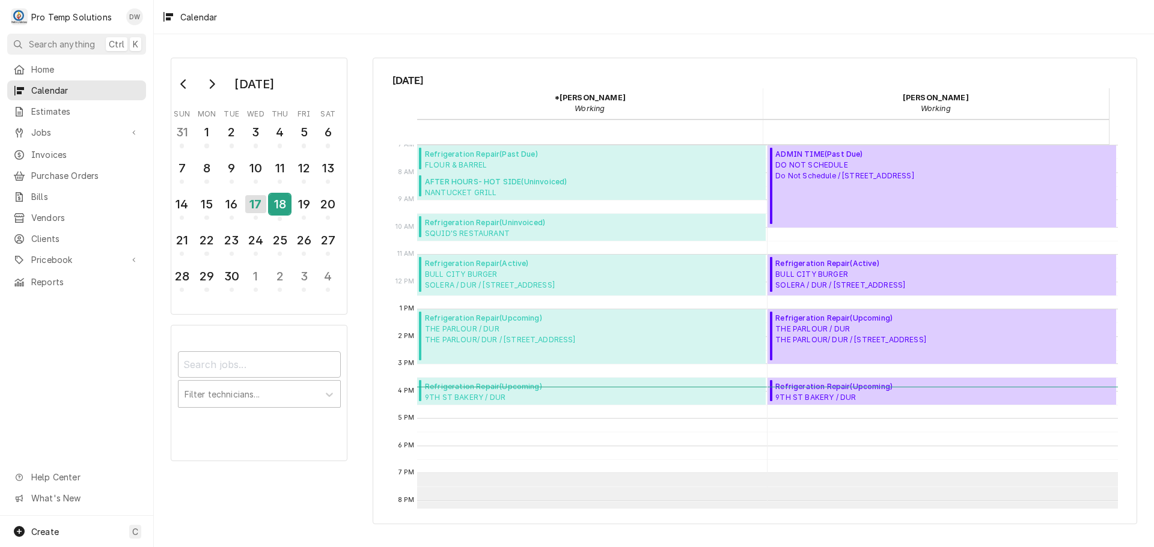
click at [278, 212] on div "18" at bounding box center [279, 204] width 21 height 20
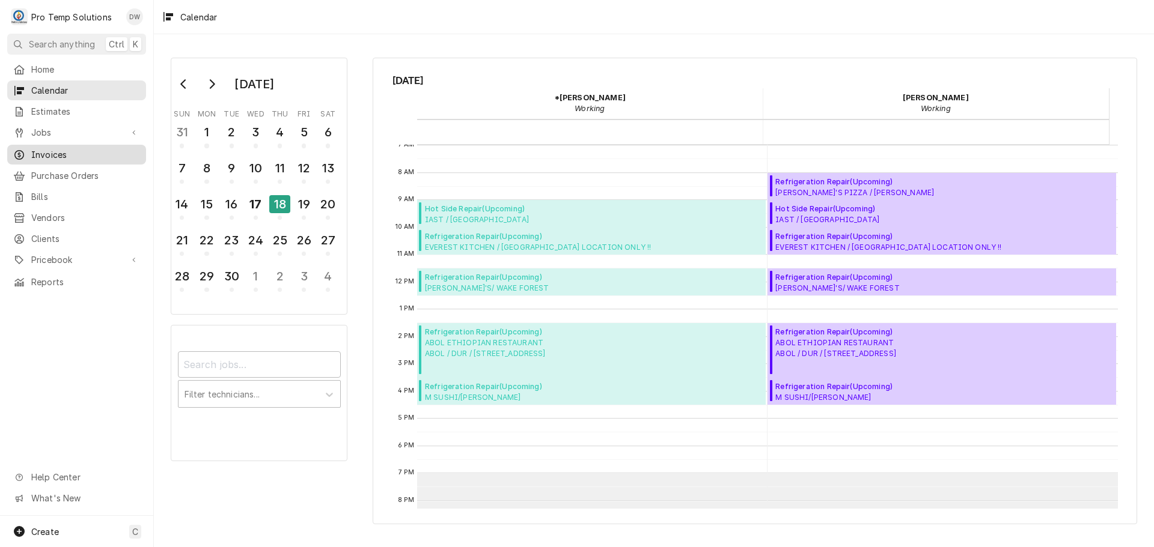
click at [45, 154] on span "Invoices" at bounding box center [85, 154] width 109 height 13
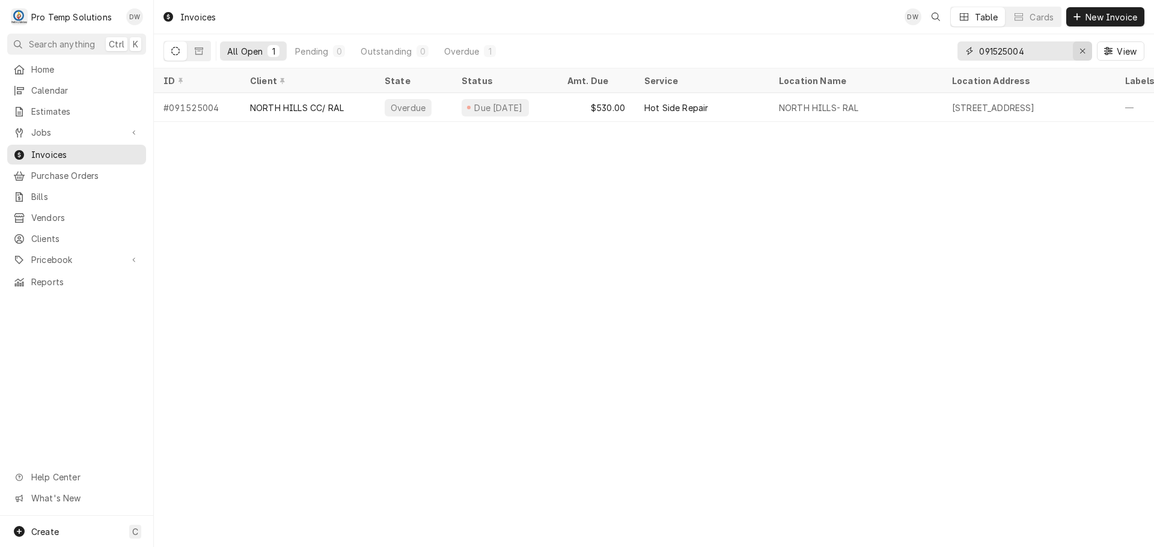
click at [1080, 50] on icon "Erase input" at bounding box center [1082, 51] width 7 height 8
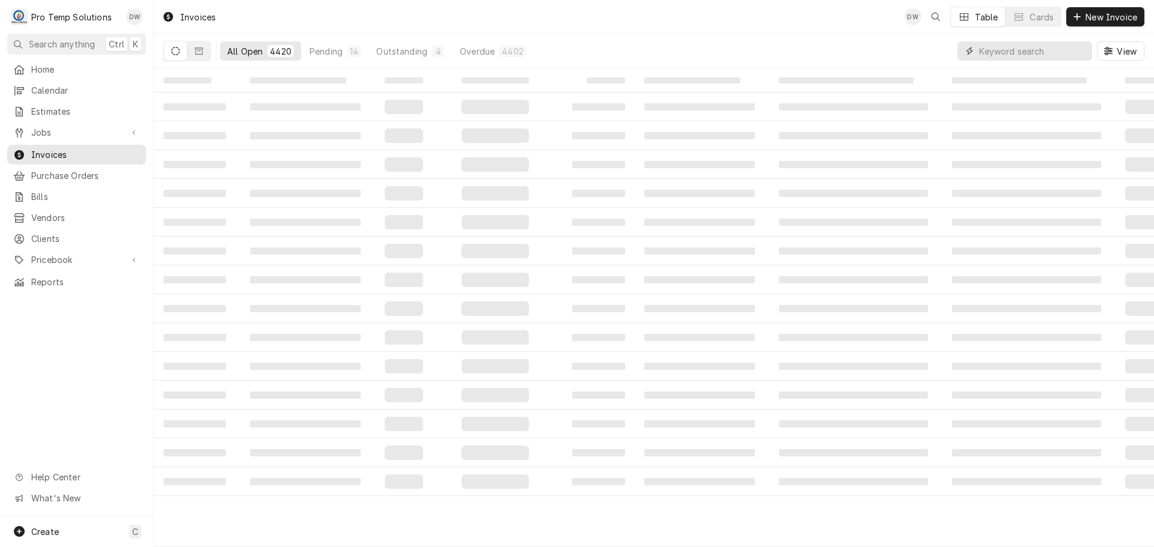
click at [1073, 47] on input "Dynamic Content Wrapper" at bounding box center [1032, 50] width 107 height 19
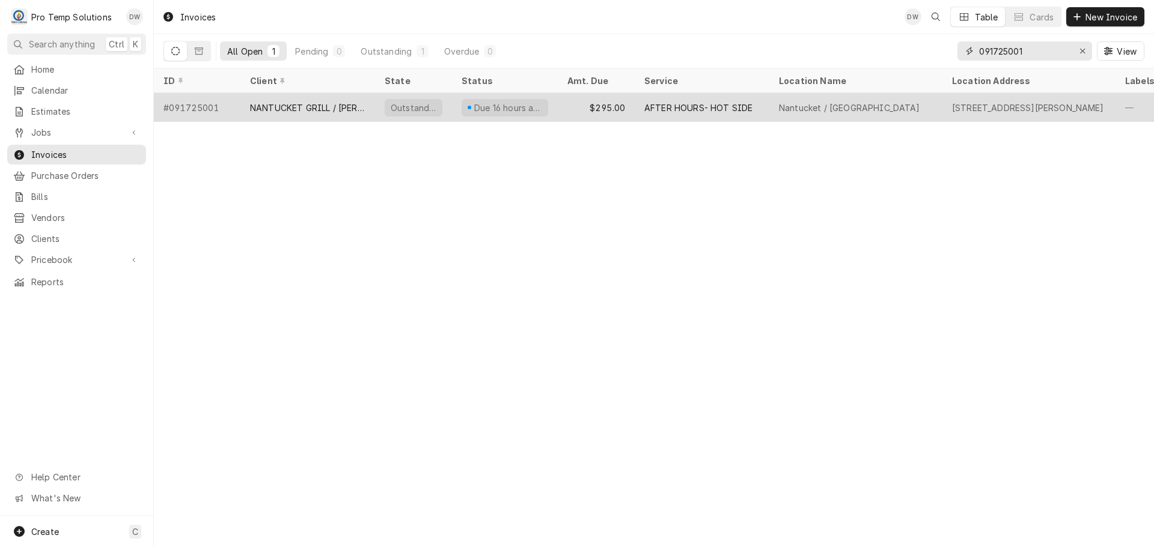
type input "091725001"
click at [708, 99] on div "AFTER HOURS- HOT SIDE" at bounding box center [702, 107] width 135 height 29
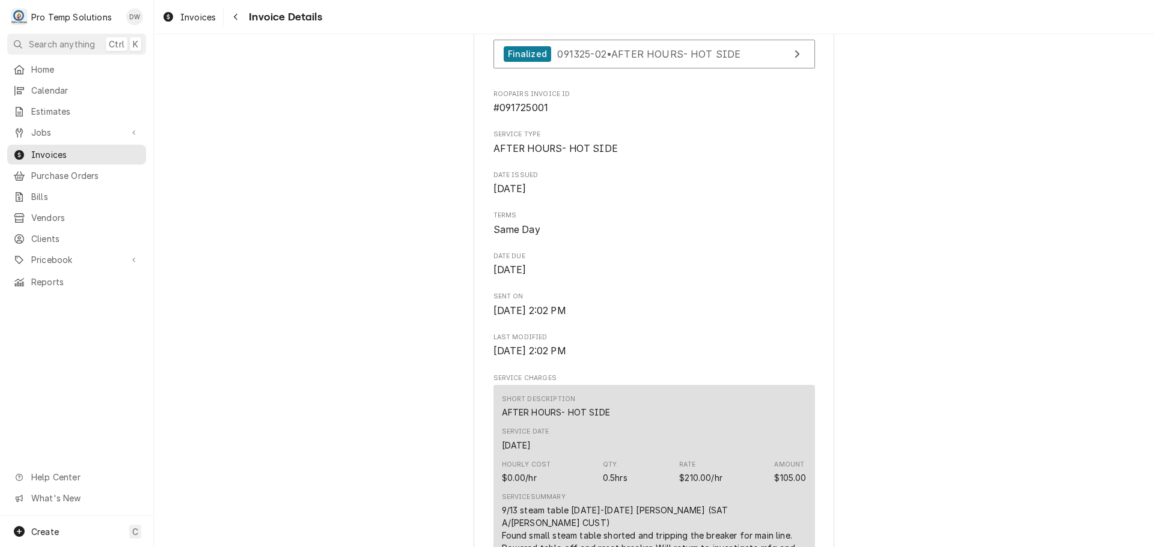
scroll to position [361, 0]
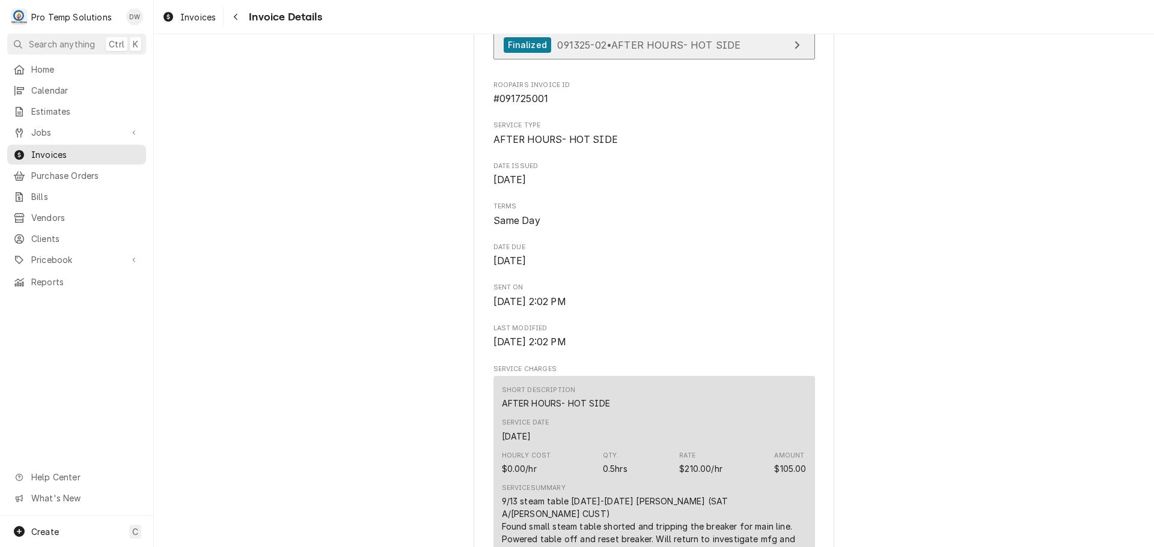
click at [637, 50] on span "091325-02 • AFTER HOURS- HOT SIDE" at bounding box center [648, 44] width 183 height 12
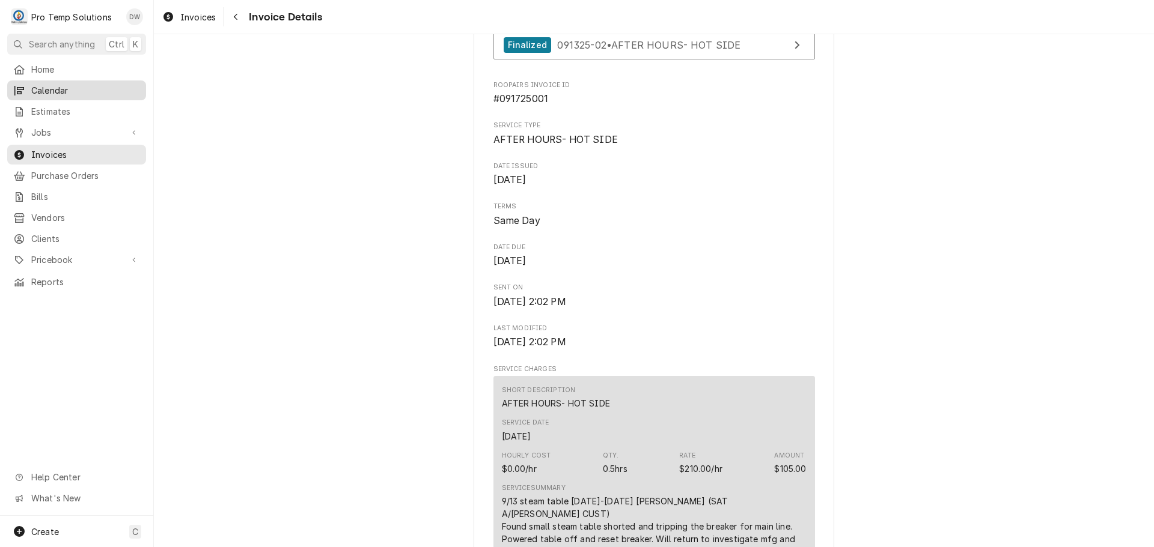
click at [66, 84] on span "Calendar" at bounding box center [85, 90] width 109 height 13
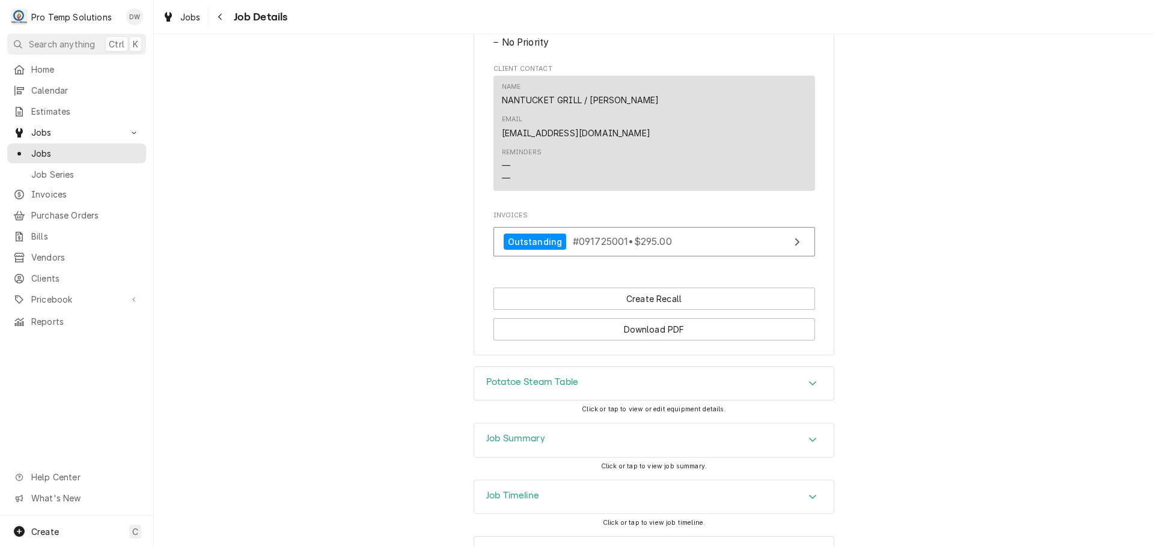
scroll to position [661, 0]
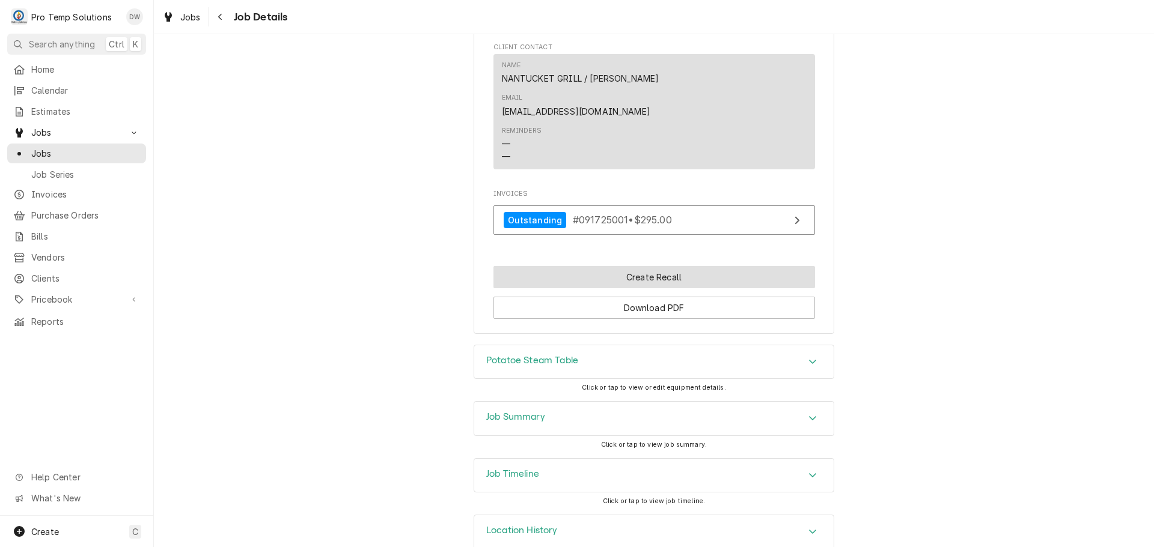
click at [637, 266] on button "Create Recall" at bounding box center [653, 277] width 321 height 22
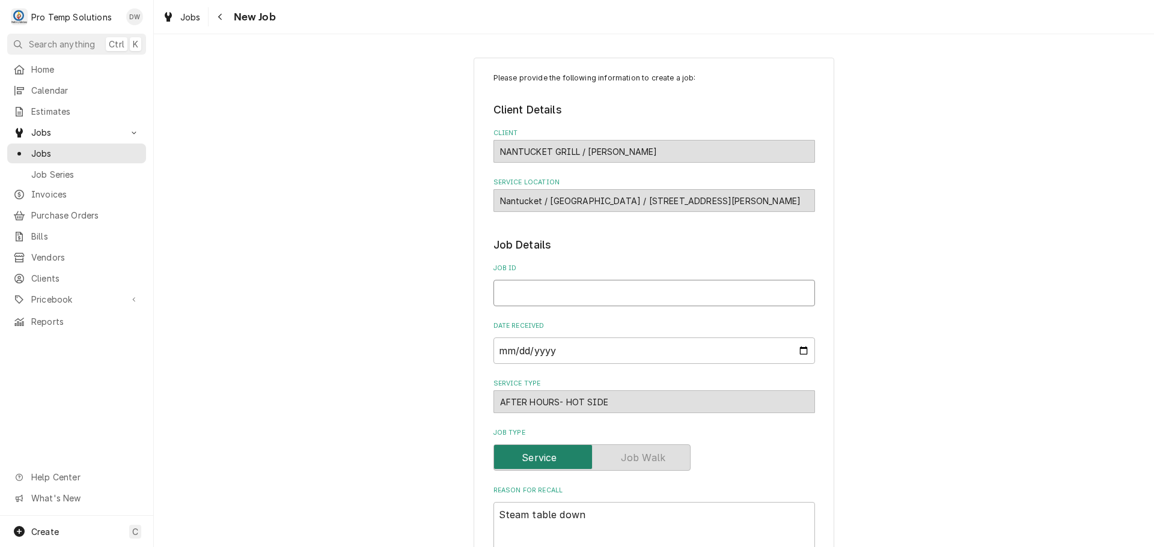
click at [553, 296] on input "Job ID" at bounding box center [653, 293] width 321 height 26
type textarea "x"
type input "0"
type textarea "x"
type input "09"
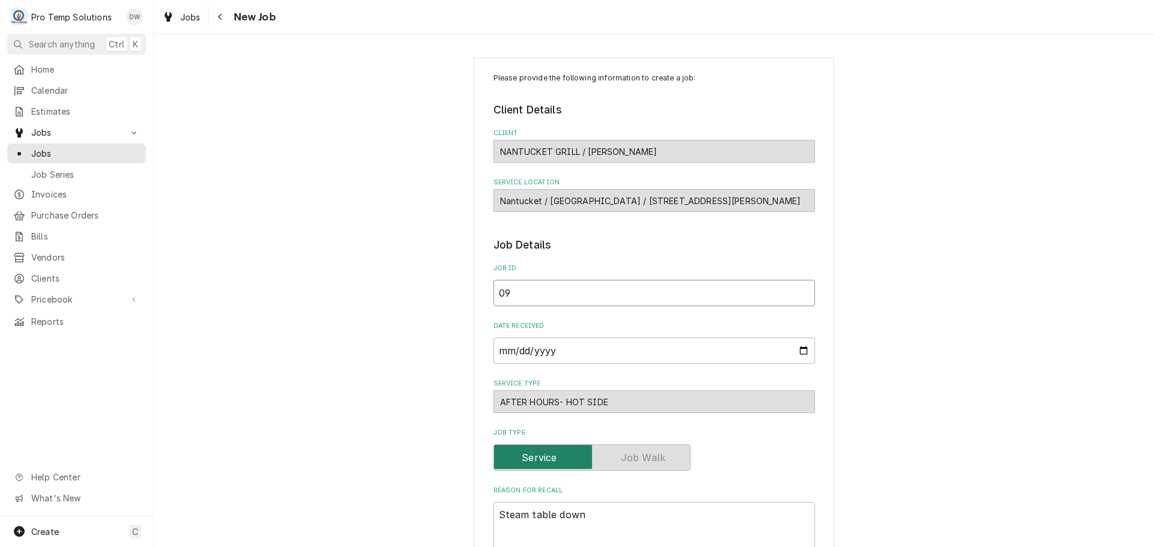
type textarea "x"
type input "091"
type textarea "x"
type input "0917"
type textarea "x"
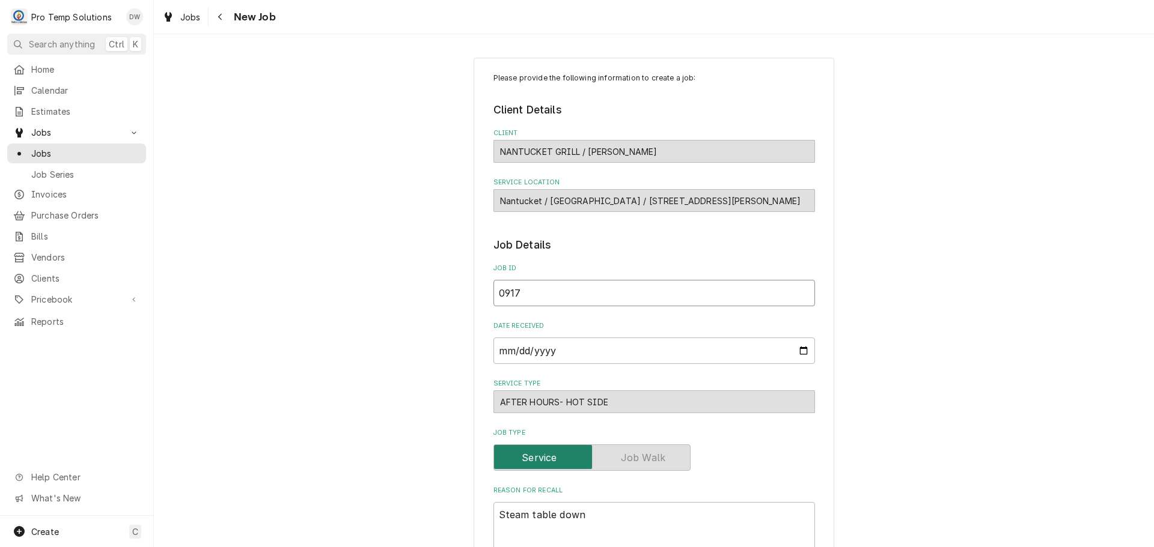
type input "09172"
type textarea "x"
type input "091725"
type textarea "x"
type input "091725-"
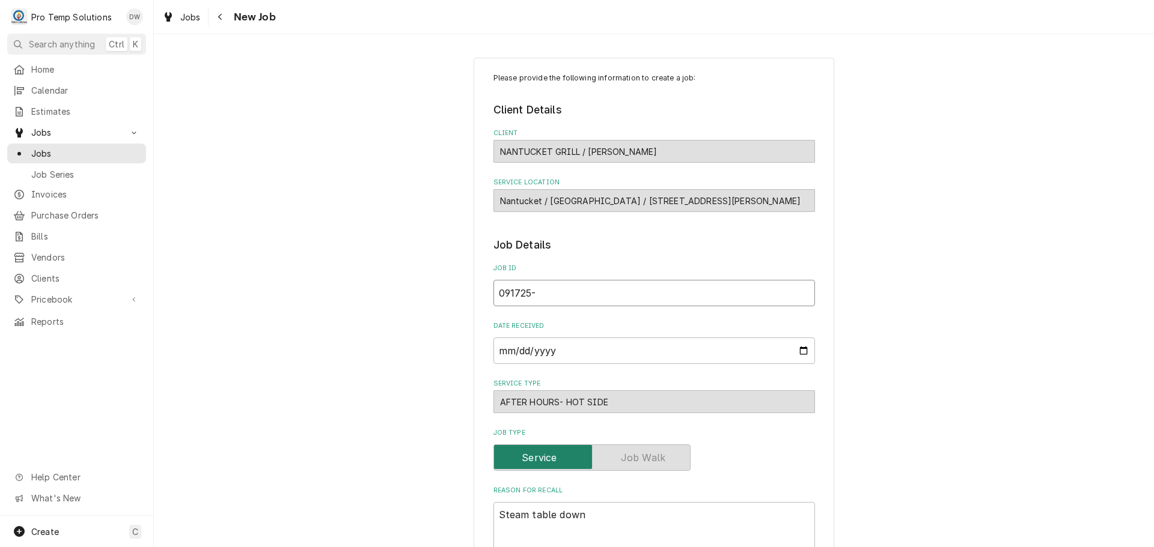
type textarea "x"
type input "091725-0"
type textarea "x"
type input "091725-01"
type textarea "x"
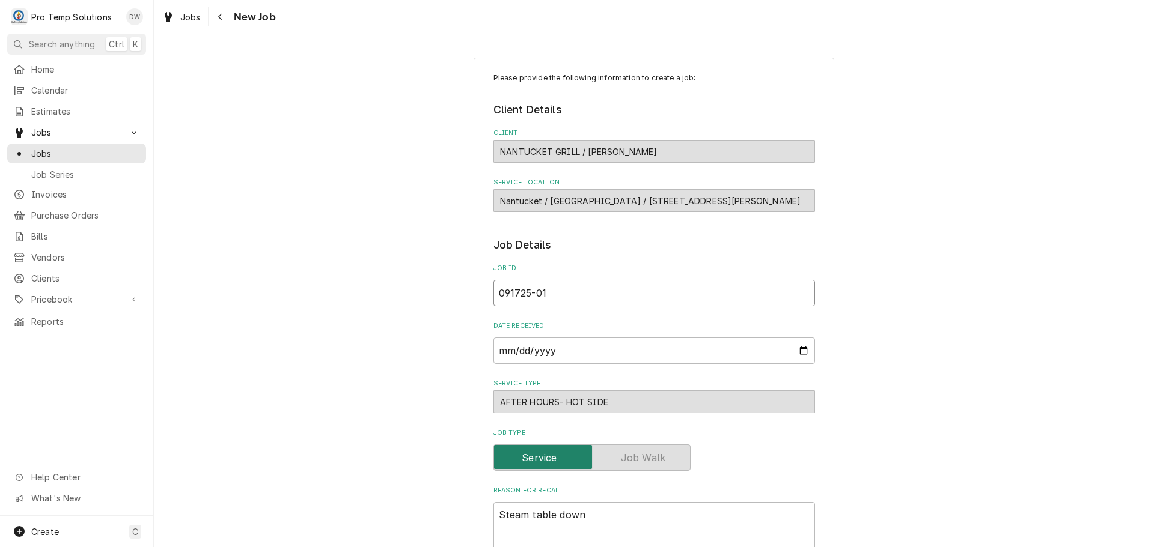
type input "091725-01C"
type textarea "x"
type input "091725-01"
type textarea "x"
type input "091725-01B"
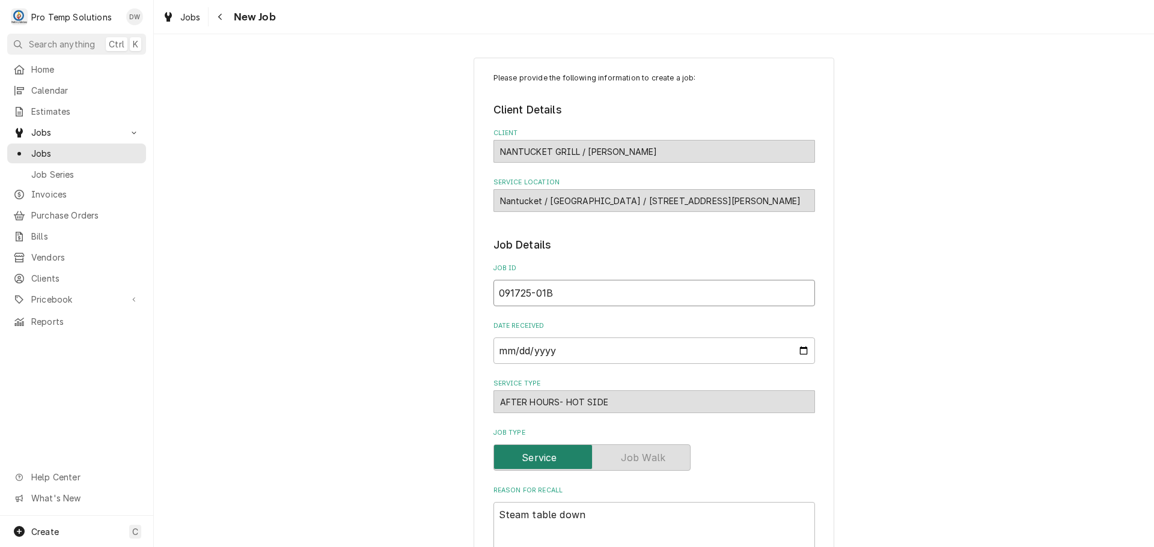
type textarea "x"
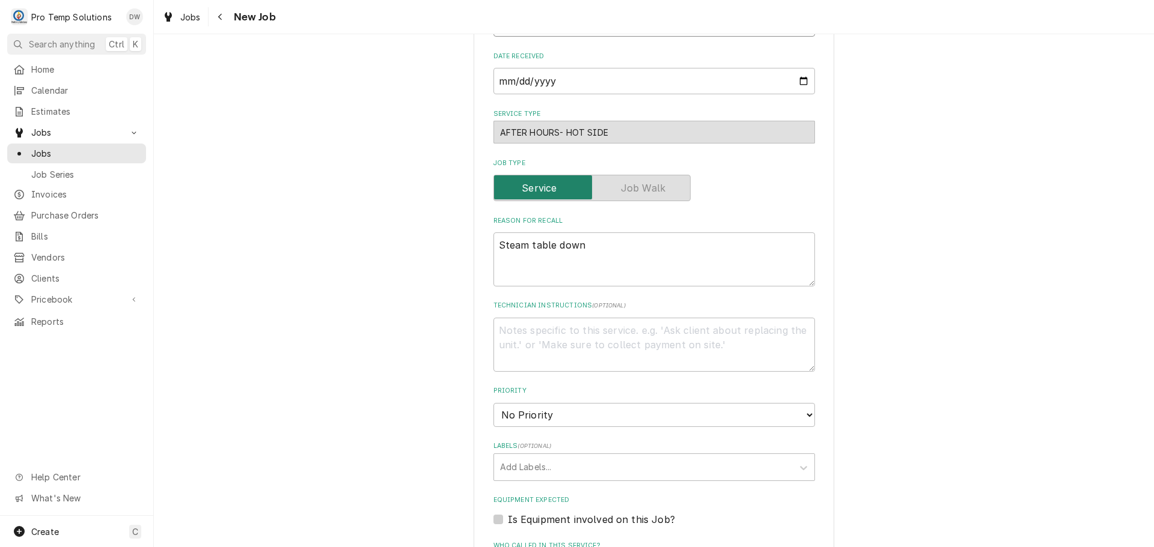
scroll to position [300, 0]
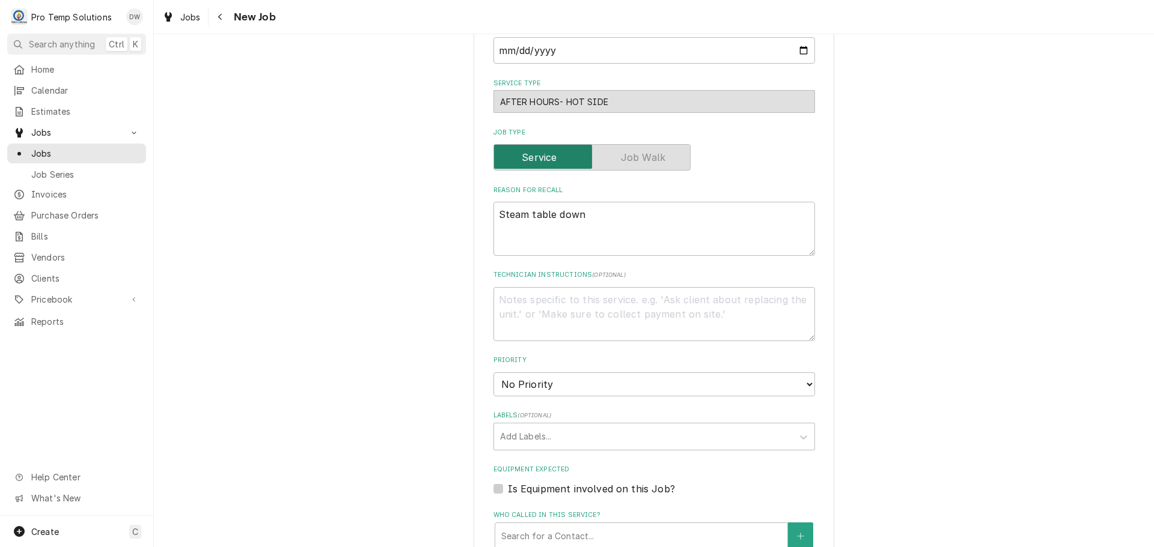
type input "091725-01B"
click at [605, 218] on textarea "Steam table down" at bounding box center [653, 229] width 321 height 54
type textarea "x"
type textarea "Steam table down"
type textarea "x"
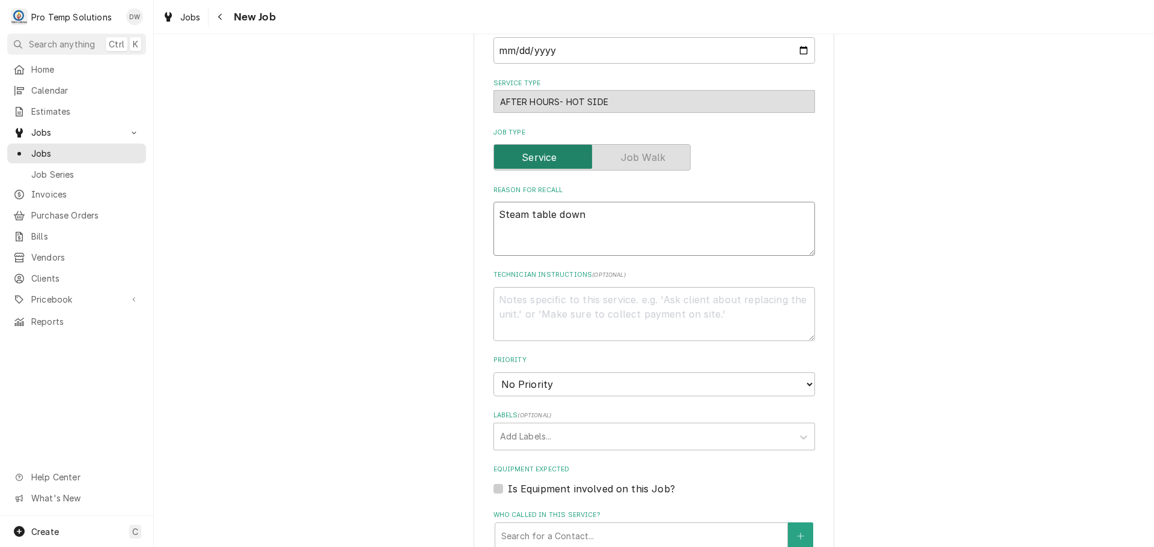
type textarea "Steam table down d"
type textarea "x"
type textarea "Steam table down do"
type textarea "x"
type textarea "Steam table down dow"
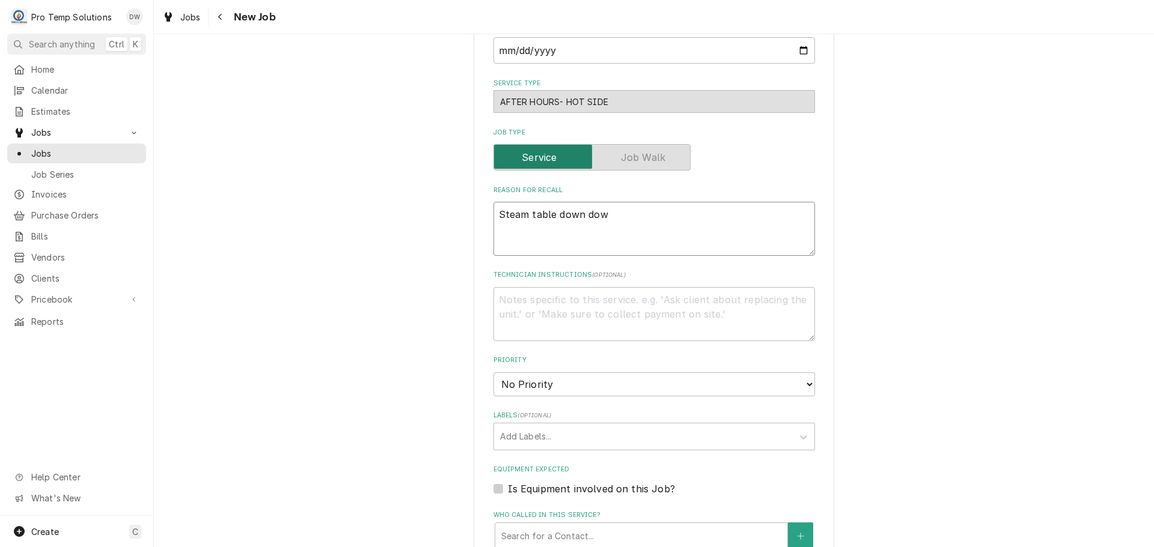
type textarea "x"
type textarea "Steam table down down"
type textarea "x"
type textarea "Steam table down down"
type textarea "x"
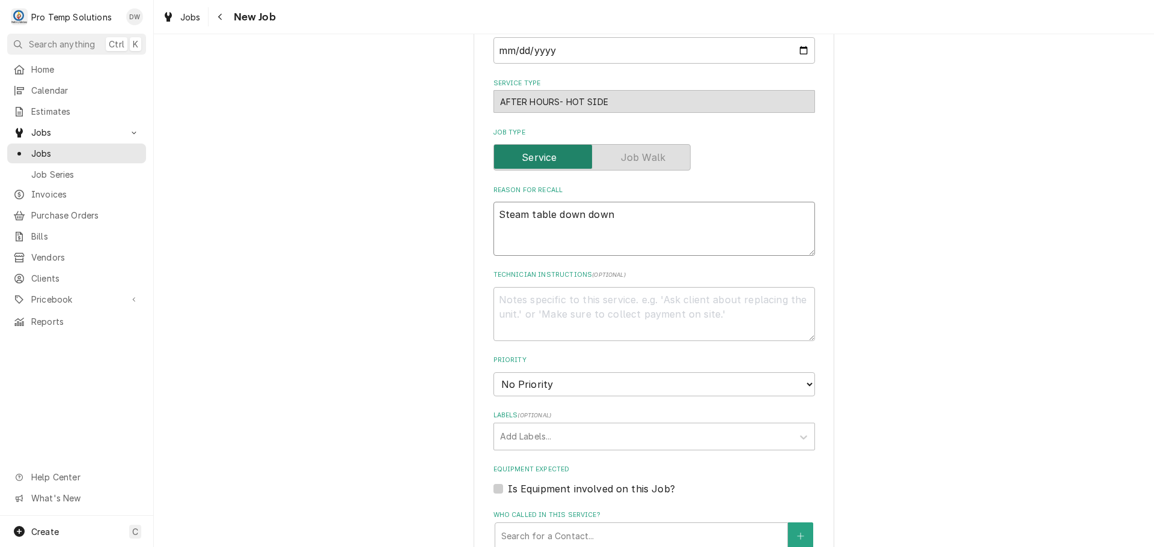
type textarea "Steam table down down a"
type textarea "x"
type textarea "Steam table down down ag"
type textarea "x"
type textarea "Steam table down down aga"
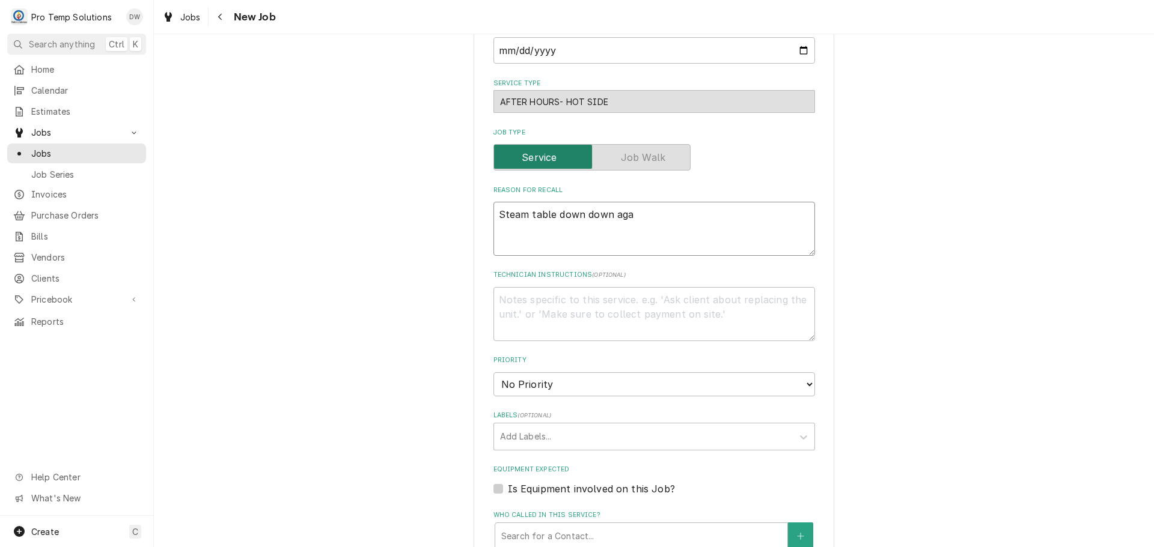
type textarea "x"
type textarea "Steam table down down agai"
type textarea "x"
type textarea "Steam table down down again"
type textarea "x"
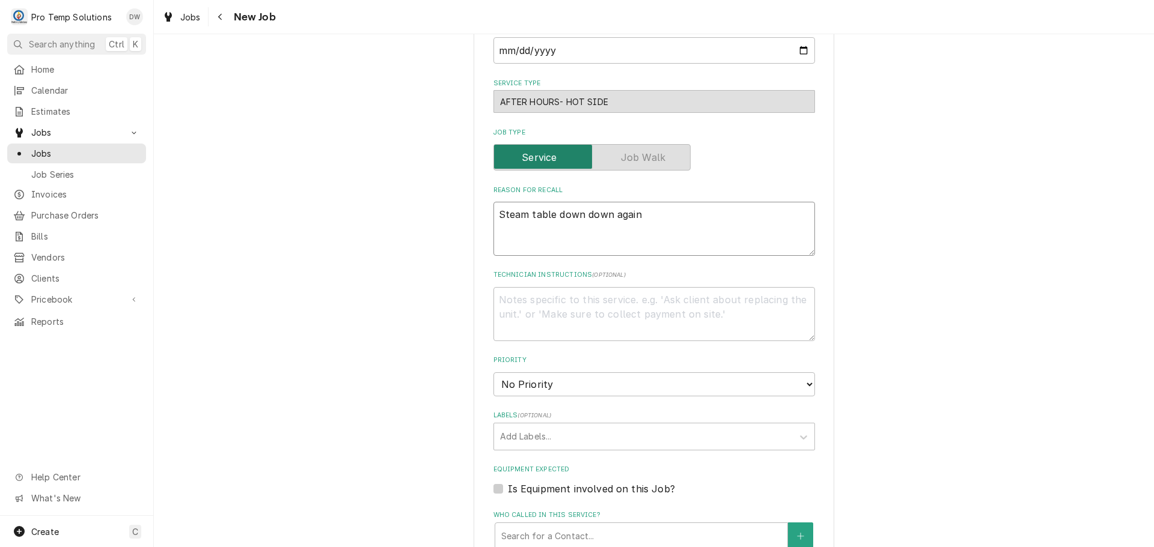
type textarea "Steam table down down again"
type textarea "x"
type textarea "Steam table down down again a"
type textarea "x"
type textarea "Steam table down down again af"
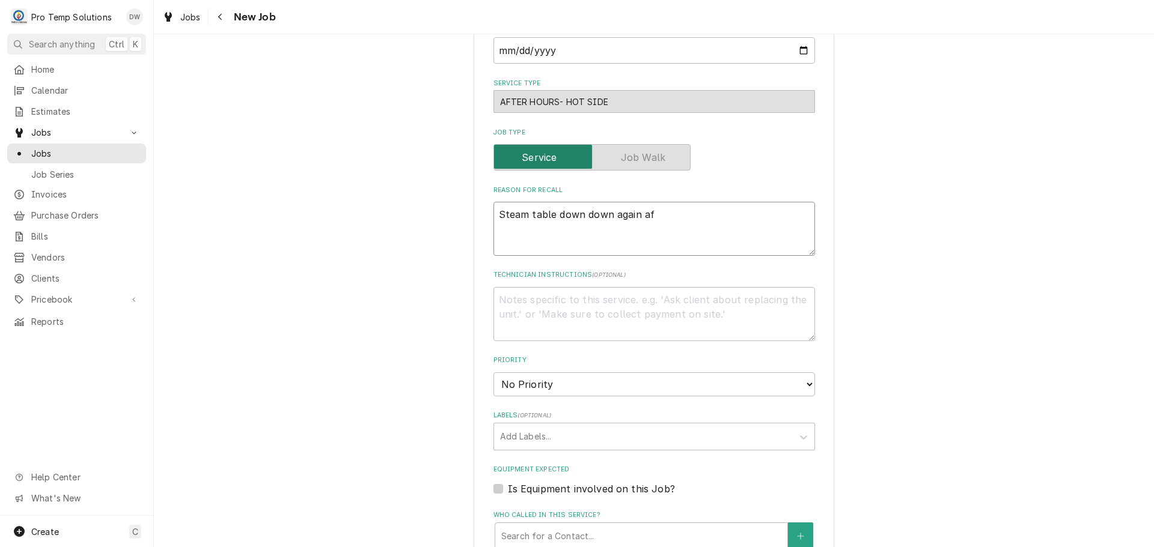
type textarea "x"
type textarea "Steam table down down again aft"
type textarea "x"
type textarea "Steam table down down again afte"
type textarea "x"
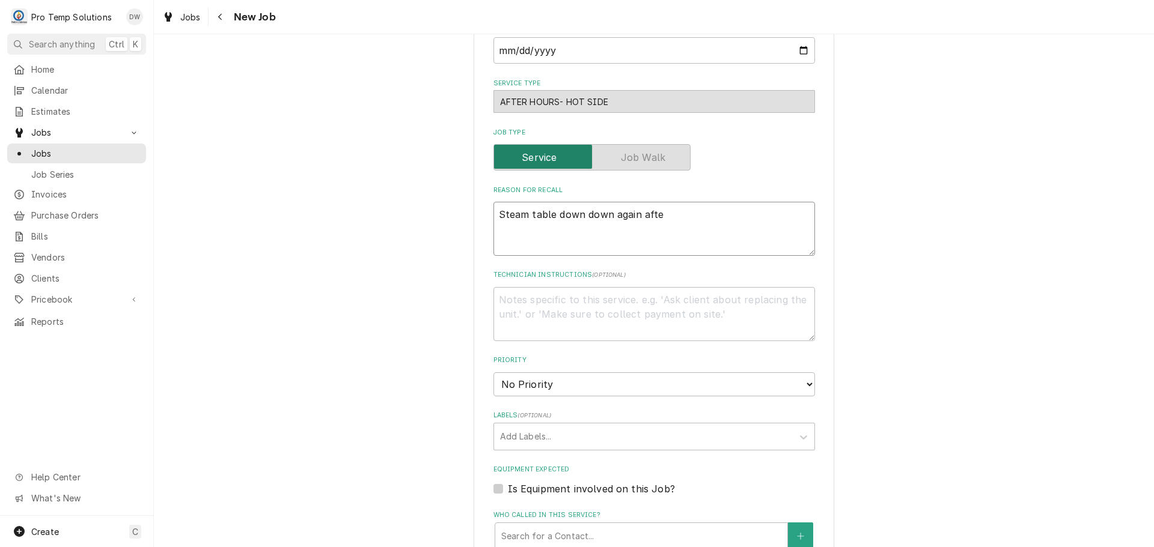
type textarea "Steam table down down again after"
type textarea "x"
type textarea "Steam table down down again after"
type textarea "x"
type textarea "Steam table down down again after 0"
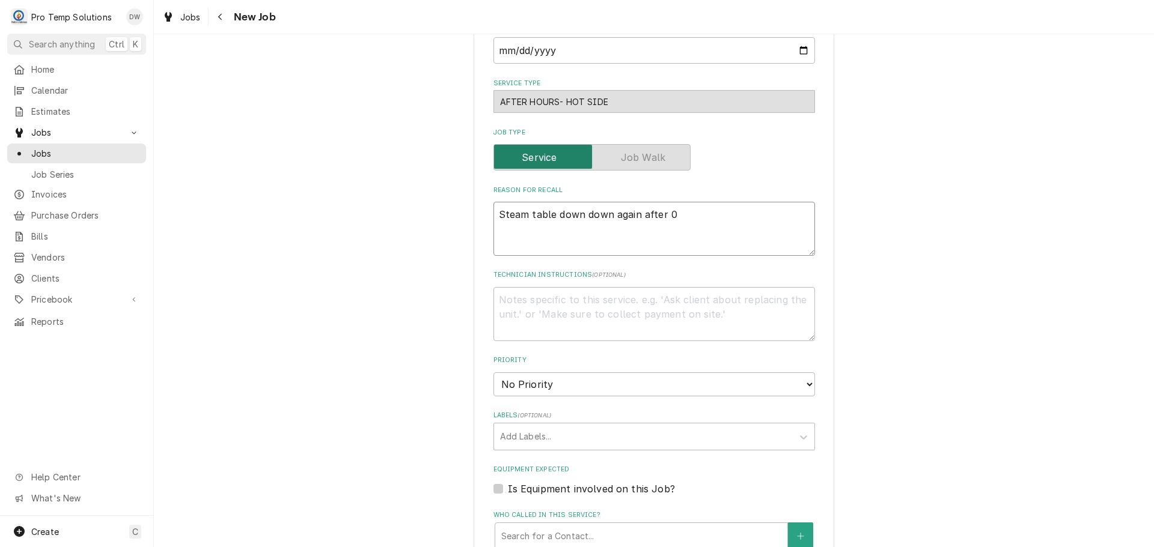
type textarea "x"
type textarea "Steam table down down again after 09"
type textarea "x"
type textarea "Steam table down down again after 091"
type textarea "x"
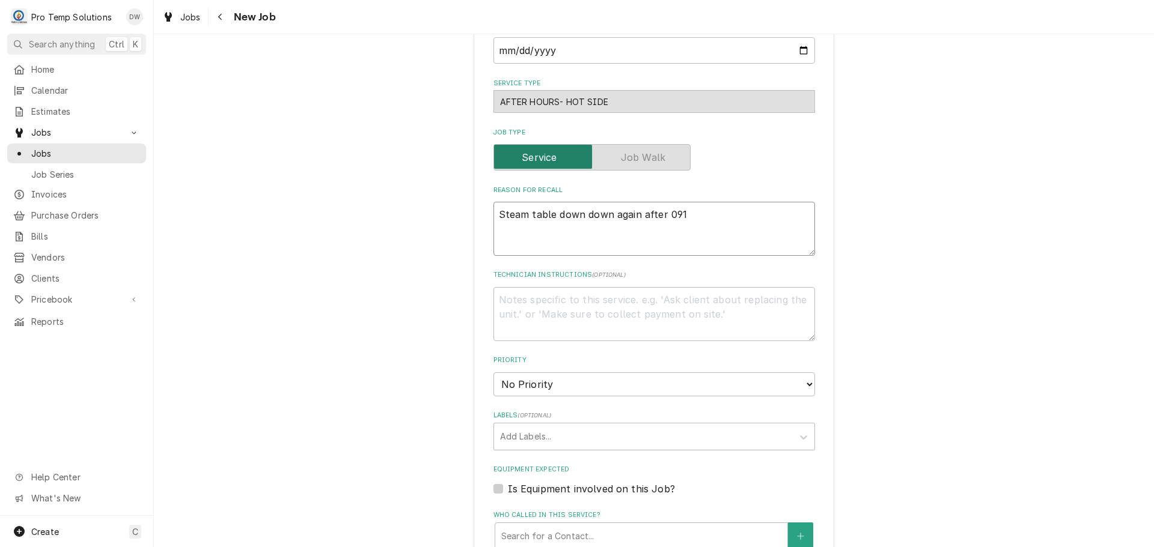
type textarea "Steam table down down again after 0917"
type textarea "x"
type textarea "Steam table down down again after 0917/"
type textarea "x"
type textarea "Steam table down down again after 0917/2"
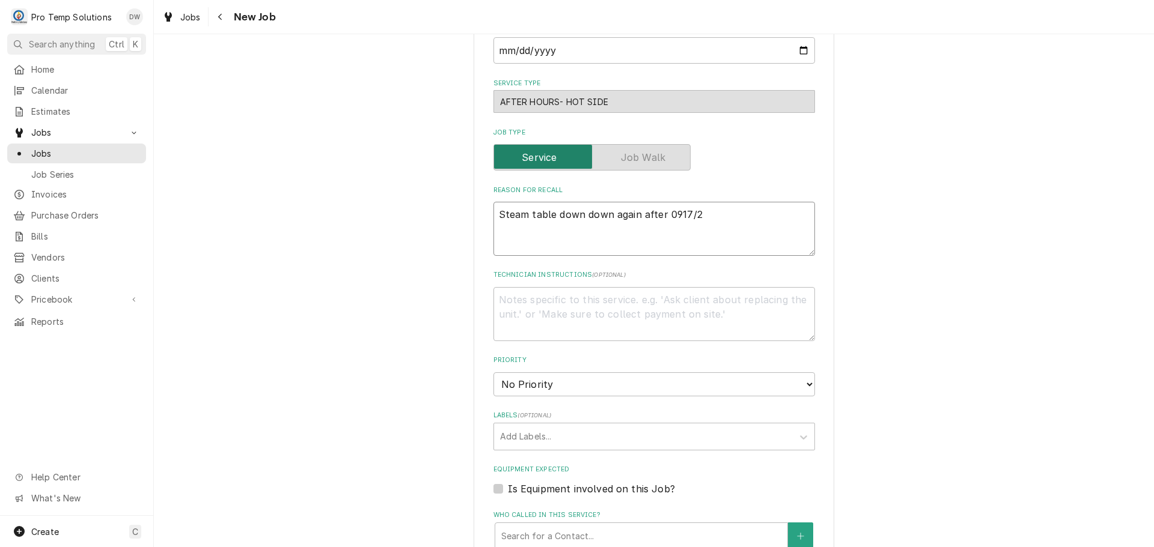
type textarea "x"
type textarea "Steam table down down again after 0917/25"
type textarea "x"
type textarea "Steam table down down again after 0917/25"
type textarea "x"
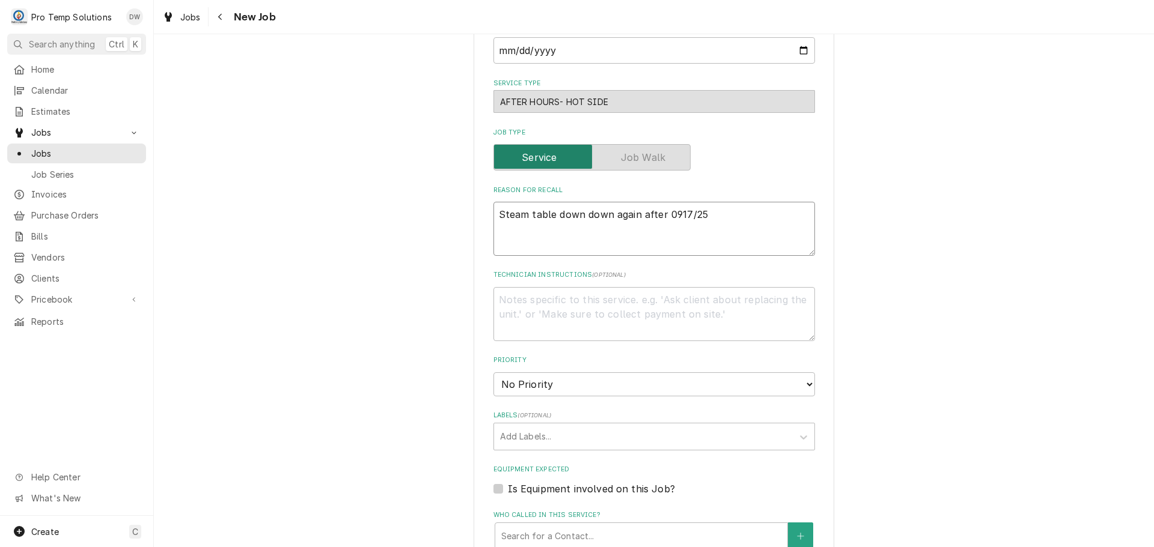
type textarea "Steam table down down again after 0917/25 a"
type textarea "x"
type textarea "Steam table down down again after 0917/25 am"
type textarea "x"
type textarea "Steam table down down again after 0917/25 am"
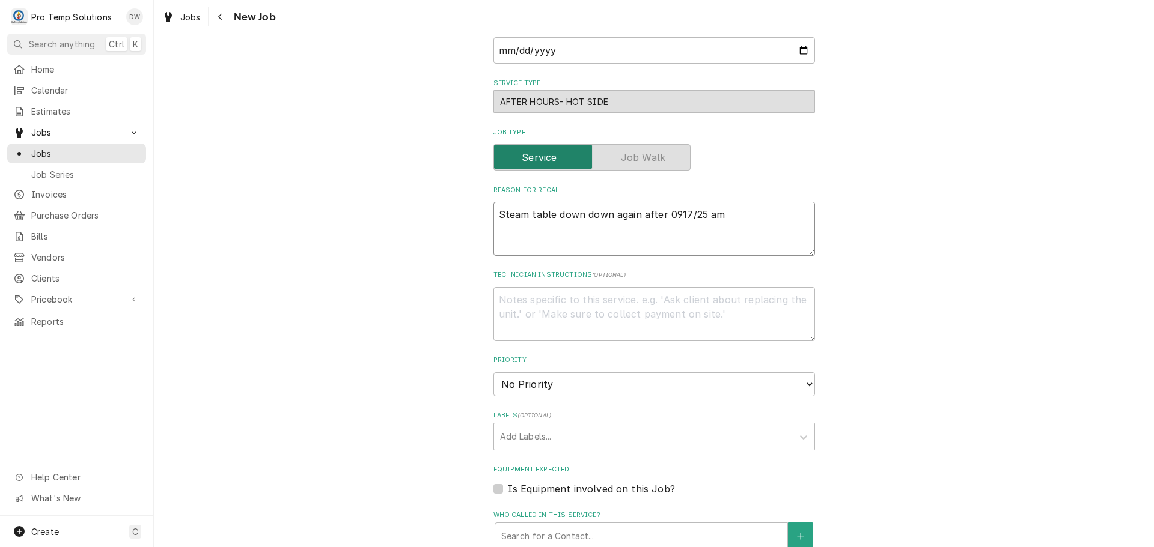
type textarea "x"
type textarea "Steam table down down again after 0917/25 am r"
type textarea "x"
type textarea "Steam table down down again after 0917/25 am rx"
type textarea "x"
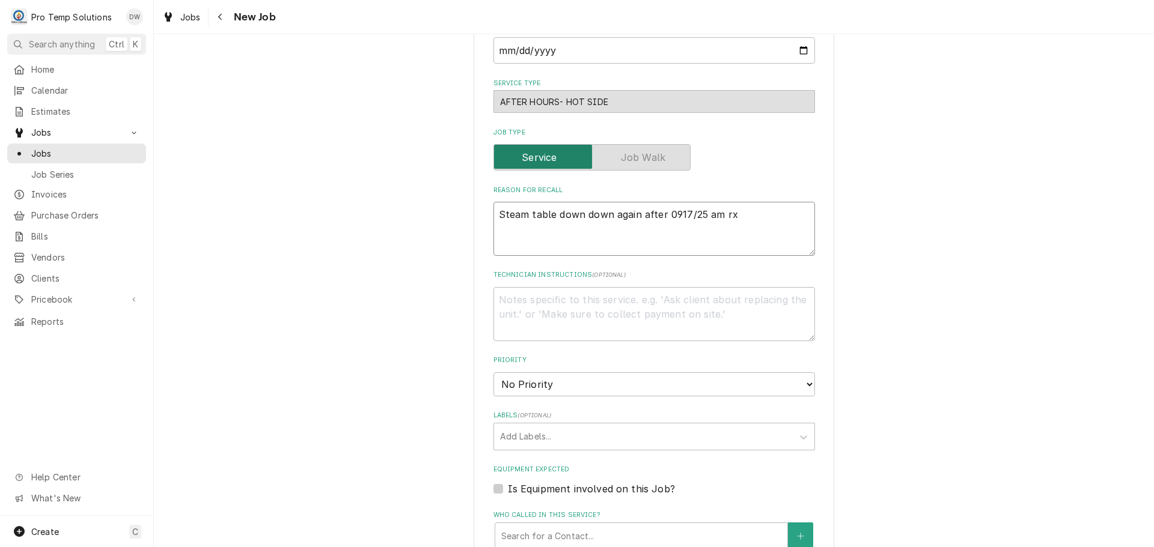
type textarea "Steam table down down again after 0917/25 am rx"
click at [535, 297] on textarea "Technician Instructions ( optional )" at bounding box center [653, 314] width 321 height 54
type textarea "x"
type textarea "s"
type textarea "x"
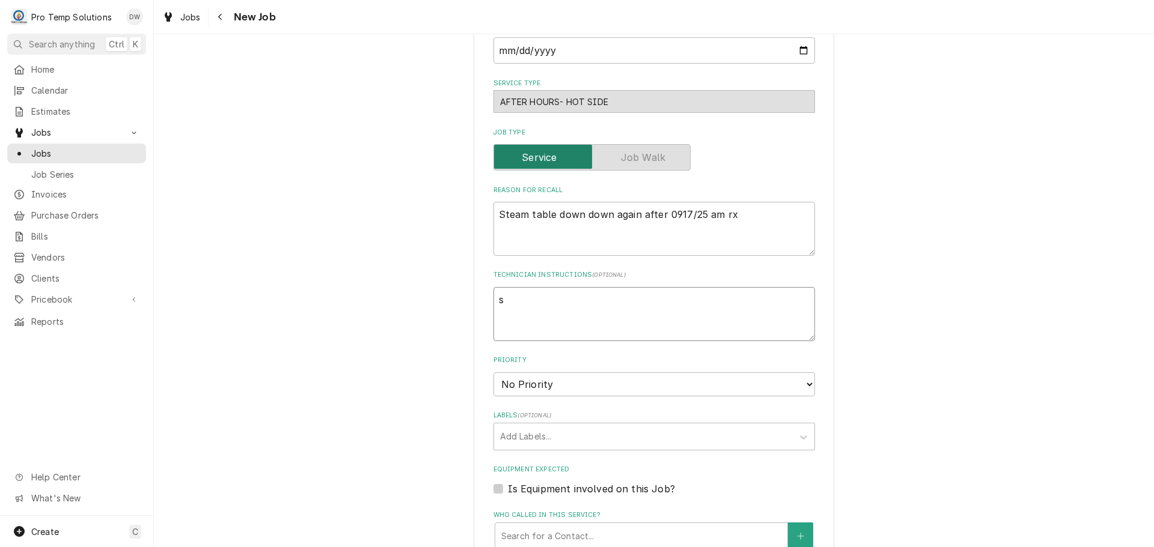
type textarea "se"
type textarea "x"
type textarea "see"
type textarea "x"
type textarea "see"
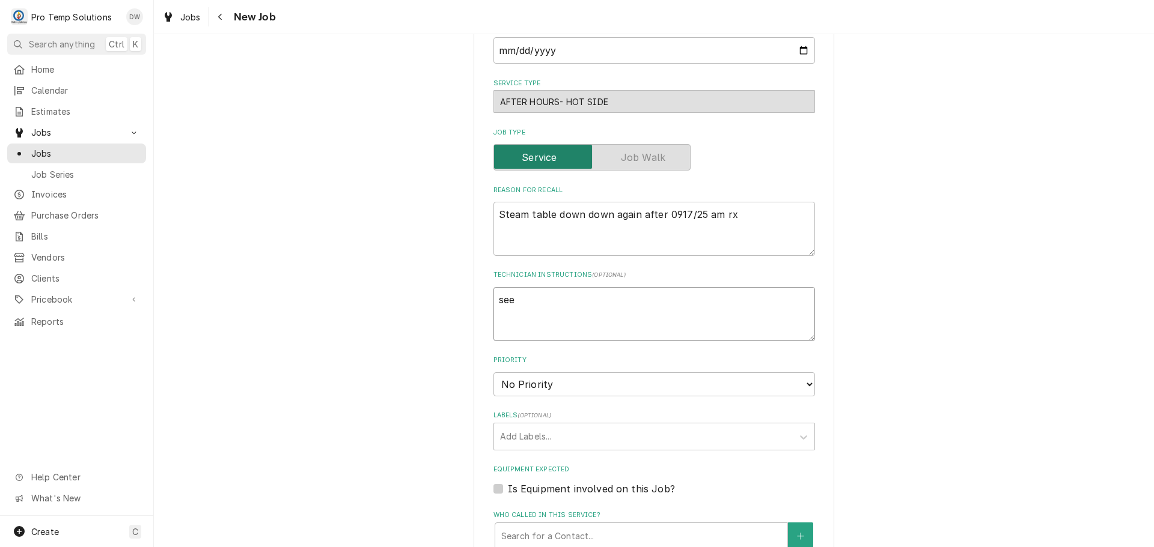
type textarea "x"
type textarea "see #"
type textarea "x"
type textarea "see #0"
type textarea "x"
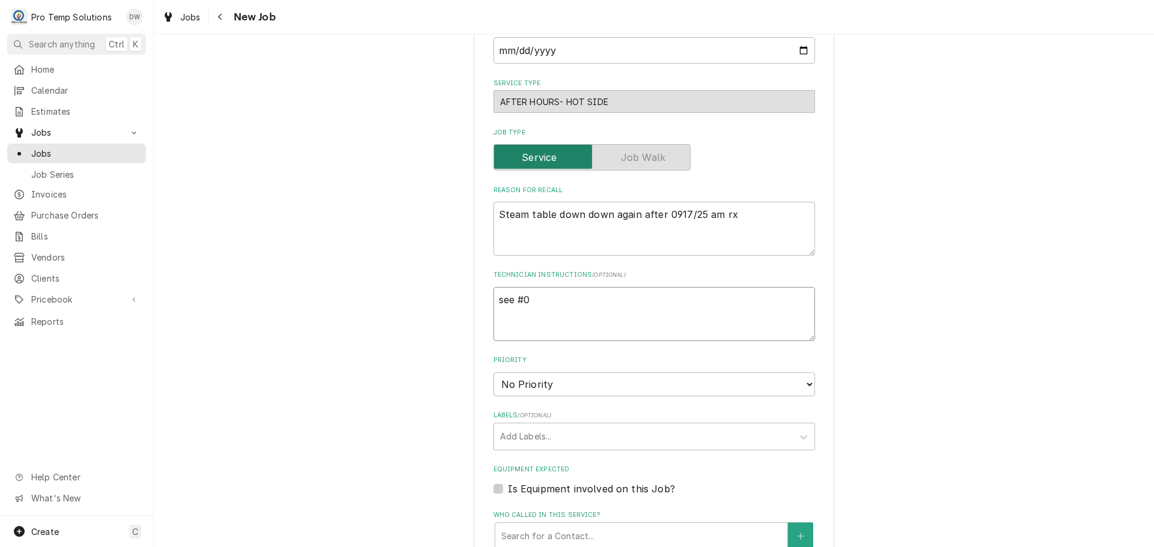
type textarea "see #09"
type textarea "x"
type textarea "see #091"
type textarea "x"
type textarea "see #0917"
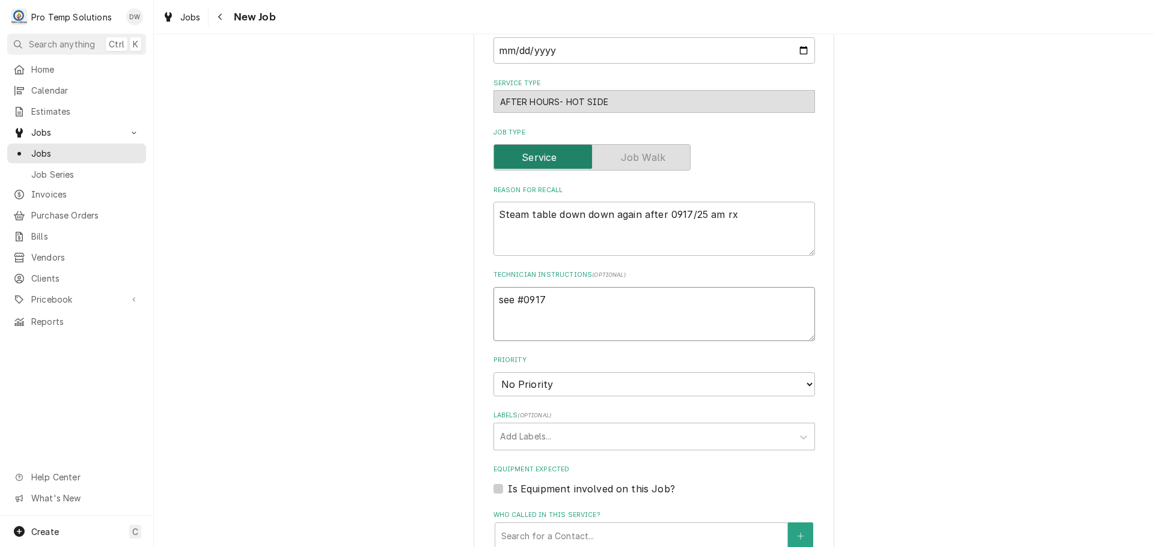
type textarea "x"
type textarea "see #09172"
type textarea "x"
type textarea "see #091725"
type textarea "x"
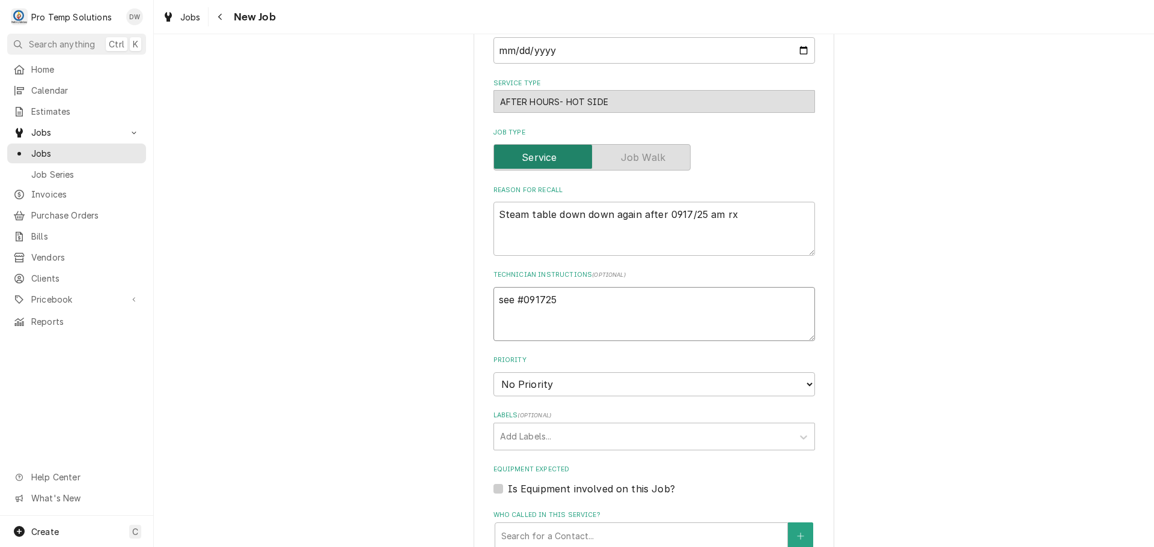
type textarea "see #0917250"
type textarea "x"
type textarea "see #09172500"
type textarea "x"
type textarea "see #091725001"
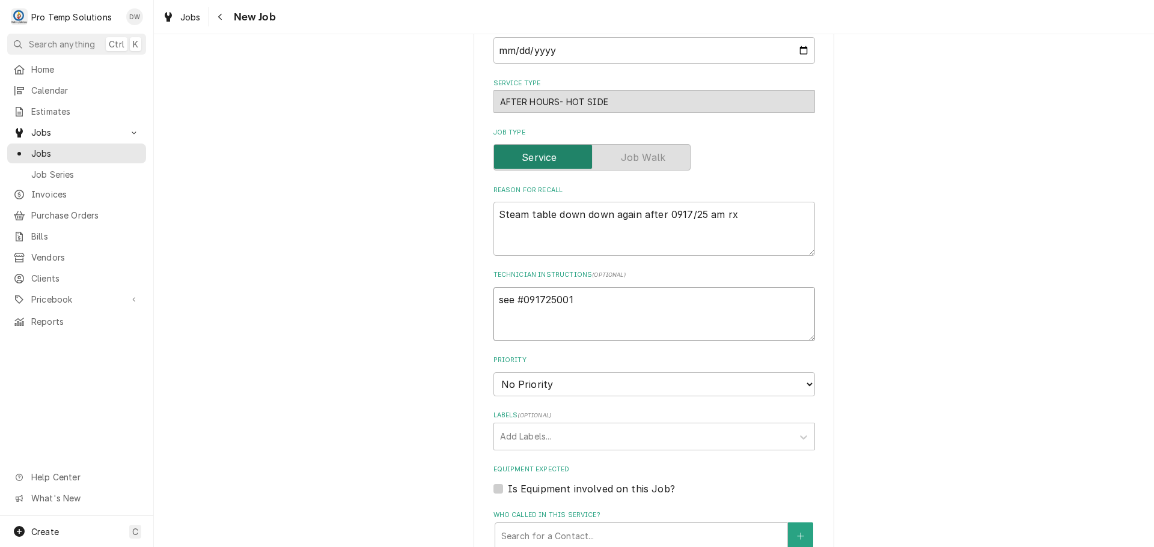
type textarea "x"
type textarea "see #091725001"
type textarea "x"
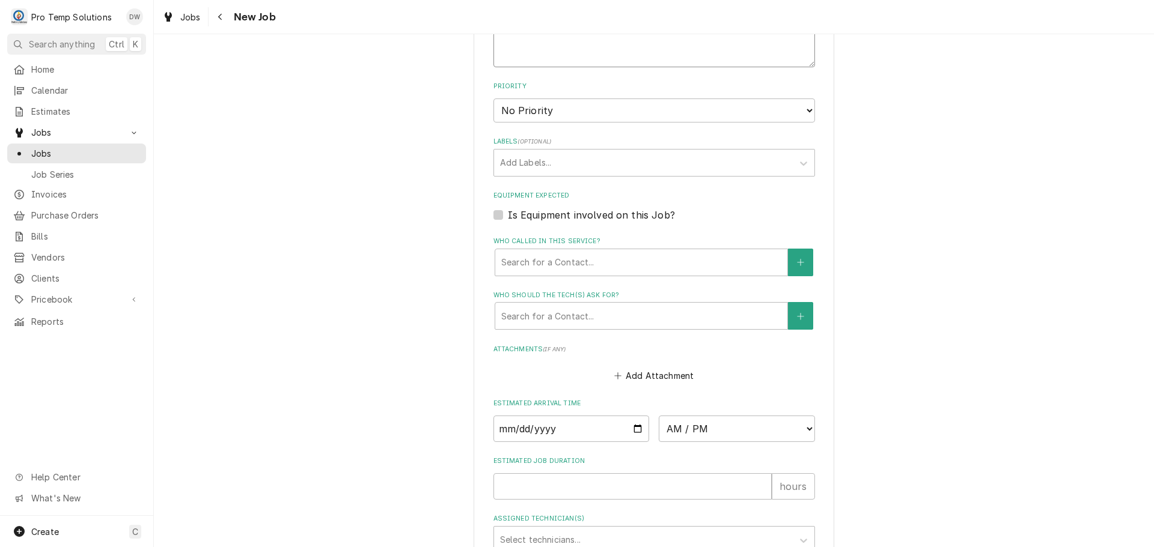
scroll to position [601, 0]
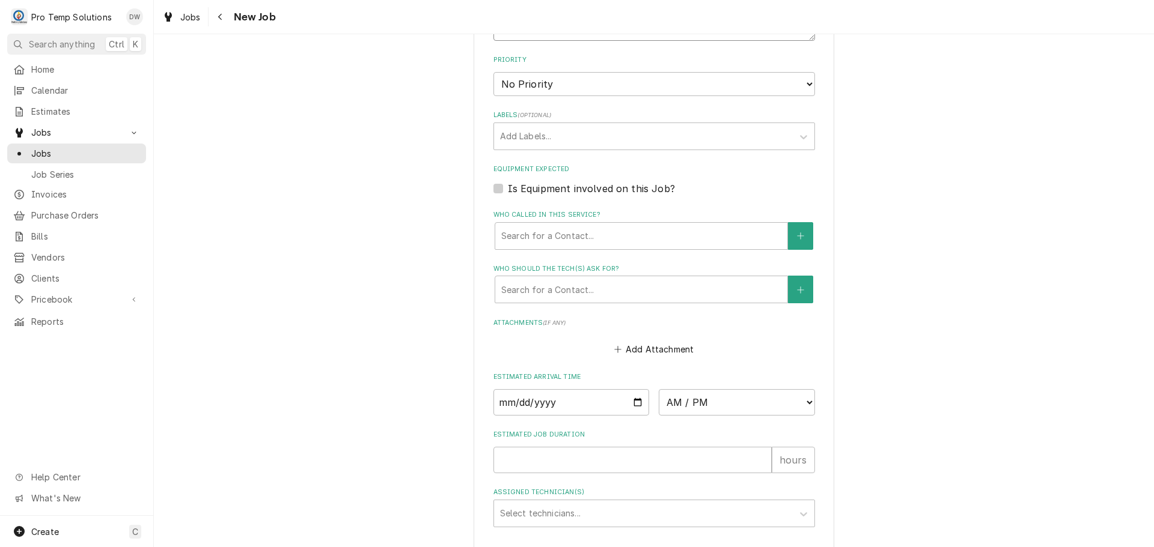
type textarea "see #091725001"
click at [508, 184] on label "Is Equipment involved on this Job?" at bounding box center [591, 188] width 167 height 14
click at [508, 184] on input "Equipment Expected" at bounding box center [668, 194] width 321 height 26
checkbox input "true"
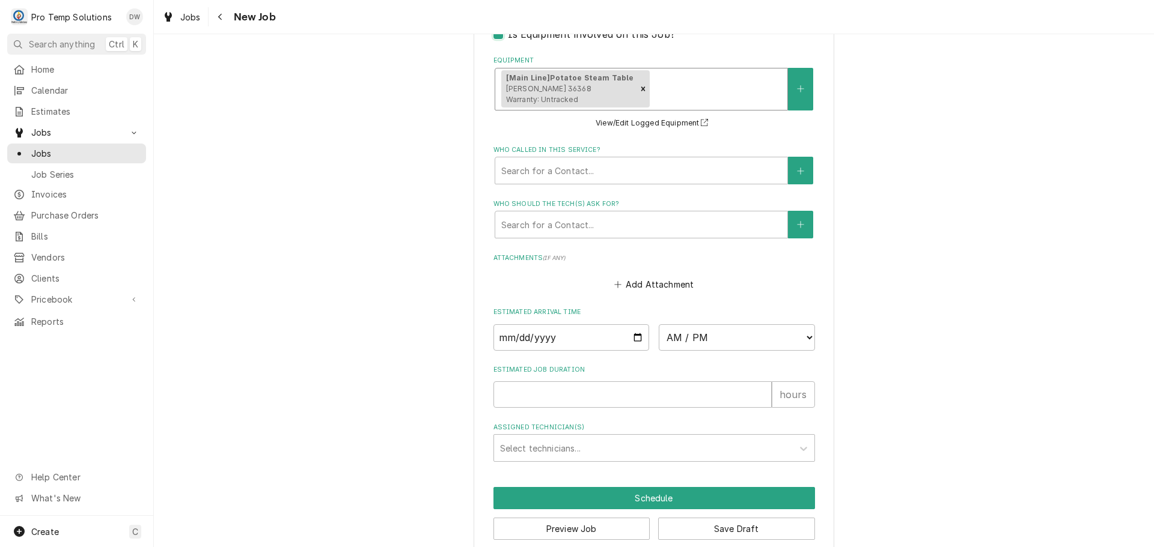
scroll to position [774, 0]
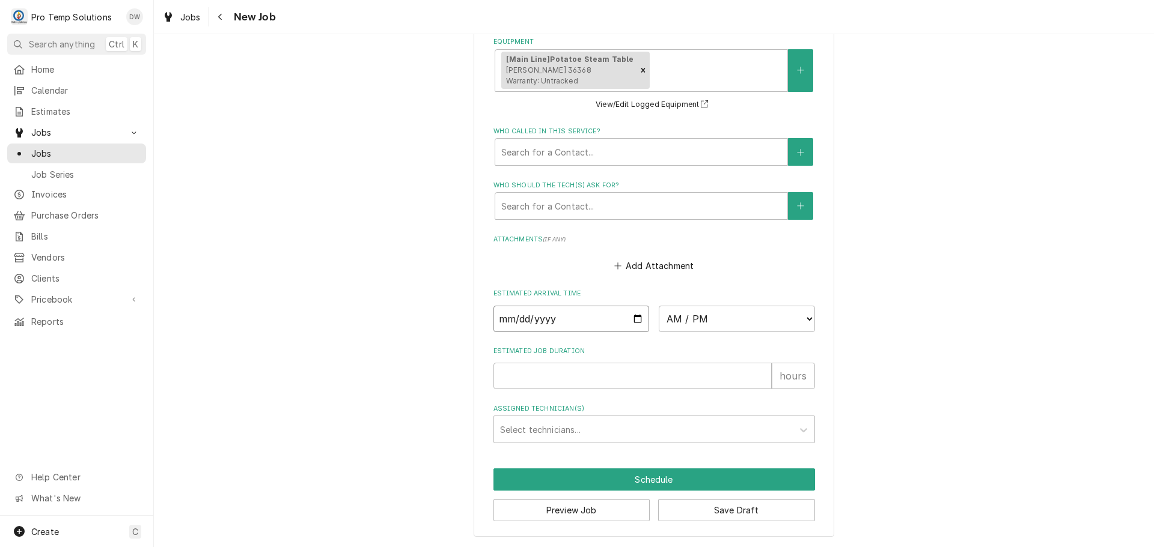
click at [633, 317] on input "Date" at bounding box center [571, 319] width 156 height 26
type textarea "x"
type input "2025-09-18"
type textarea "x"
click at [790, 314] on select "AM / PM 6:00 AM 6:15 AM 6:30 AM 6:45 AM 7:00 AM 7:15 AM 7:30 AM 7:45 AM 8:00 AM…" at bounding box center [737, 319] width 156 height 26
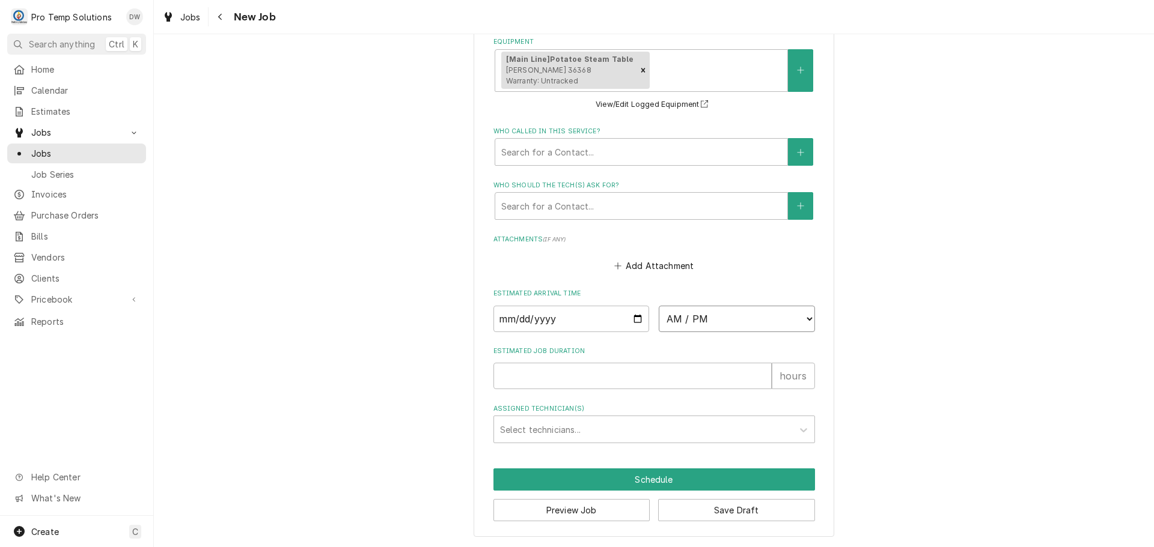
select select "08:00:00"
click at [659, 306] on select "AM / PM 6:00 AM 6:15 AM 6:30 AM 6:45 AM 7:00 AM 7:15 AM 7:30 AM 7:45 AM 8:00 AM…" at bounding box center [737, 319] width 156 height 26
click at [690, 373] on input "Estimated Job Duration" at bounding box center [632, 376] width 278 height 26
type textarea "x"
type input "1"
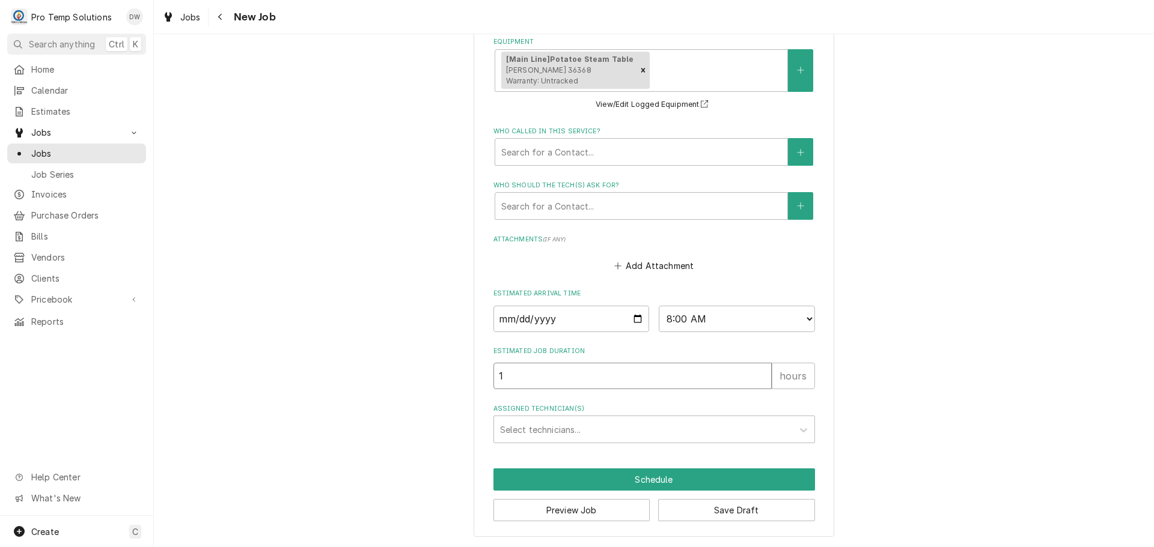
type textarea "x"
type input "1"
click at [610, 432] on div "Assigned Technician(s)" at bounding box center [643, 430] width 287 height 22
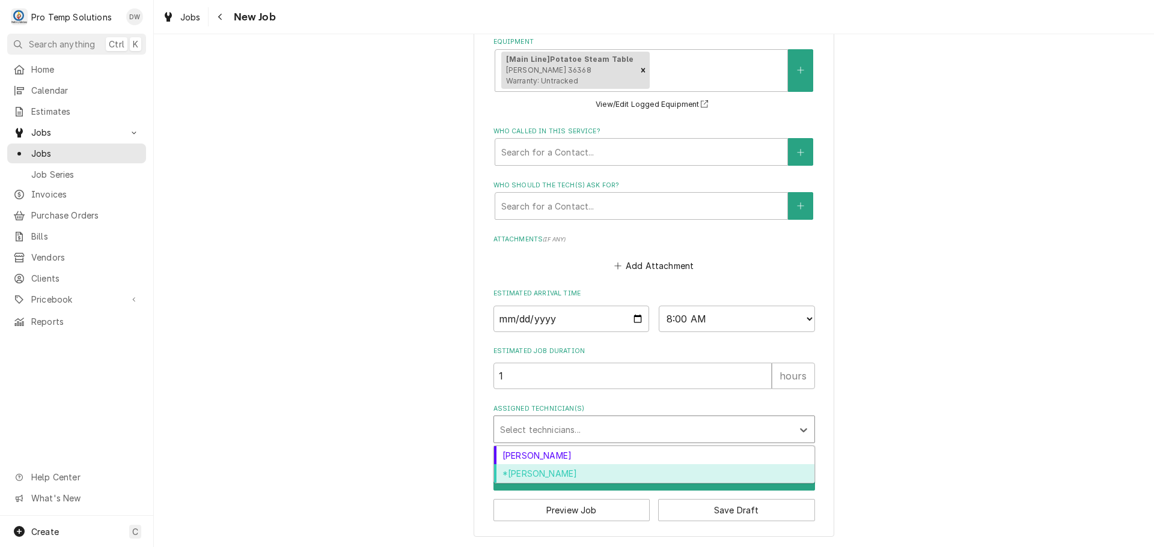
click at [523, 473] on div "*Kevin Williams" at bounding box center [654, 474] width 320 height 19
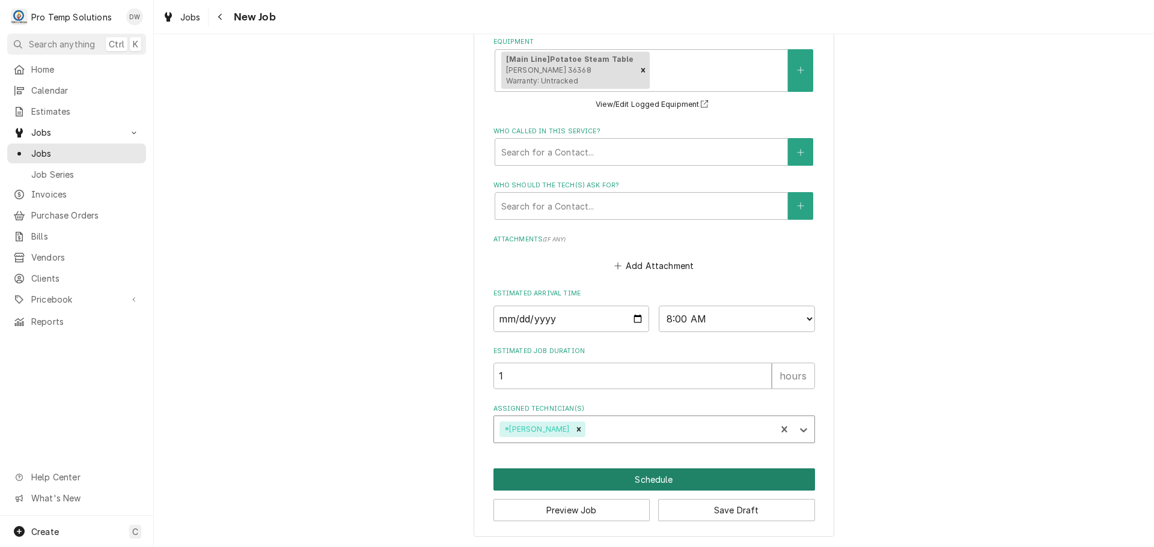
click at [660, 477] on button "Schedule" at bounding box center [653, 480] width 321 height 22
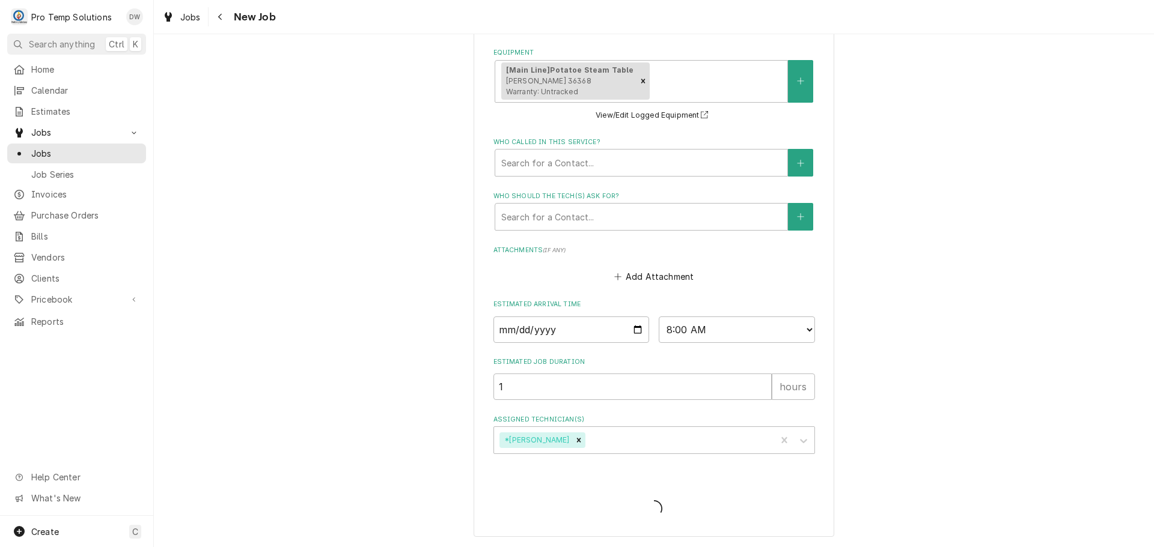
scroll to position [763, 0]
type textarea "x"
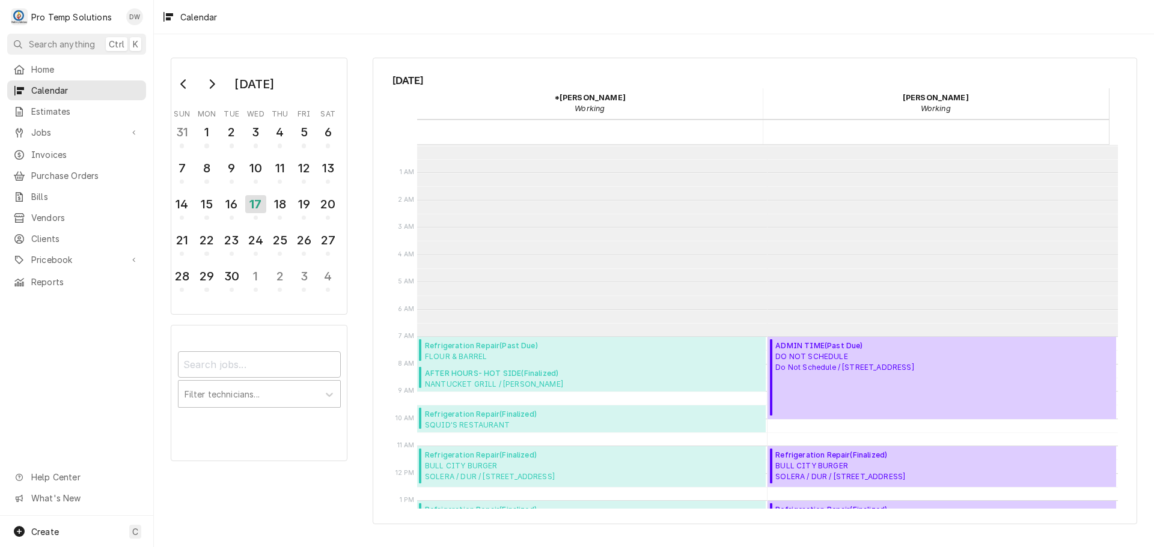
scroll to position [192, 0]
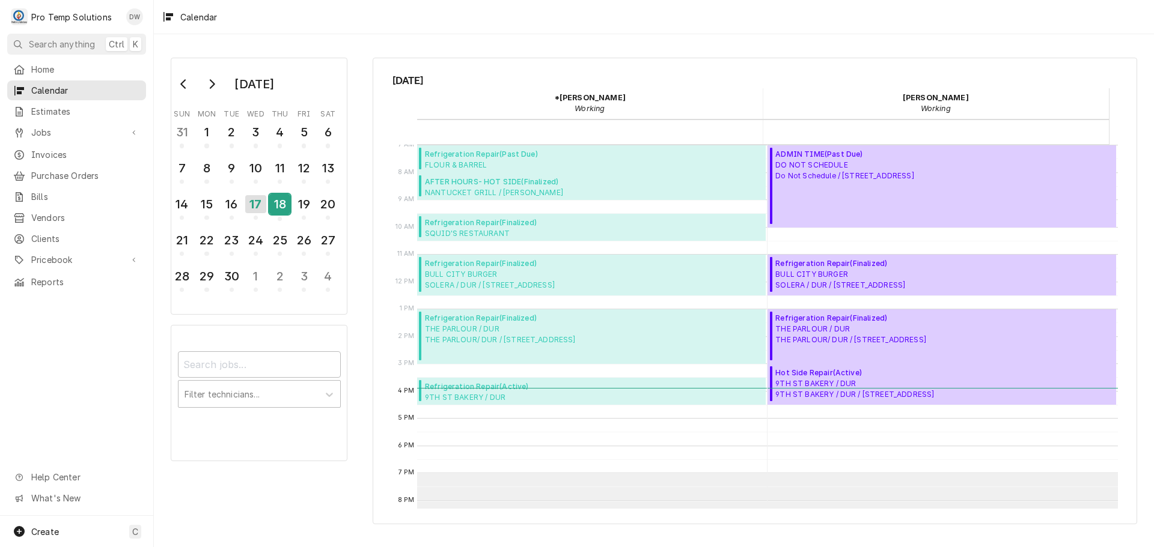
click at [278, 206] on div "18" at bounding box center [279, 204] width 21 height 20
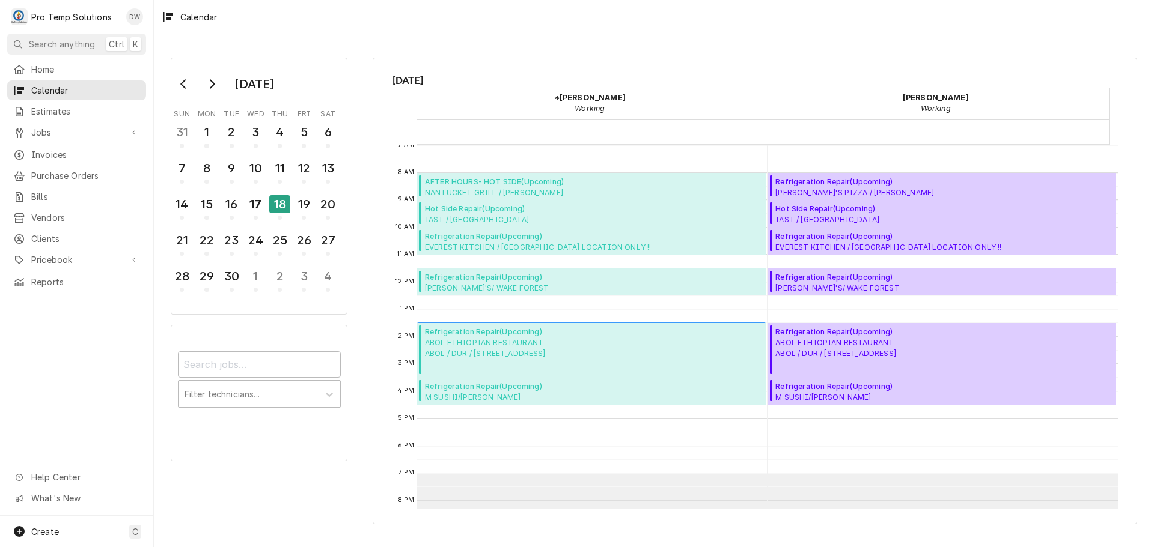
click at [497, 335] on span "Refrigeration Repair ( Upcoming )" at bounding box center [485, 332] width 121 height 11
click at [486, 192] on span "NANTUCKET GRILL / CH HILL Nantucket / Chapel Hill / 5925 Farrington Rd, Chapel …" at bounding box center [555, 192] width 260 height 10
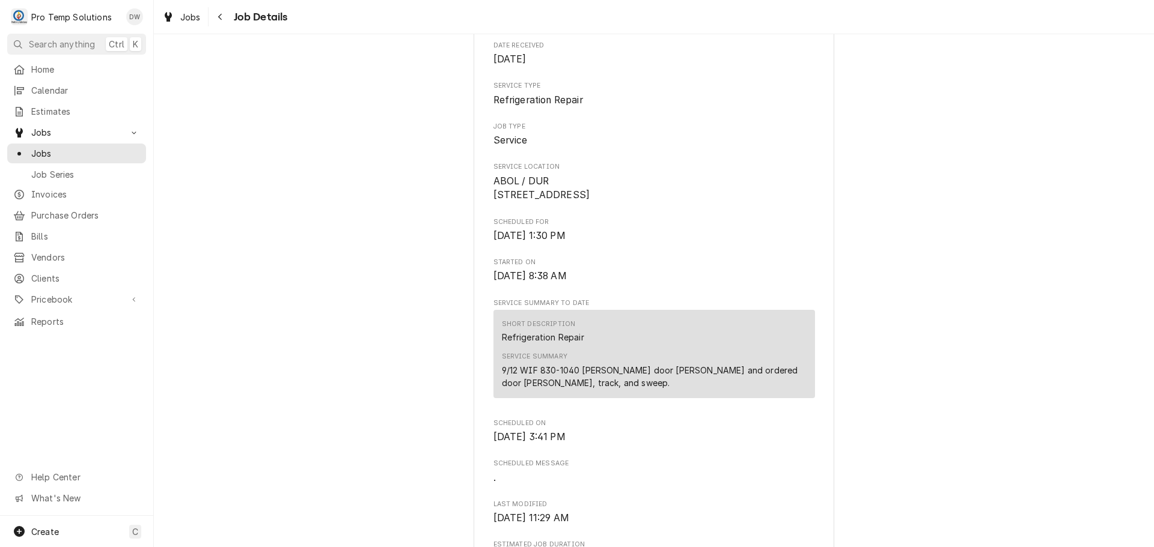
scroll to position [240, 0]
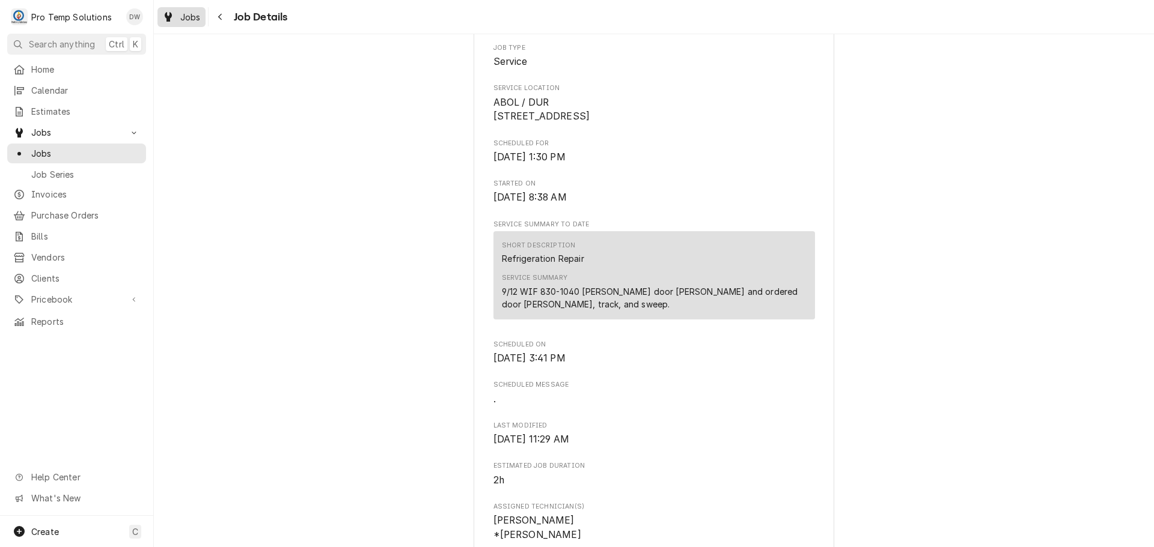
click at [175, 15] on div "Jobs" at bounding box center [181, 17] width 43 height 15
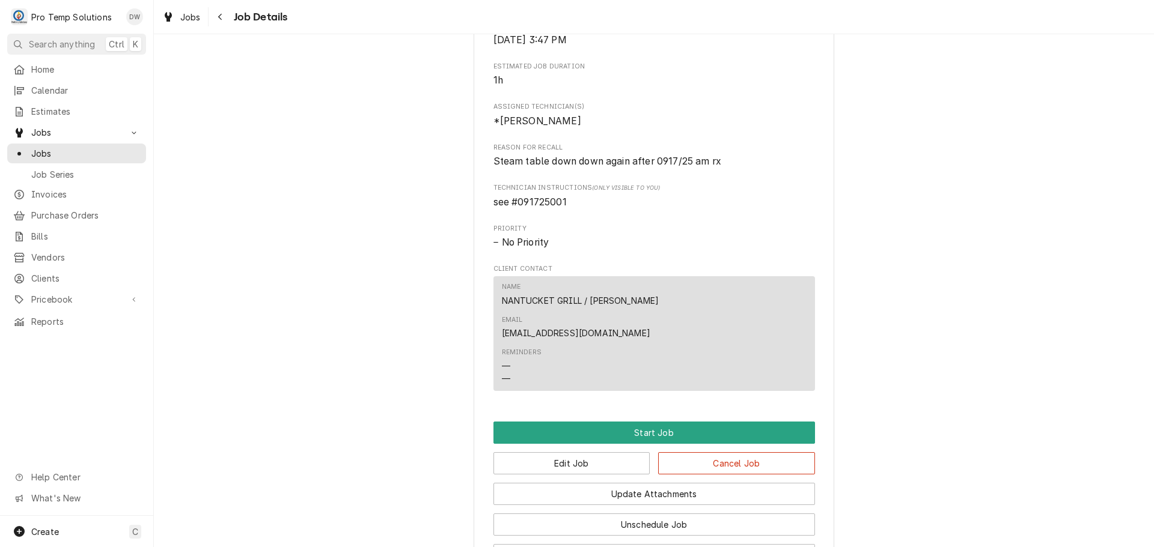
scroll to position [702, 0]
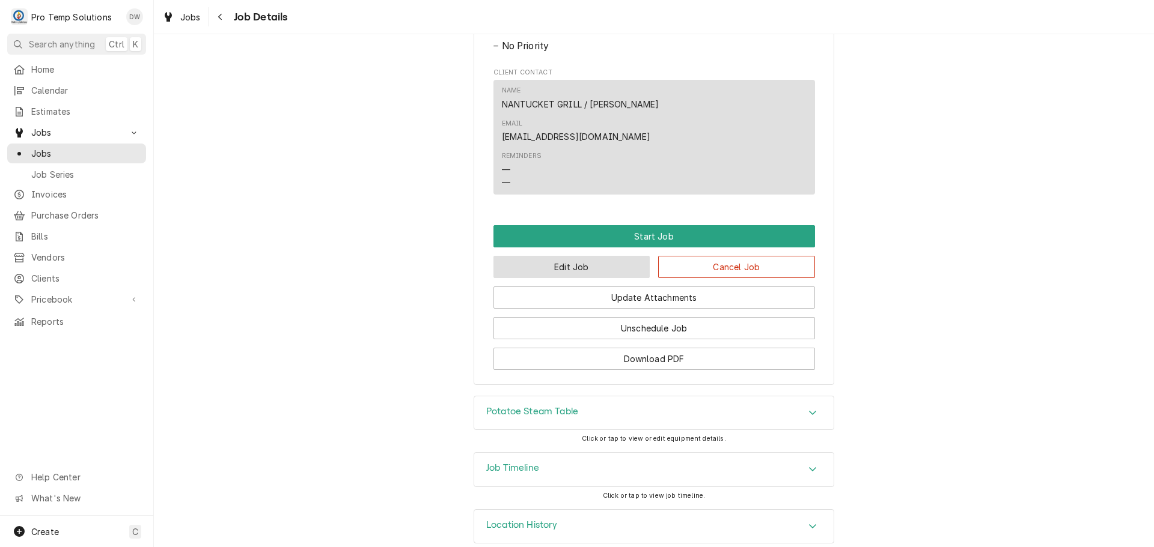
click at [567, 256] on button "Edit Job" at bounding box center [571, 267] width 157 height 22
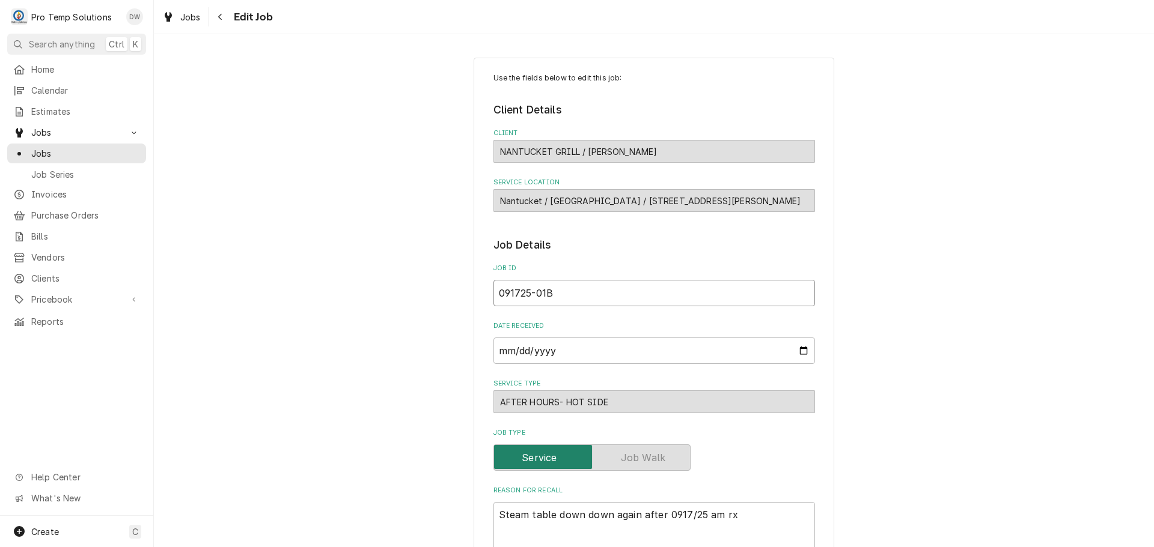
click at [513, 289] on input "091725-01B" at bounding box center [653, 293] width 321 height 26
type textarea "x"
type input "09125-01B"
type textarea "x"
type input "091325-01B"
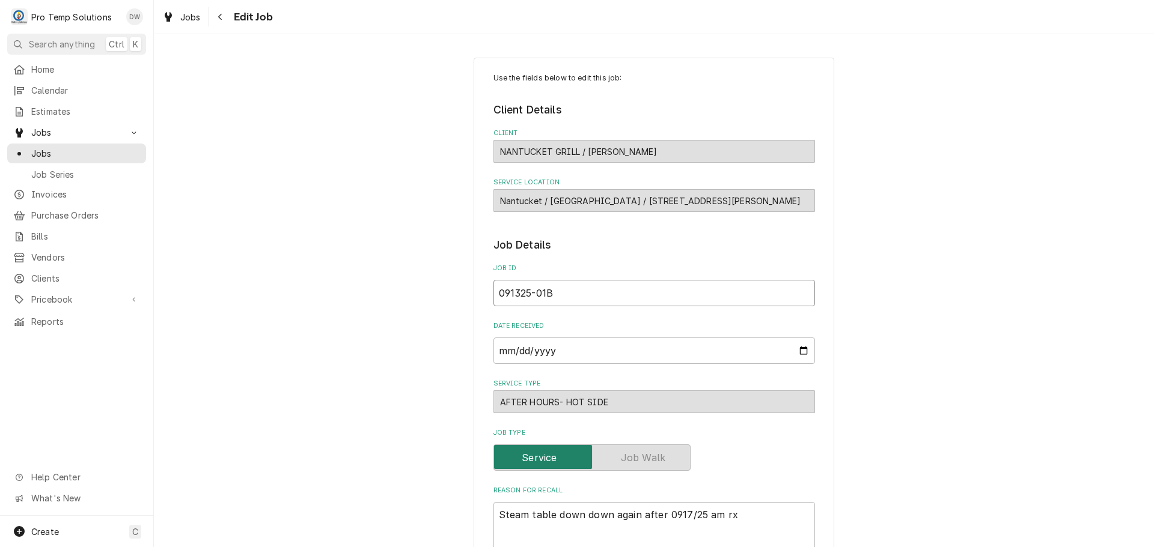
click at [540, 293] on input "091325-01B" at bounding box center [653, 293] width 321 height 26
click at [543, 293] on input "091325-01B" at bounding box center [653, 293] width 321 height 26
type textarea "x"
type input "091325-0B"
type textarea "x"
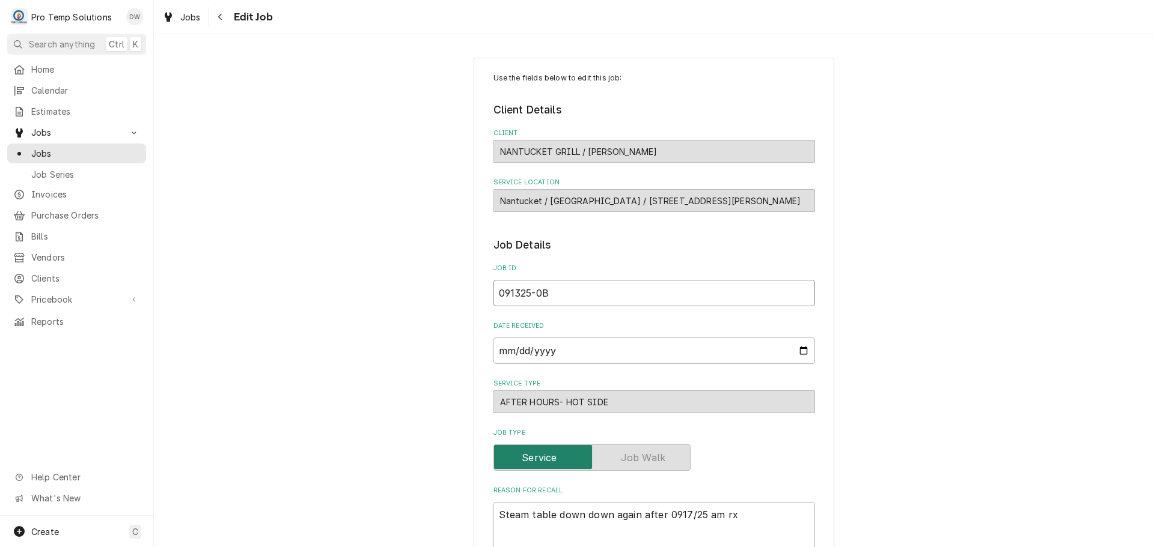
type input "091325-02B"
type textarea "x"
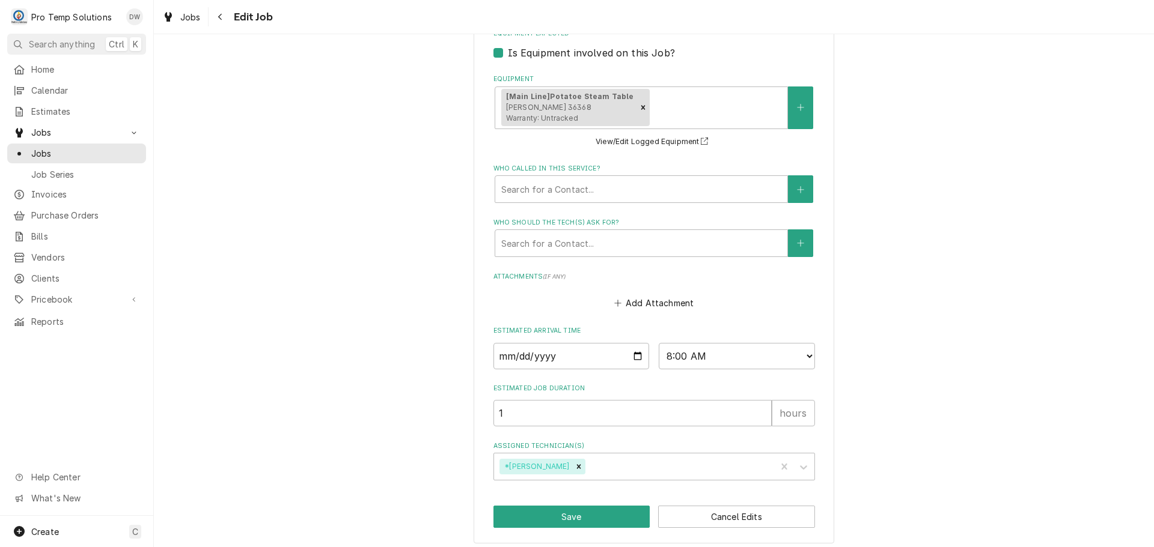
scroll to position [743, 0]
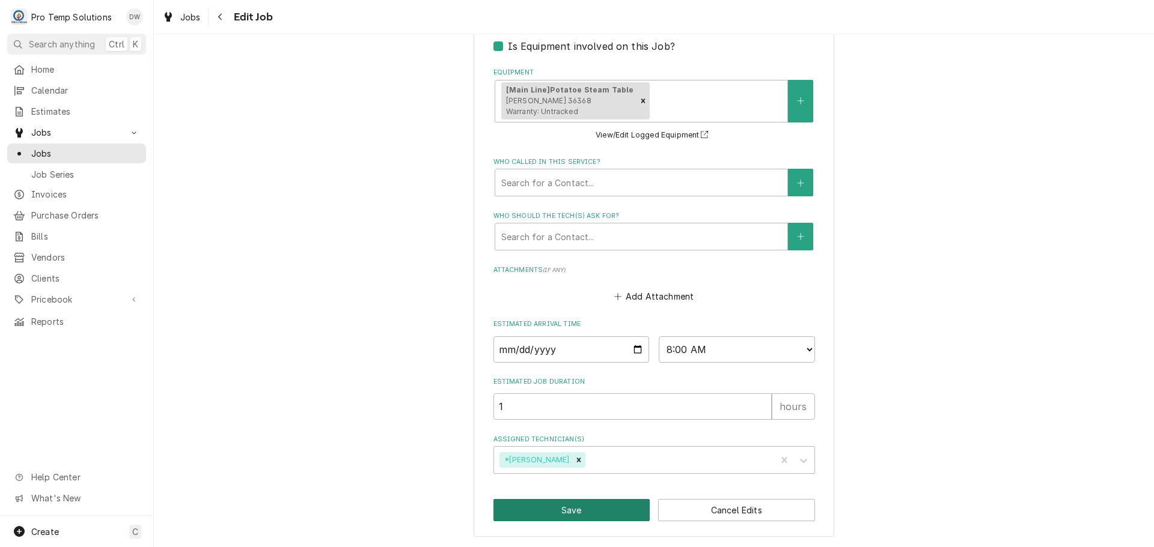
type input "091325-02B"
click at [571, 511] on button "Save" at bounding box center [571, 510] width 157 height 22
type textarea "x"
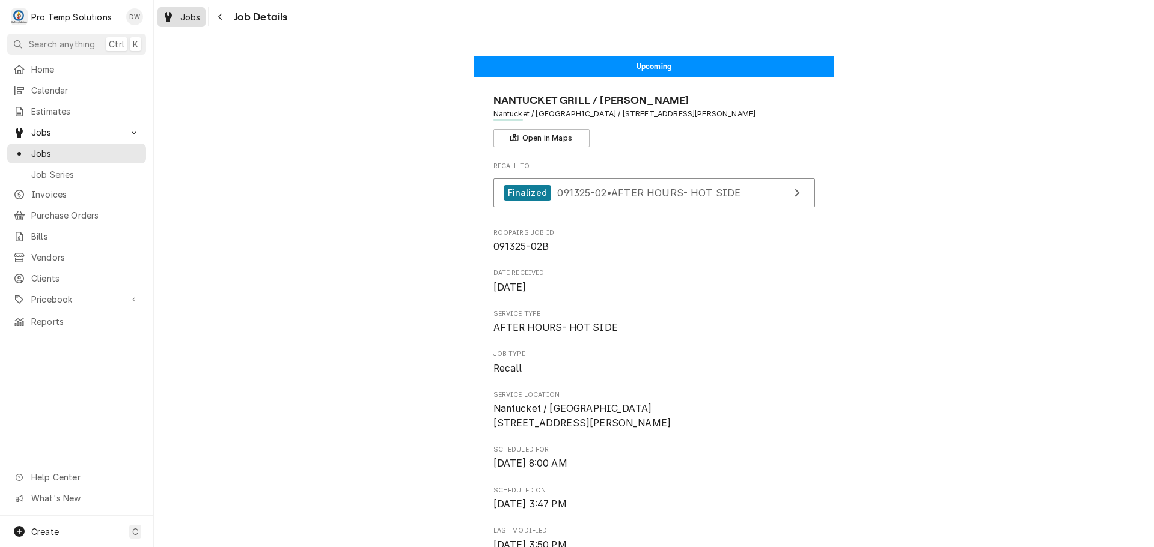
click at [189, 14] on span "Jobs" at bounding box center [190, 17] width 20 height 13
